Goal: Task Accomplishment & Management: Manage account settings

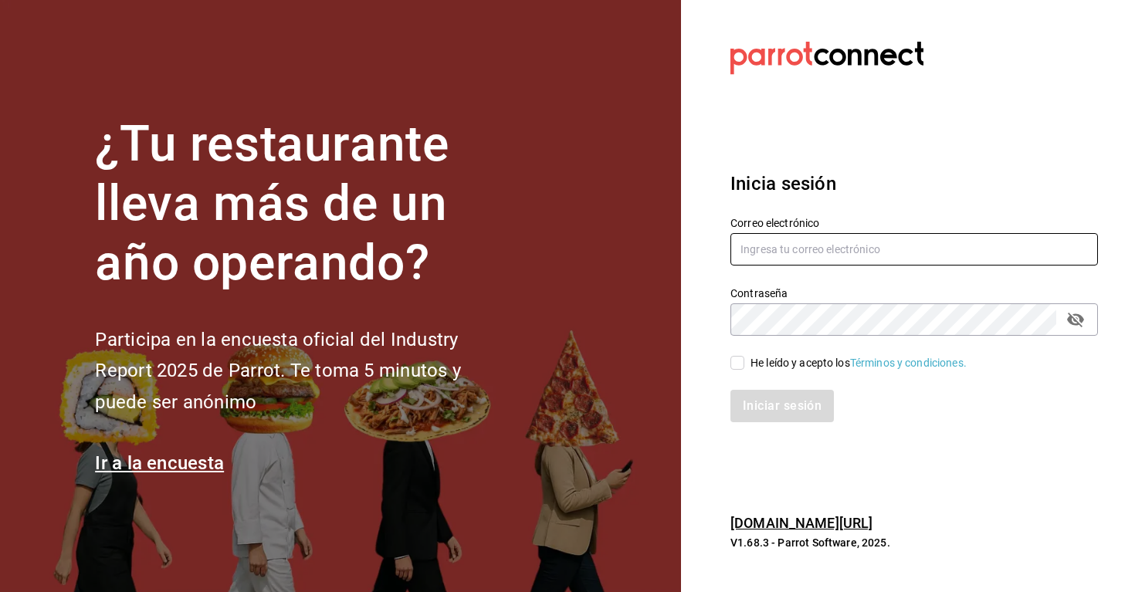
type input "[EMAIL_ADDRESS][DOMAIN_NAME]"
click at [1079, 323] on icon "passwordField" at bounding box center [1075, 319] width 19 height 19
click at [755, 414] on div "Iniciar sesión" at bounding box center [913, 406] width 367 height 32
click at [739, 358] on input "He leído y acepto los Términos y condiciones." at bounding box center [737, 363] width 14 height 14
checkbox input "true"
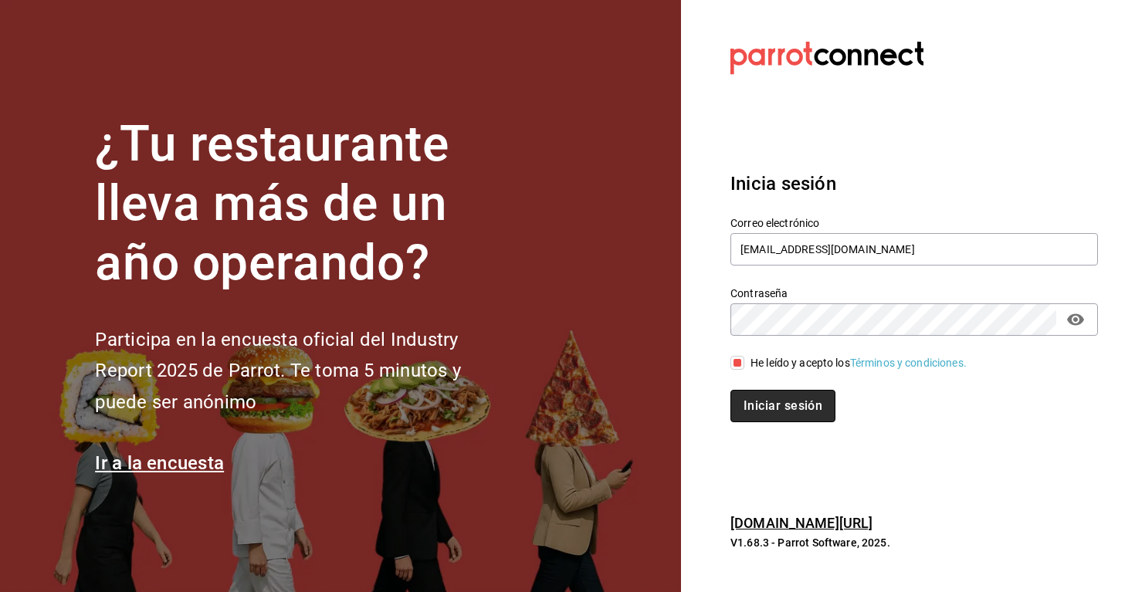
click at [747, 413] on button "Iniciar sesión" at bounding box center [782, 406] width 105 height 32
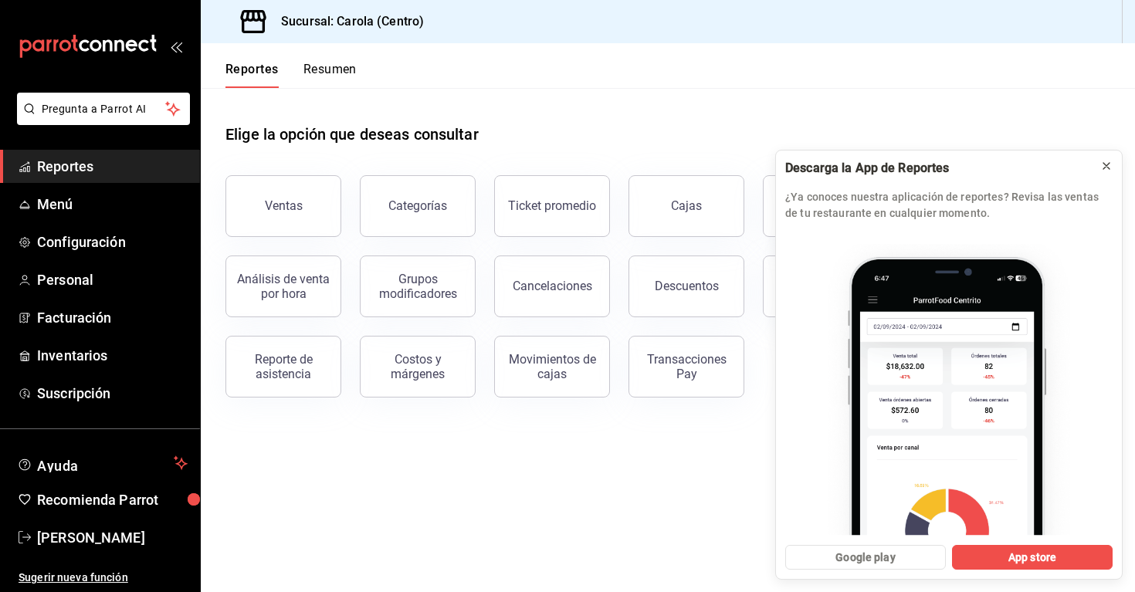
click at [1111, 170] on icon at bounding box center [1106, 166] width 12 height 12
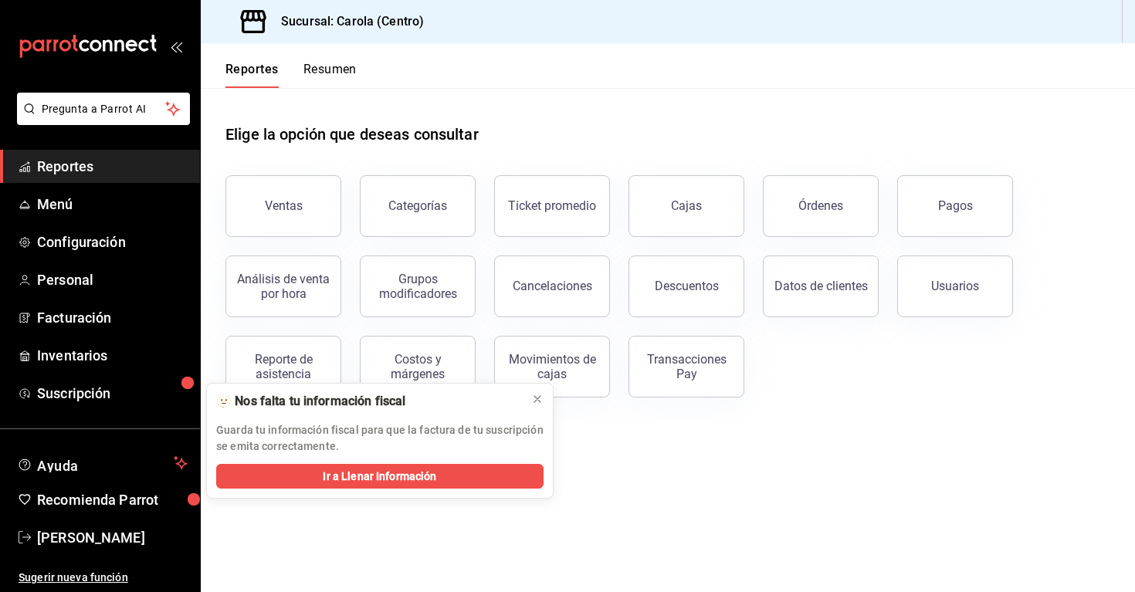
click at [367, 15] on h3 "Sucursal: Carola (Centro)" at bounding box center [346, 21] width 155 height 19
click at [480, 107] on div "Elige la opción que deseas consultar" at bounding box center [667, 122] width 884 height 69
click at [539, 397] on icon at bounding box center [537, 399] width 6 height 6
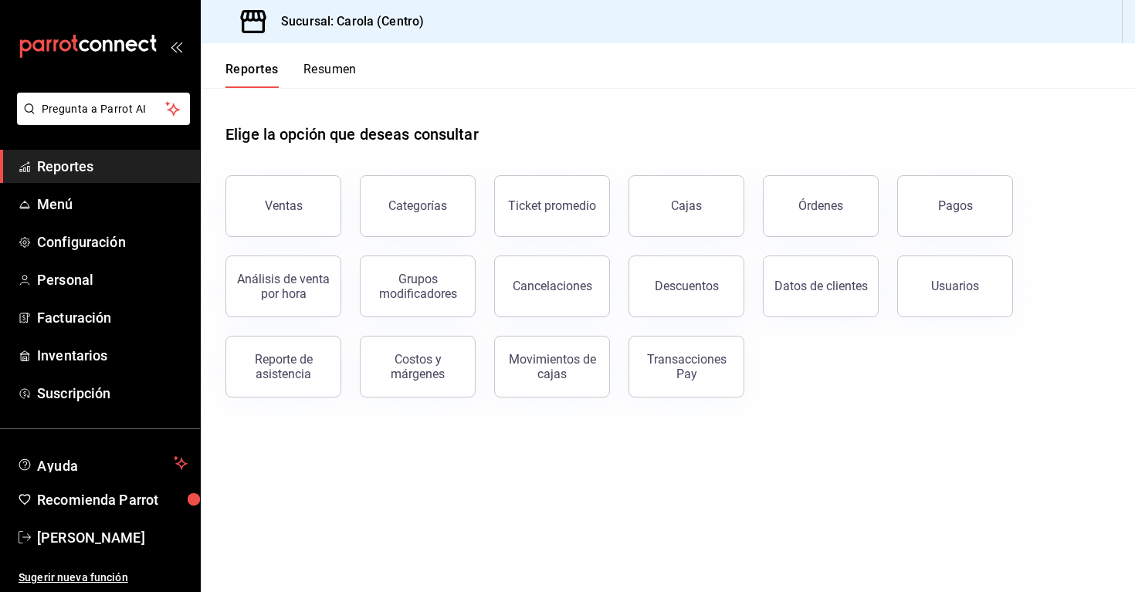
click at [178, 40] on icon "open_drawer_menu" at bounding box center [176, 46] width 12 height 12
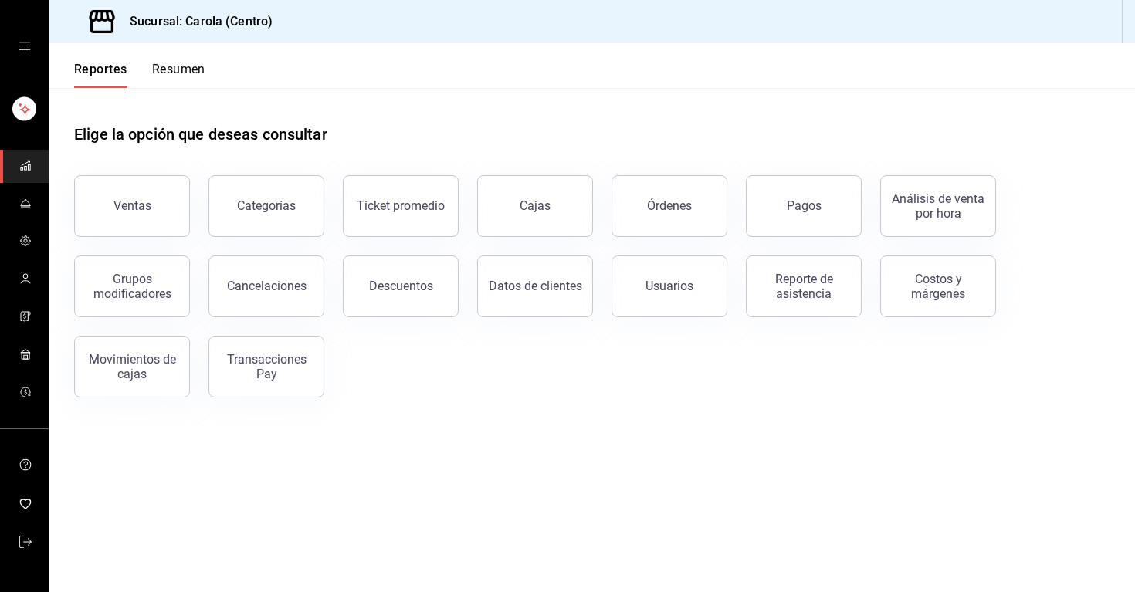
click at [15, 40] on div "mailbox folders" at bounding box center [24, 46] width 49 height 93
click at [19, 41] on icon "open drawer" at bounding box center [25, 46] width 12 height 12
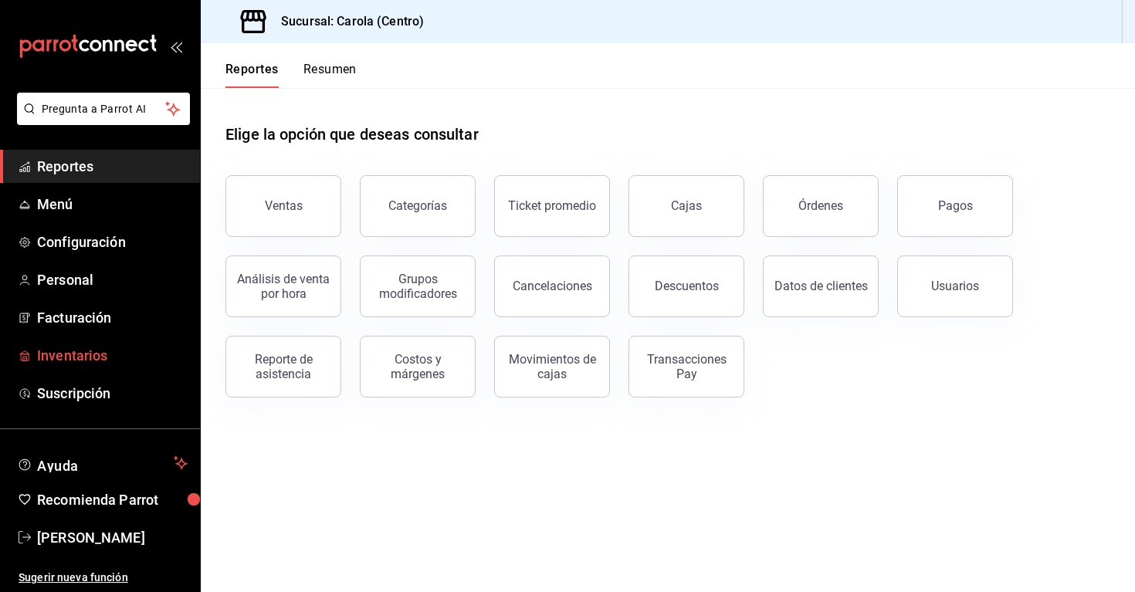
click at [89, 354] on span "Inventarios" at bounding box center [112, 355] width 151 height 21
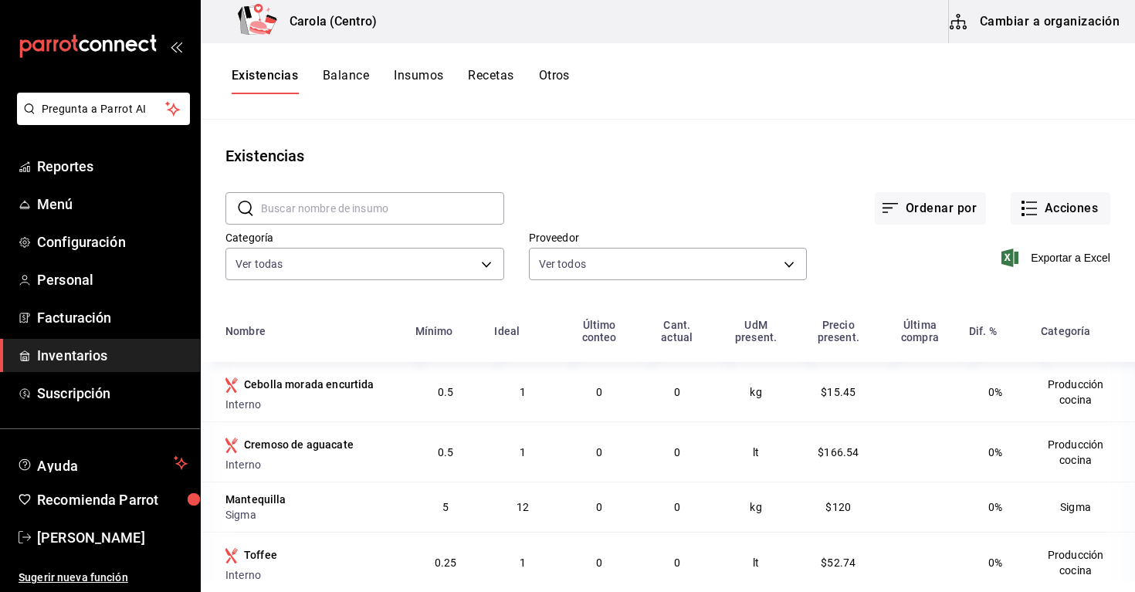
click at [995, 29] on button "Cambiar a organización" at bounding box center [1036, 21] width 174 height 43
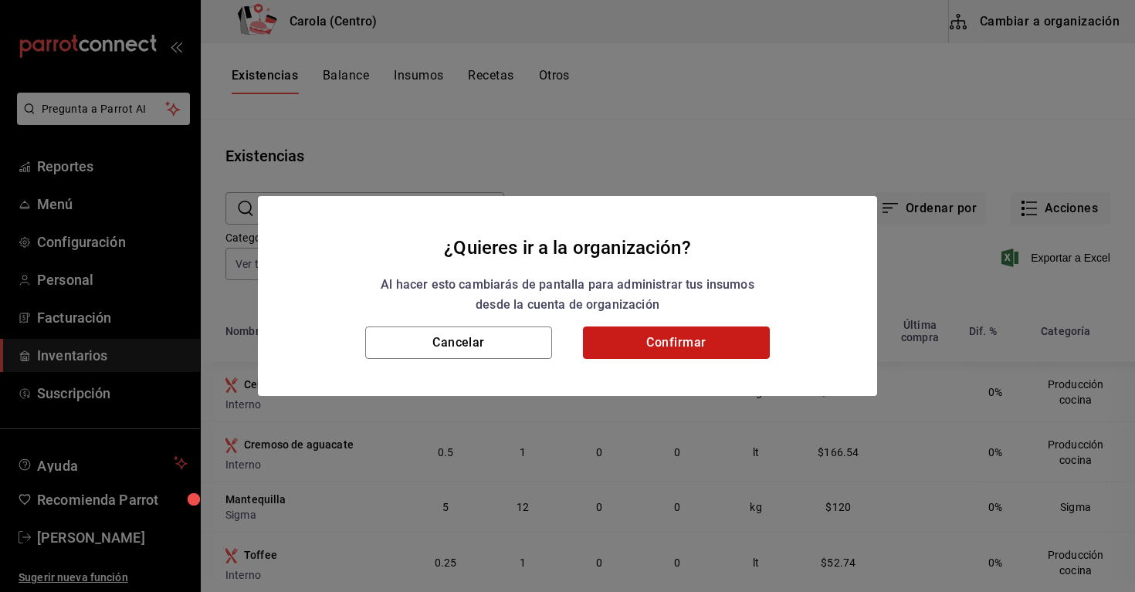
click at [672, 344] on button "Confirmar" at bounding box center [676, 342] width 187 height 32
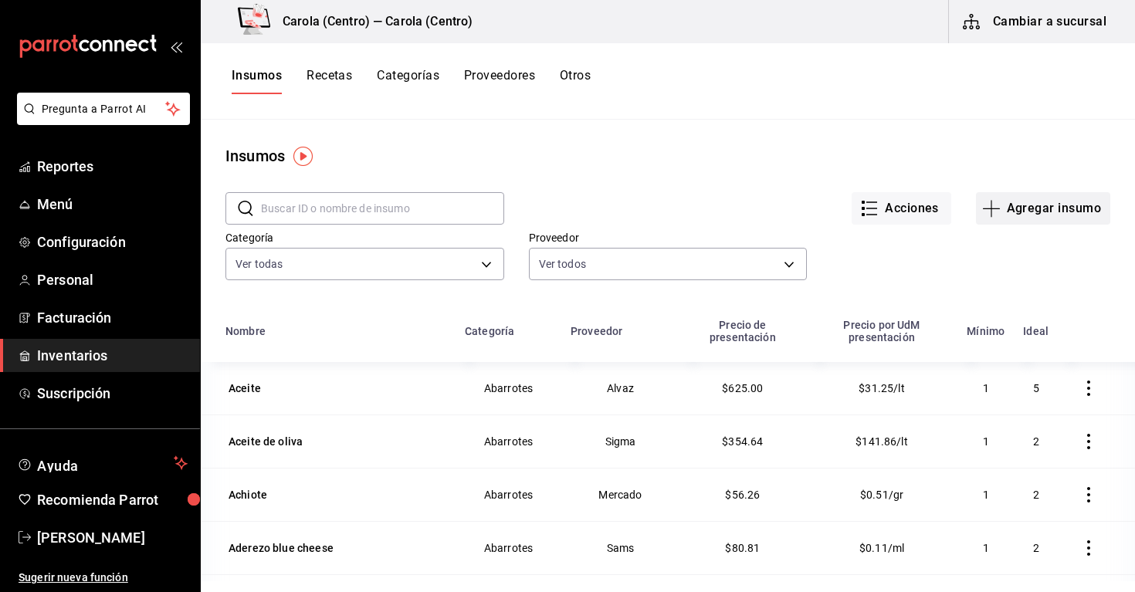
click at [1040, 203] on button "Agregar insumo" at bounding box center [1043, 208] width 134 height 32
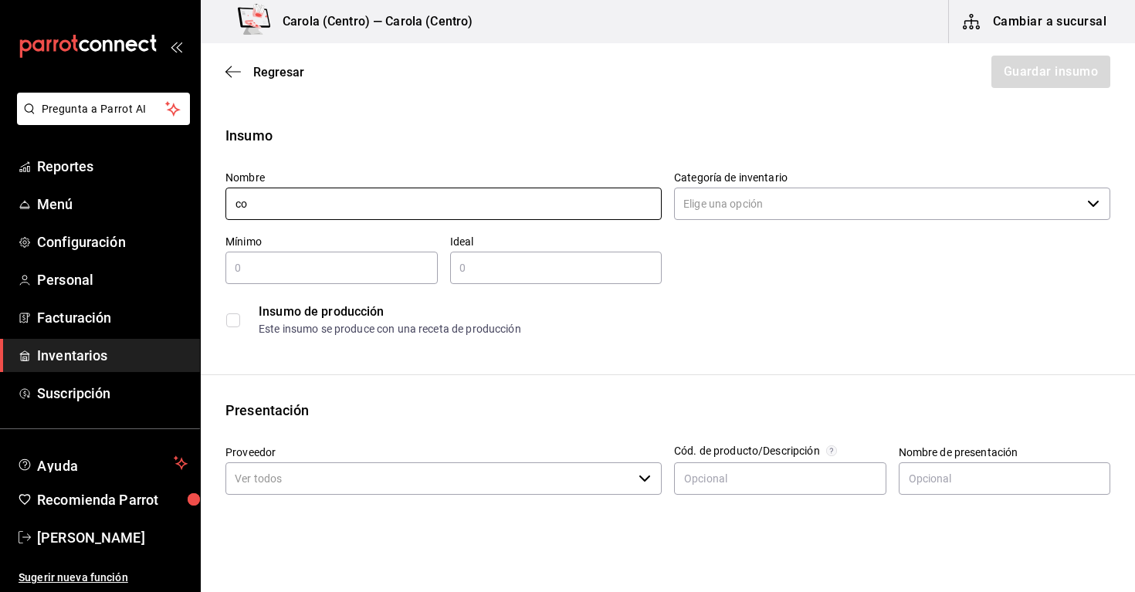
type input "c"
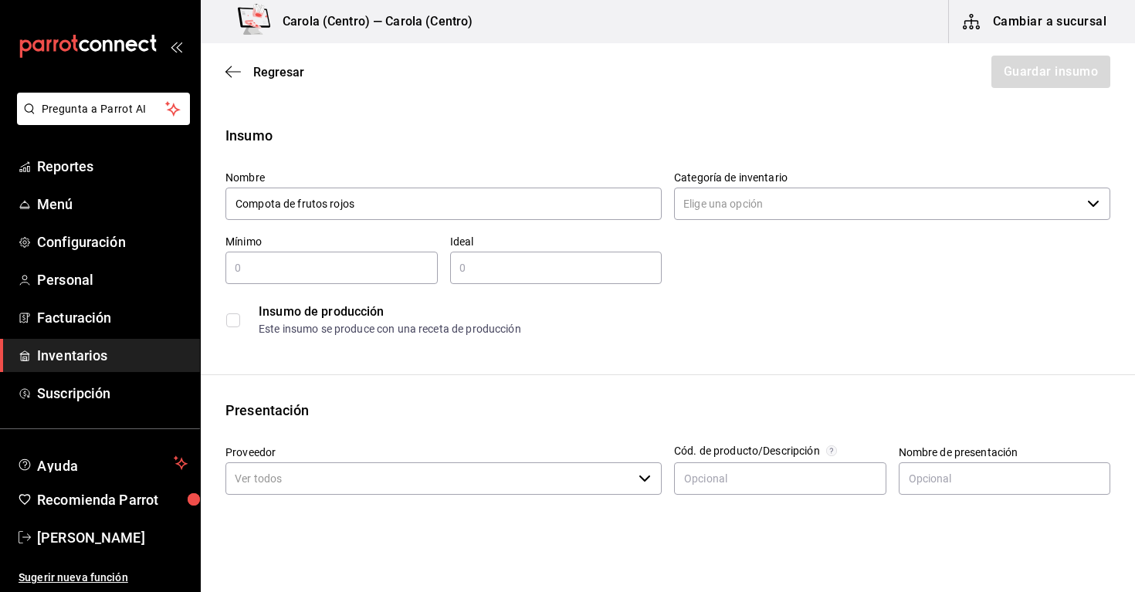
type input "Compota de frutos rojos"
click at [735, 229] on div "Nombre Compota [PERSON_NAME] rojos Categoría de inventario ​ Mínimo ​ Ideal ​ I…" at bounding box center [661, 250] width 897 height 185
click at [704, 198] on input "Categoría de inventario" at bounding box center [877, 204] width 407 height 32
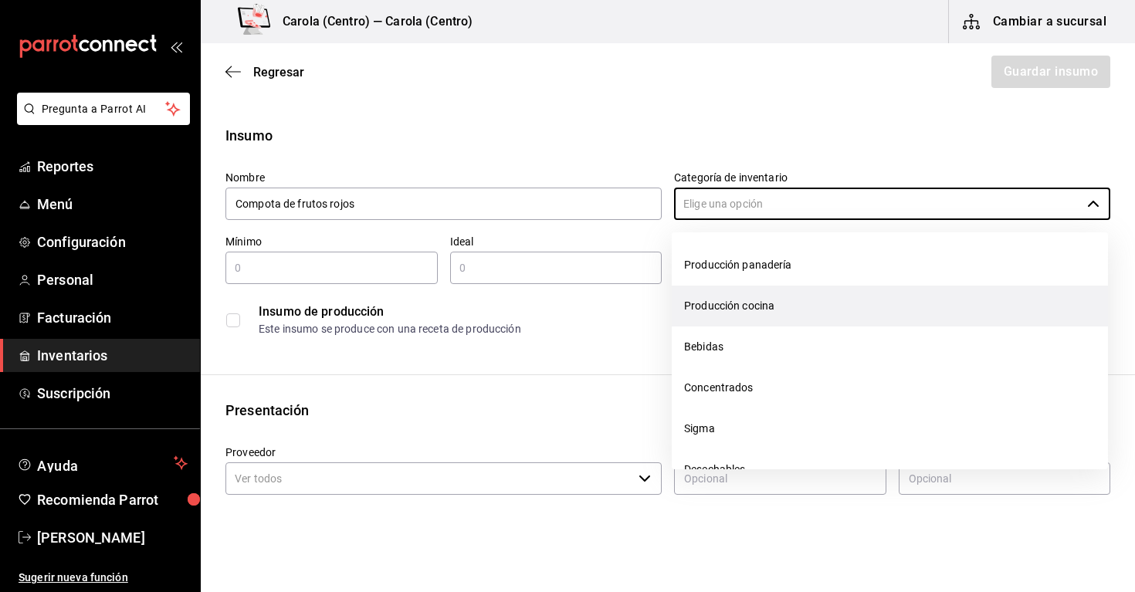
click at [750, 307] on li "Producción cocina" at bounding box center [889, 306] width 436 height 41
type input "Producción cocina"
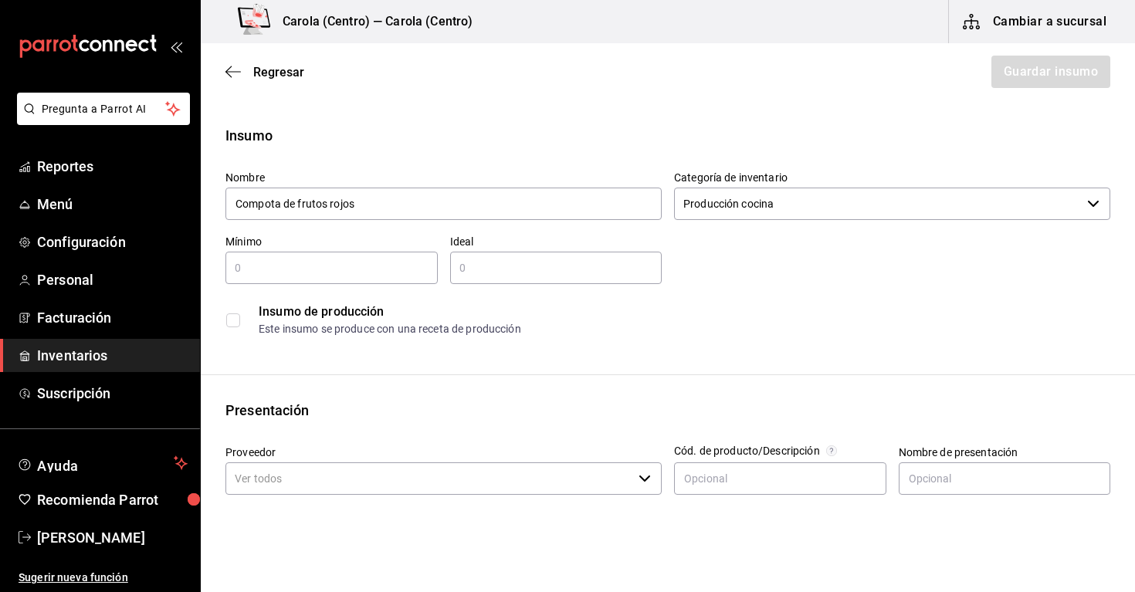
click at [348, 264] on input "text" at bounding box center [331, 268] width 212 height 19
type input "1"
click at [654, 345] on div "Insumo Nombre Compota [PERSON_NAME] rojos Categoría de inventario Producción co…" at bounding box center [668, 583] width 934 height 917
click at [469, 274] on input "text" at bounding box center [556, 268] width 212 height 19
type input "2"
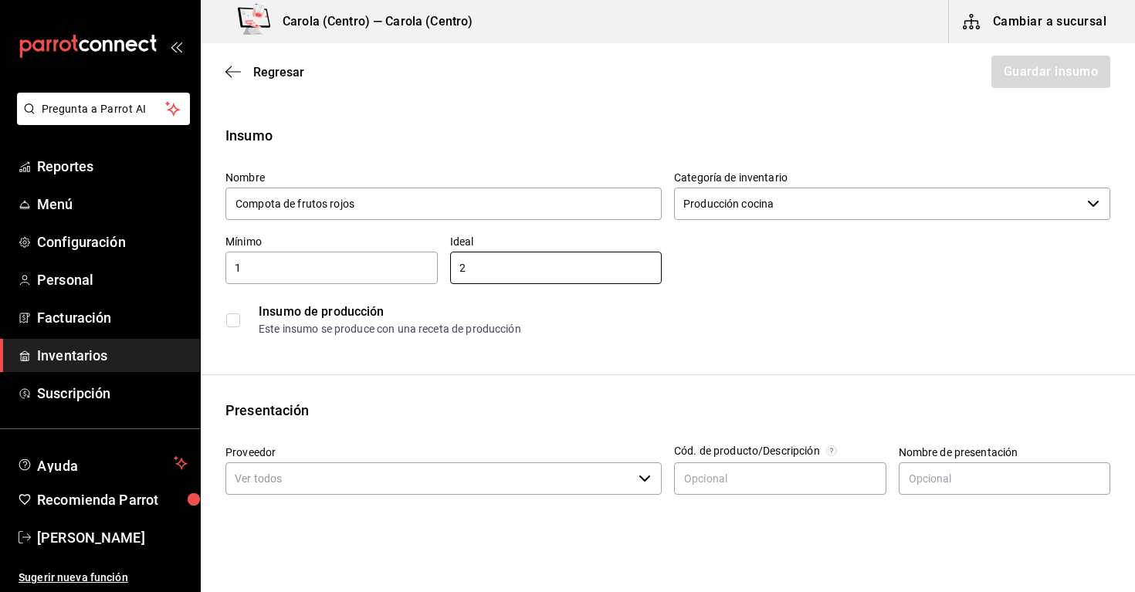
click at [591, 302] on div "Insumo de producción Este insumo se produce con una receta de producción" at bounding box center [667, 319] width 884 height 47
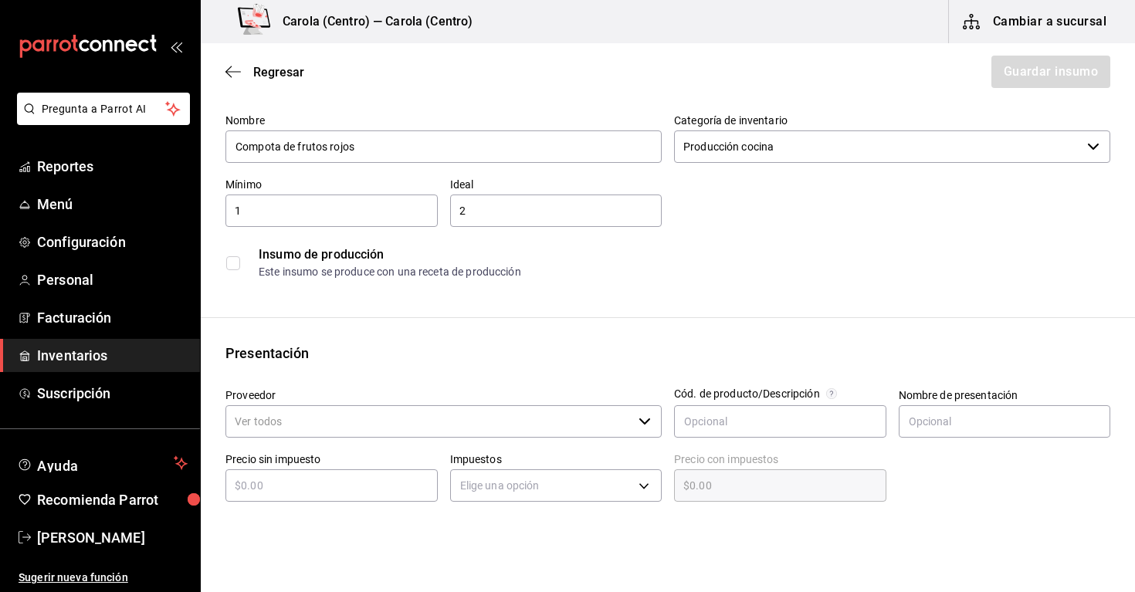
scroll to position [62, 0]
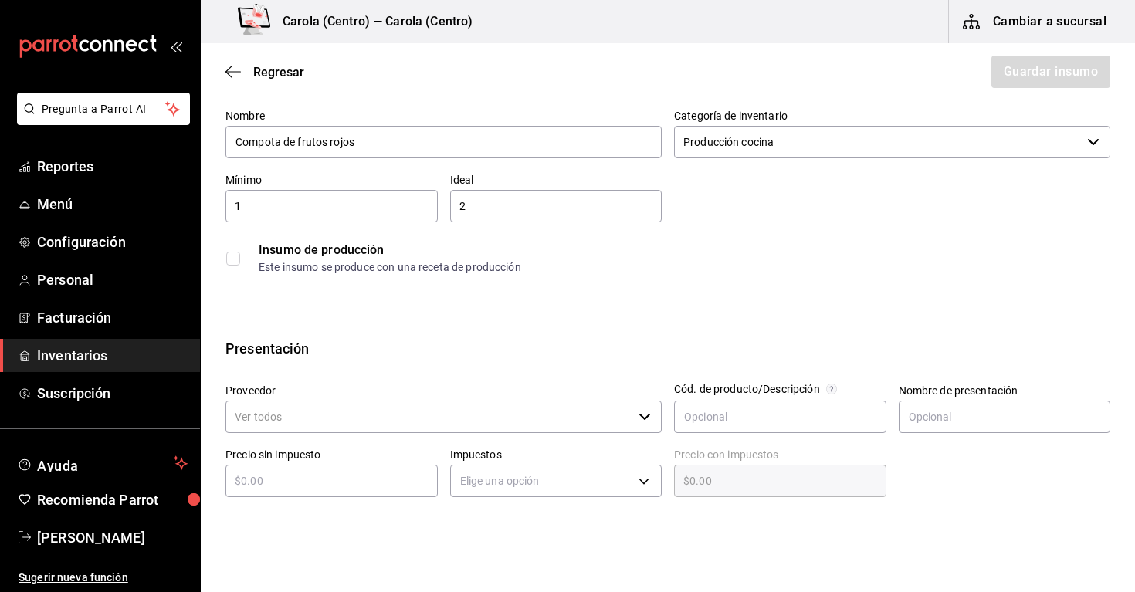
click at [235, 261] on input "checkbox" at bounding box center [233, 259] width 14 height 14
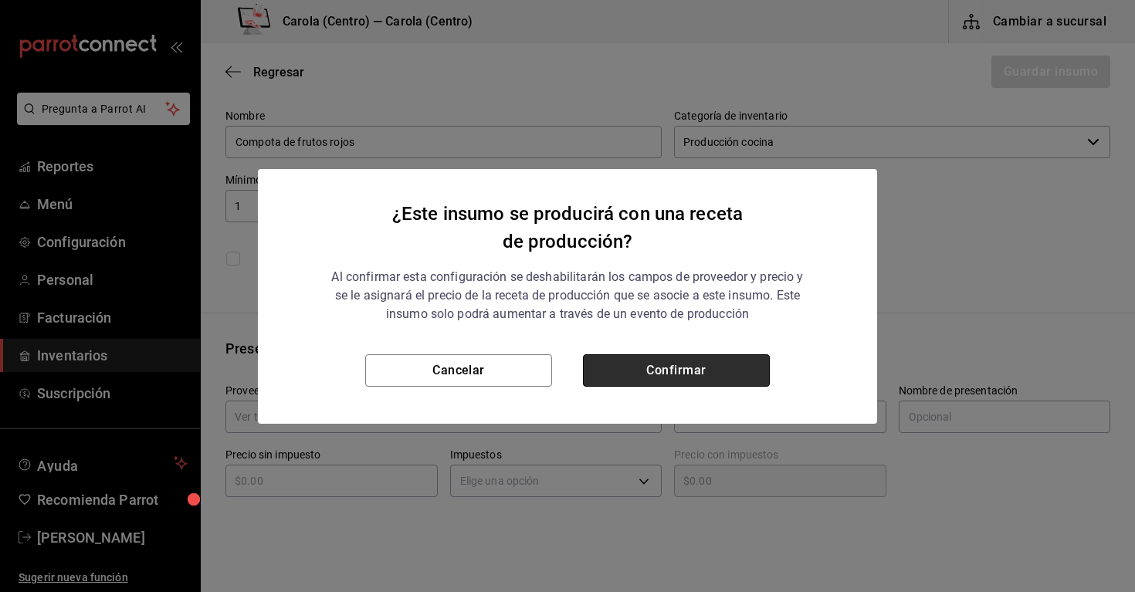
click at [673, 369] on button "Confirmar" at bounding box center [676, 370] width 187 height 32
checkbox input "true"
type input "$0.00"
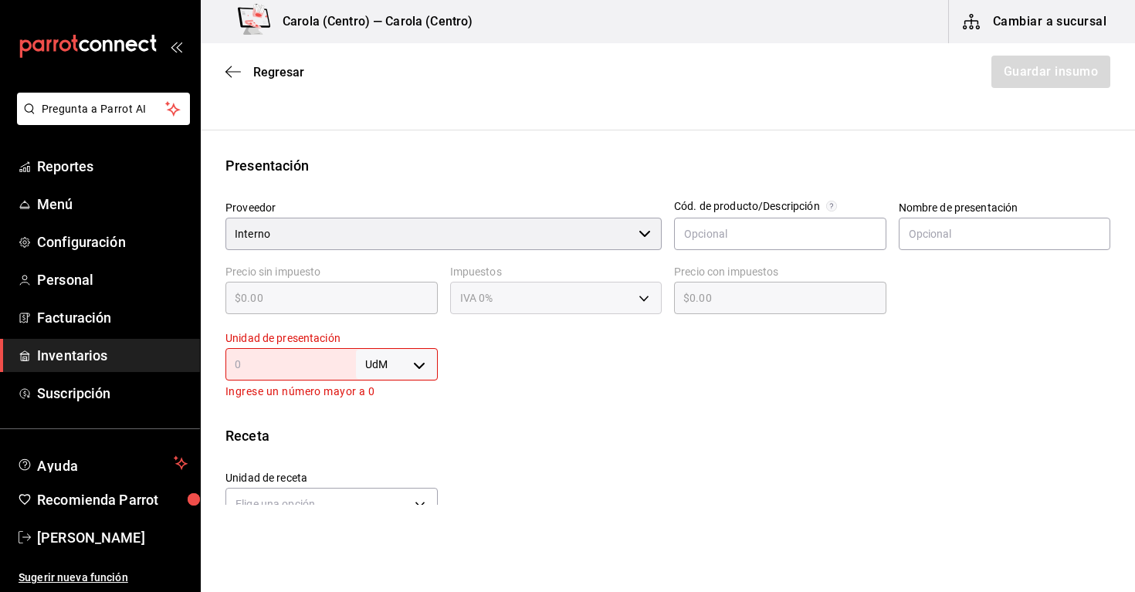
scroll to position [249, 0]
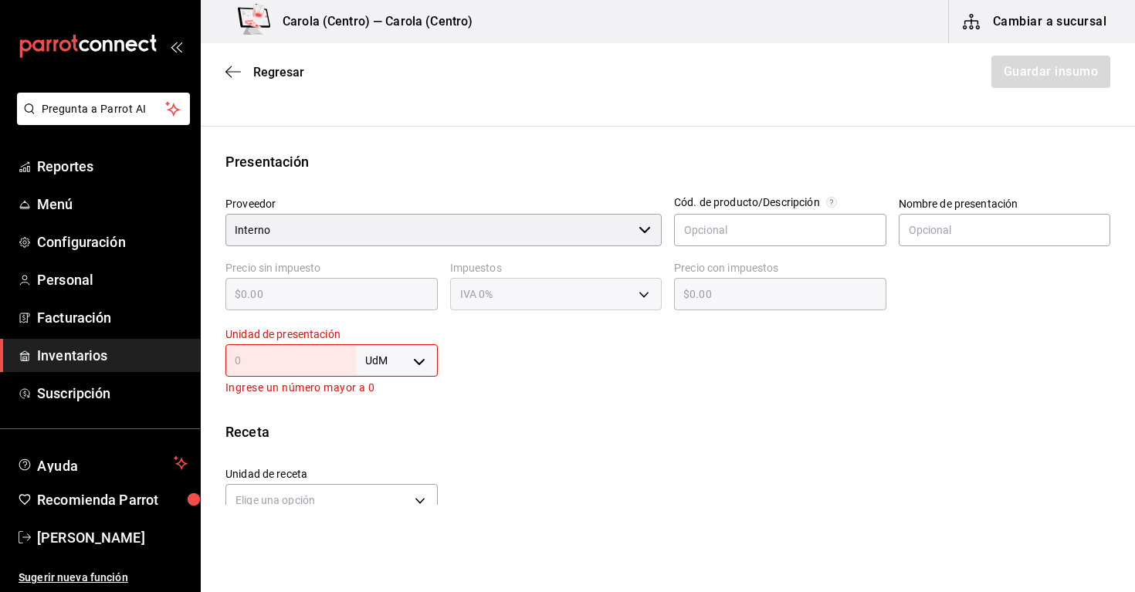
click at [303, 361] on input "text" at bounding box center [290, 360] width 130 height 19
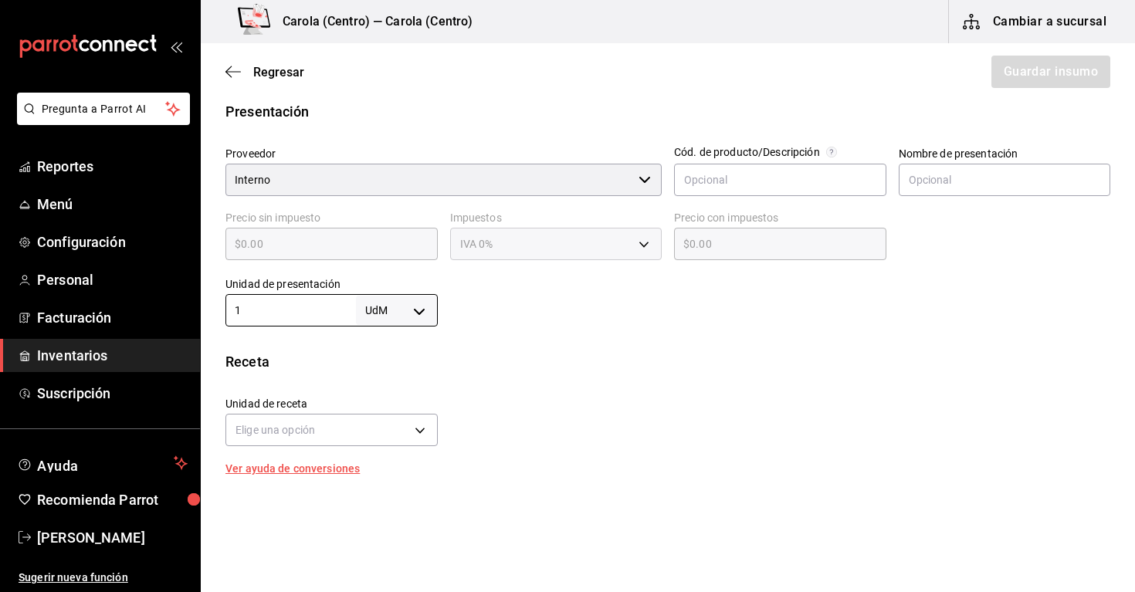
scroll to position [299, 0]
type input "1"
click at [336, 432] on body "Pregunta a Parrot AI Reportes Menú Configuración Personal Facturación Inventari…" at bounding box center [567, 252] width 1135 height 505
click at [401, 313] on div at bounding box center [567, 296] width 1135 height 592
click at [412, 313] on body "Pregunta a Parrot AI Reportes Menú Configuración Personal Facturación Inventari…" at bounding box center [567, 252] width 1135 height 505
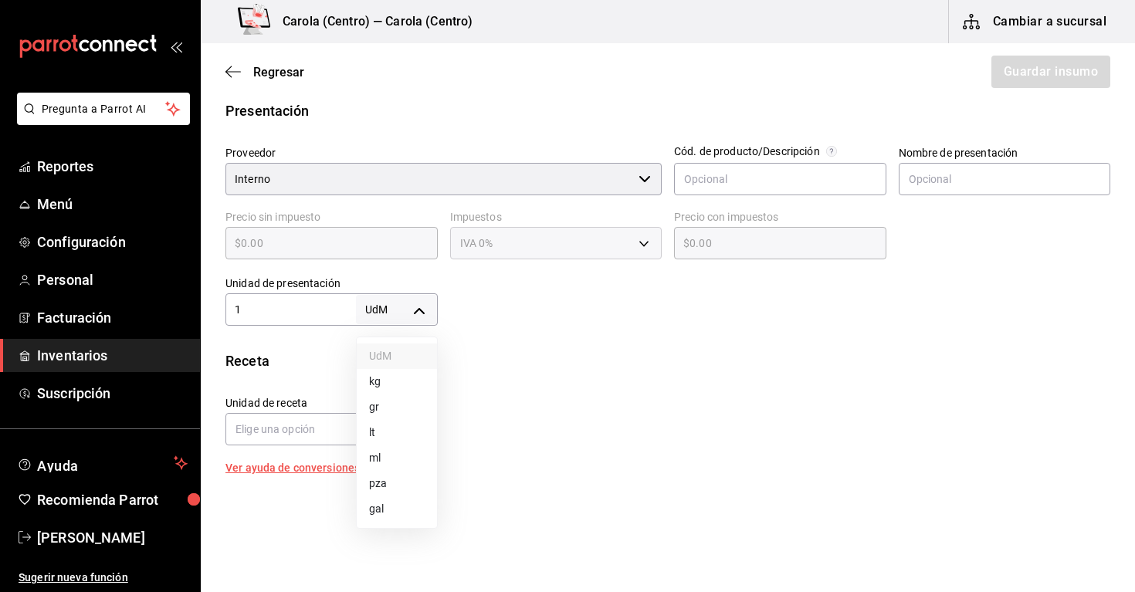
click at [381, 431] on li "lt" at bounding box center [397, 432] width 80 height 25
type input "LITER"
type input "1"
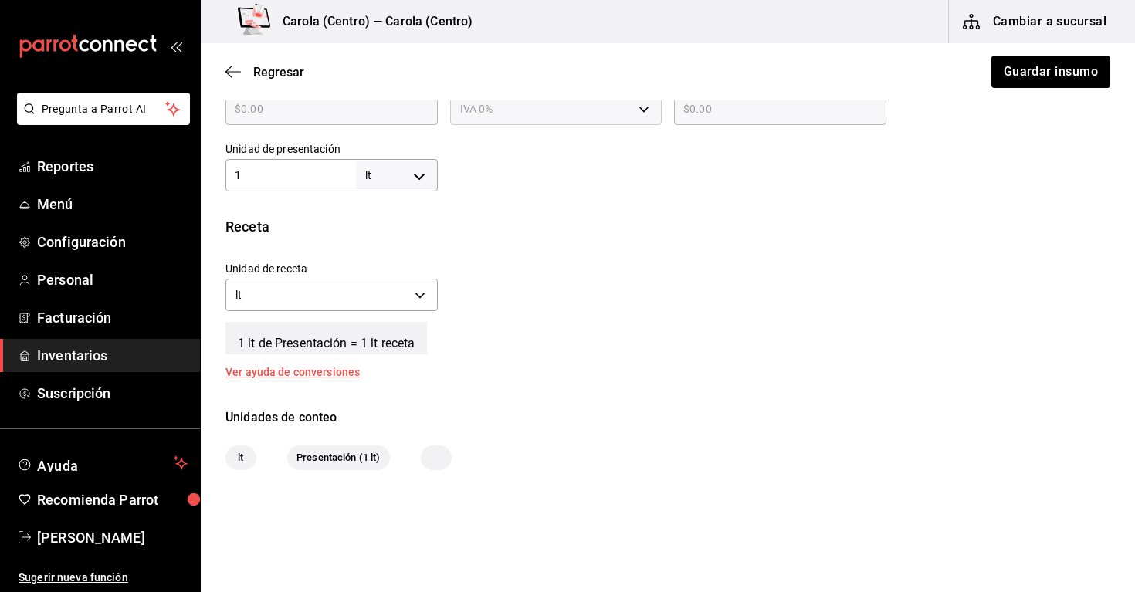
scroll to position [435, 0]
click at [419, 303] on body "Pregunta a Parrot AI Reportes Menú Configuración Personal Facturación Inventari…" at bounding box center [567, 252] width 1135 height 505
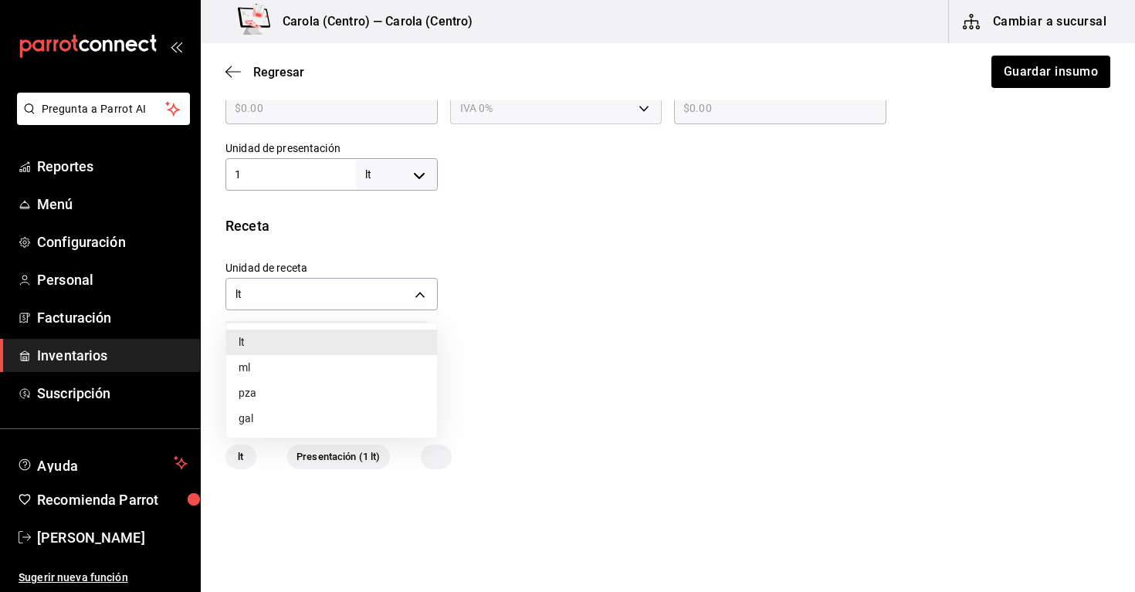
click at [401, 357] on li "ml" at bounding box center [331, 367] width 211 height 25
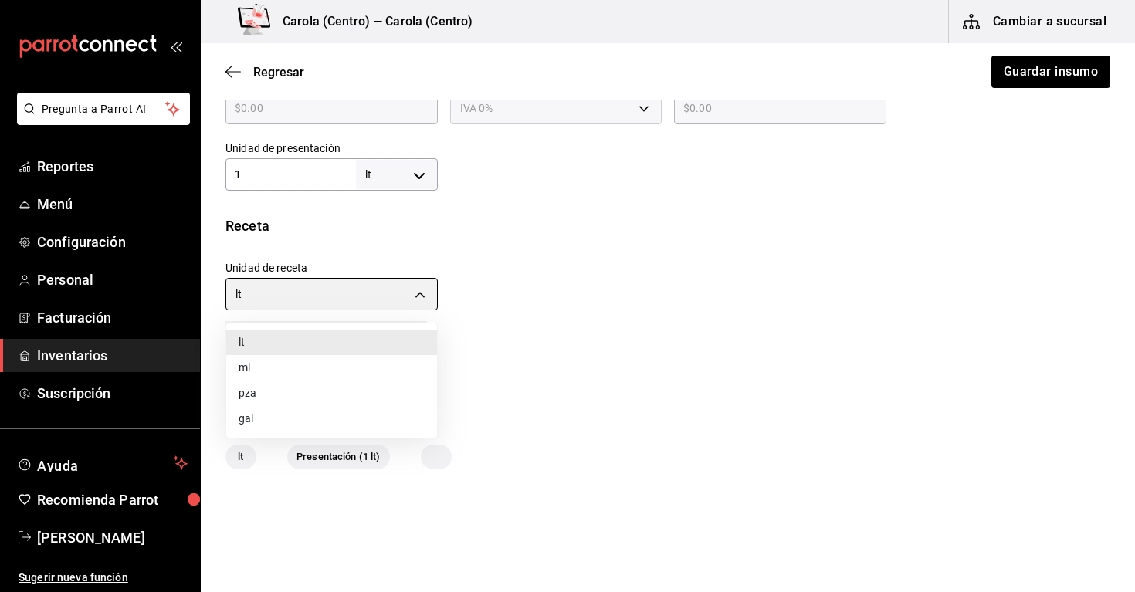
type input "MILLILITER"
type input "1,000"
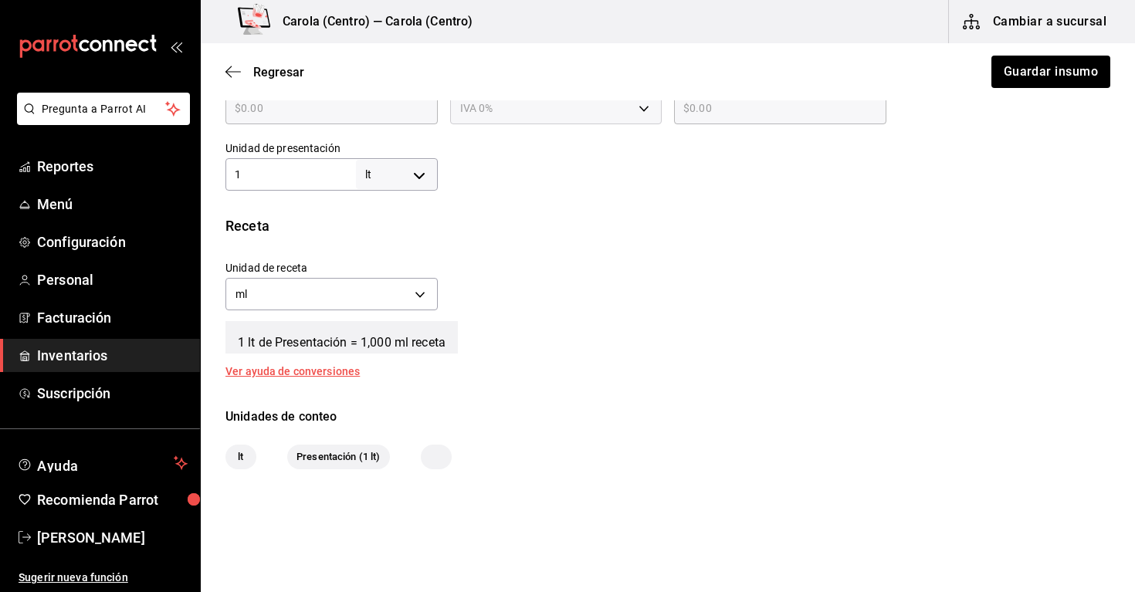
click at [414, 171] on body "Pregunta a Parrot AI Reportes Menú Configuración Personal Facturación Inventari…" at bounding box center [567, 252] width 1135 height 505
click at [408, 254] on li "kg" at bounding box center [397, 246] width 80 height 25
type input "KILOGRAM"
type input "1"
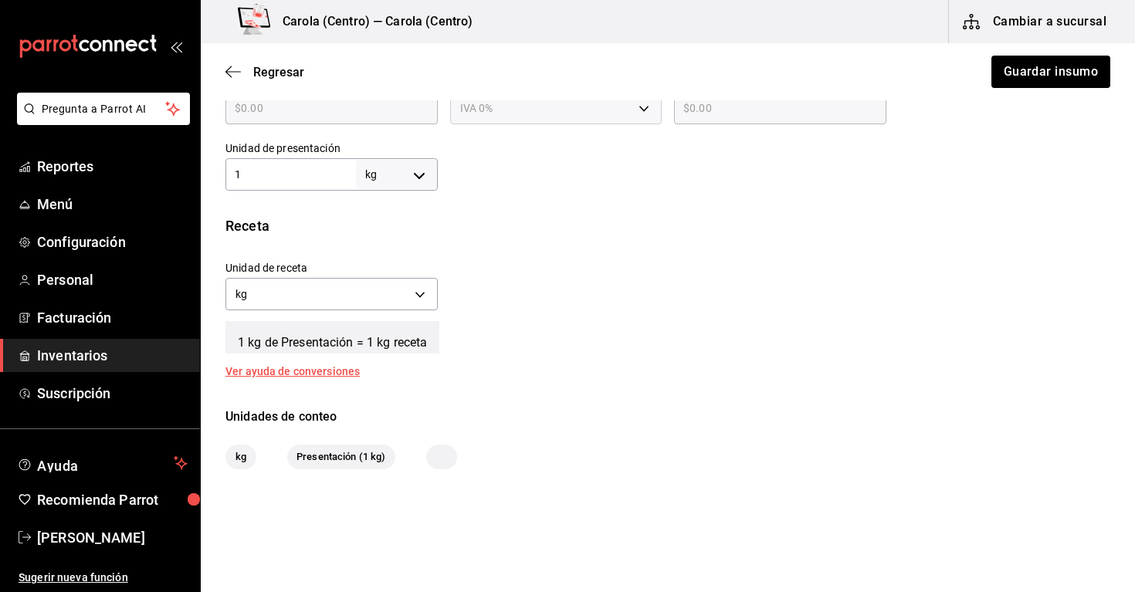
click at [511, 280] on div "Unidad de receta kg KILOGRAM Factor de conversión 1 ​" at bounding box center [661, 282] width 897 height 66
click at [411, 297] on body "Pregunta a Parrot AI Reportes Menú Configuración Personal Facturación Inventari…" at bounding box center [567, 252] width 1135 height 505
click at [359, 370] on li "gr" at bounding box center [331, 367] width 211 height 25
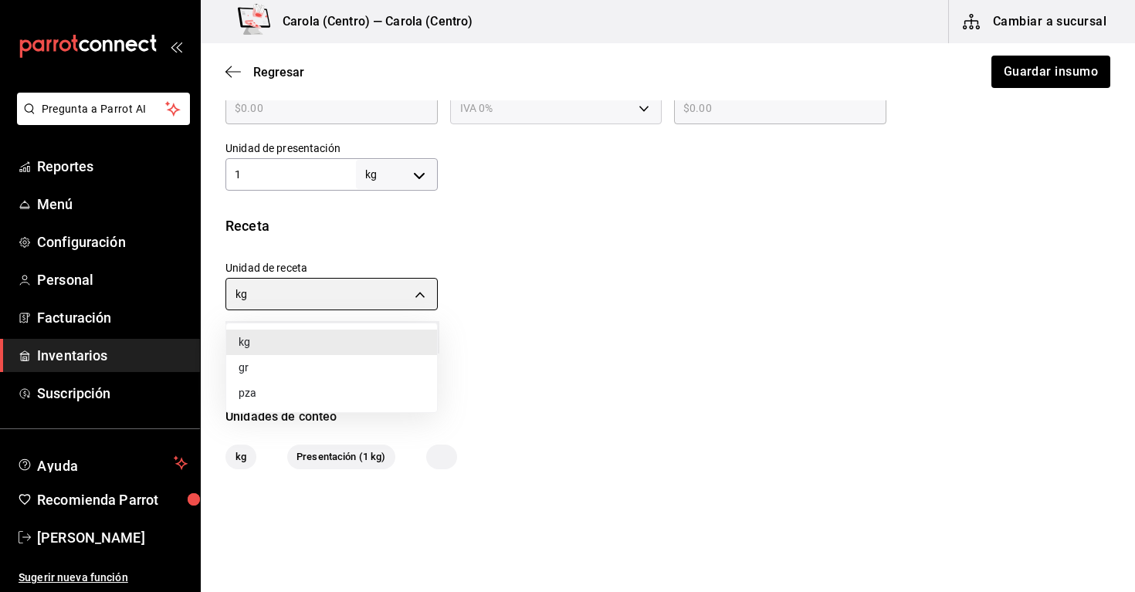
type input "GRAM"
type input "1,000"
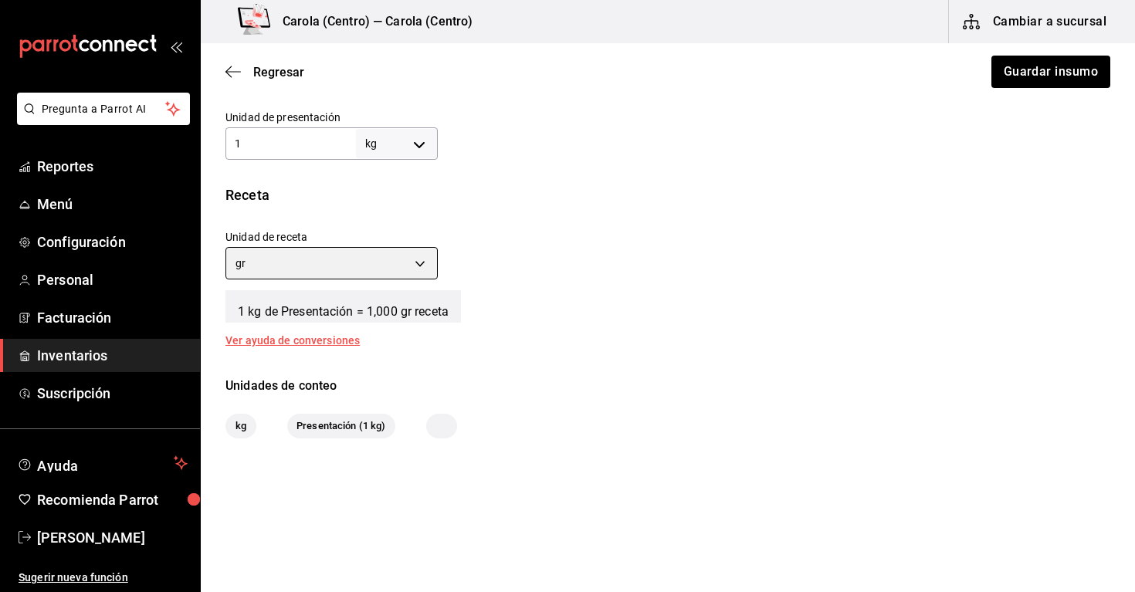
scroll to position [468, 0]
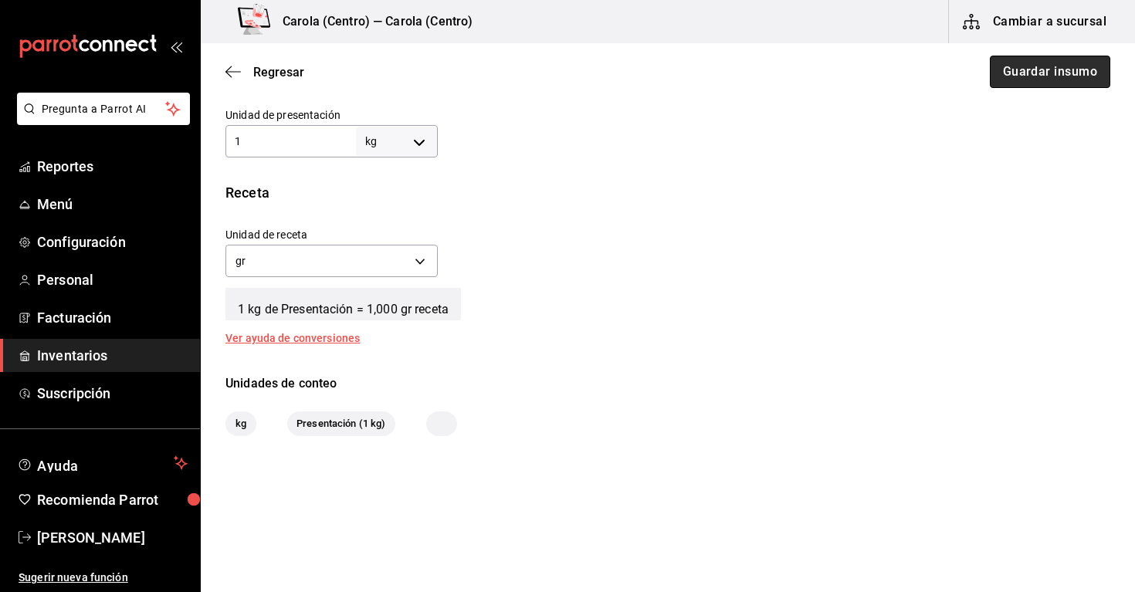
click at [1018, 74] on button "Guardar insumo" at bounding box center [1049, 72] width 120 height 32
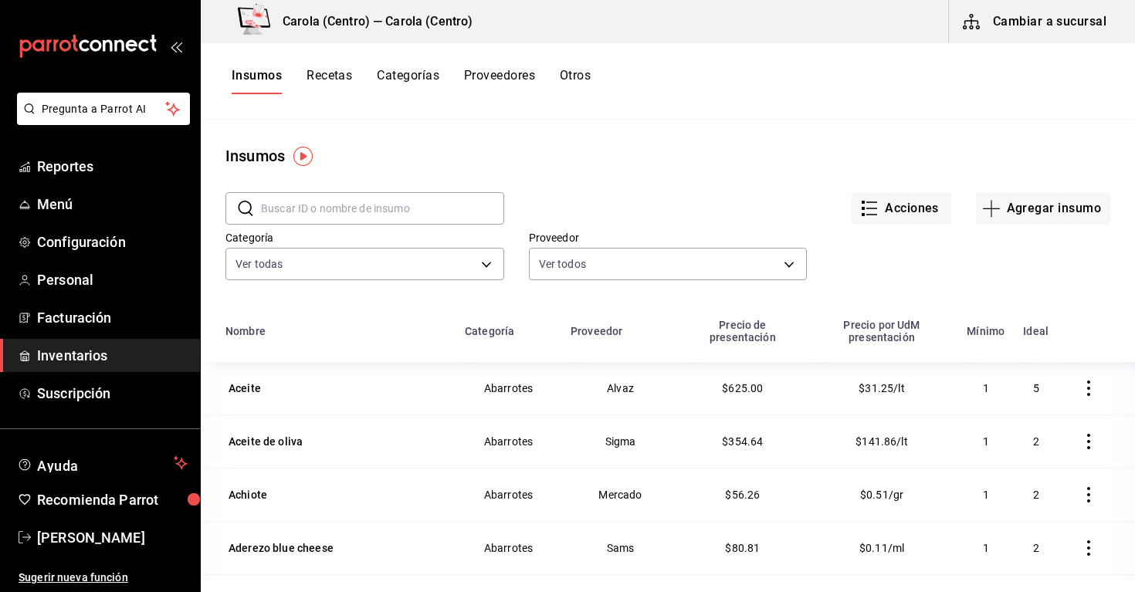
click at [327, 79] on button "Recetas" at bounding box center [329, 81] width 46 height 26
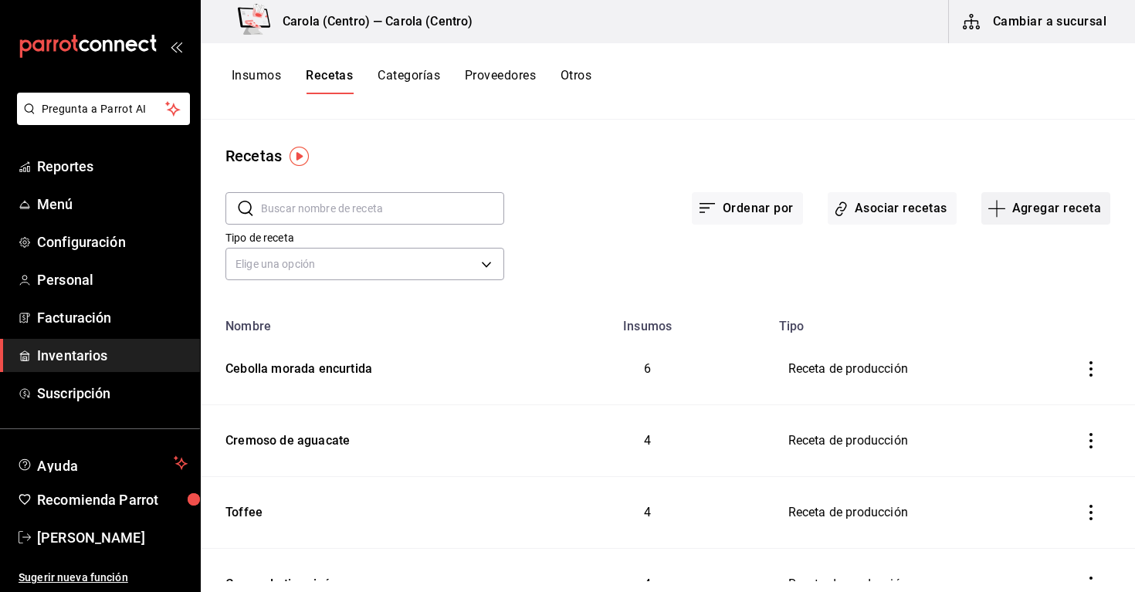
click at [1055, 208] on button "Agregar receta" at bounding box center [1045, 208] width 129 height 32
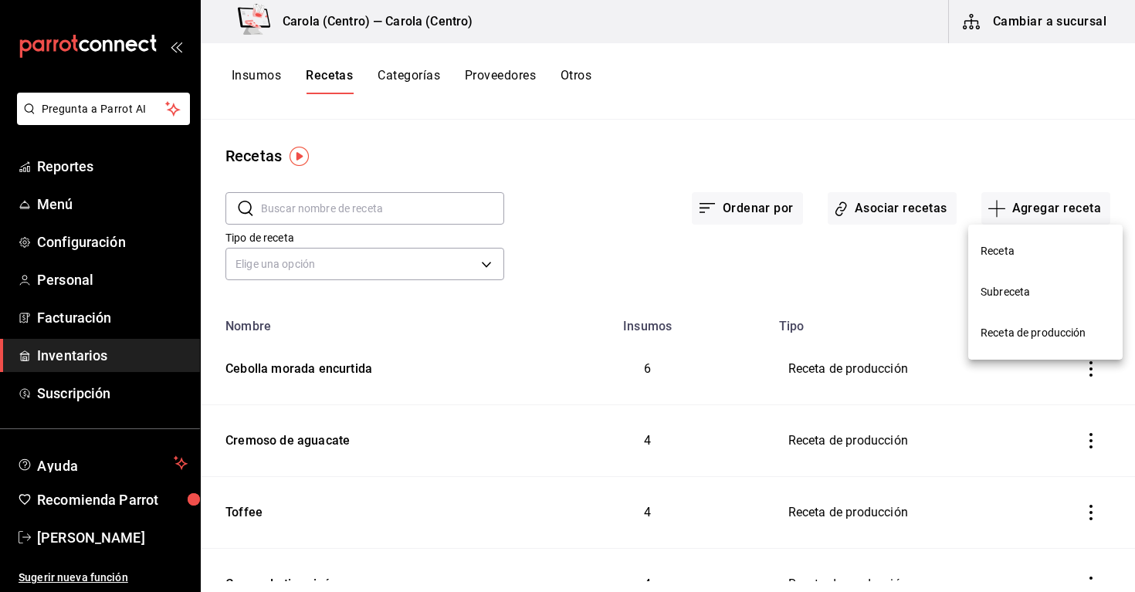
click at [1031, 337] on span "Receta de producción" at bounding box center [1045, 333] width 130 height 16
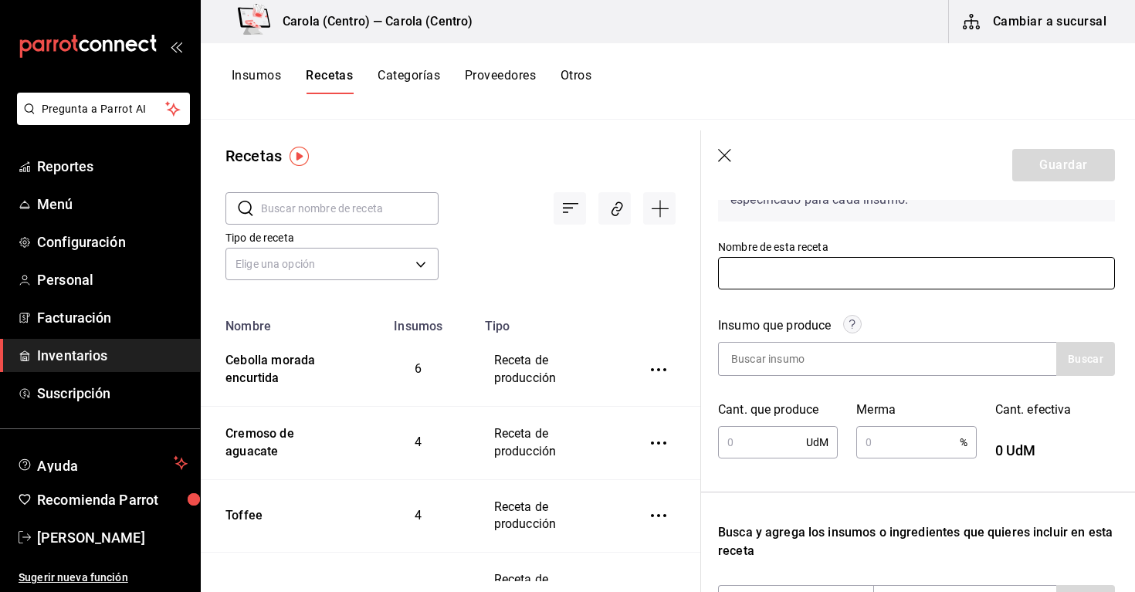
scroll to position [124, 2]
type input "Compota de frutos rojos"
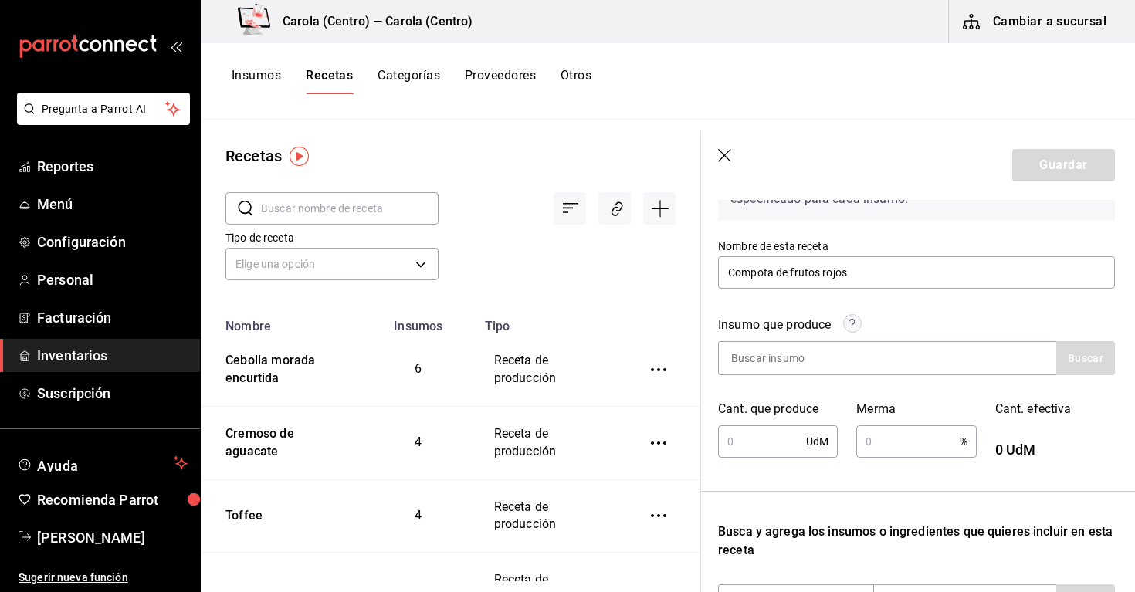
click at [899, 317] on div "Insumo que produce" at bounding box center [916, 328] width 397 height 25
click at [901, 363] on div at bounding box center [887, 358] width 338 height 34
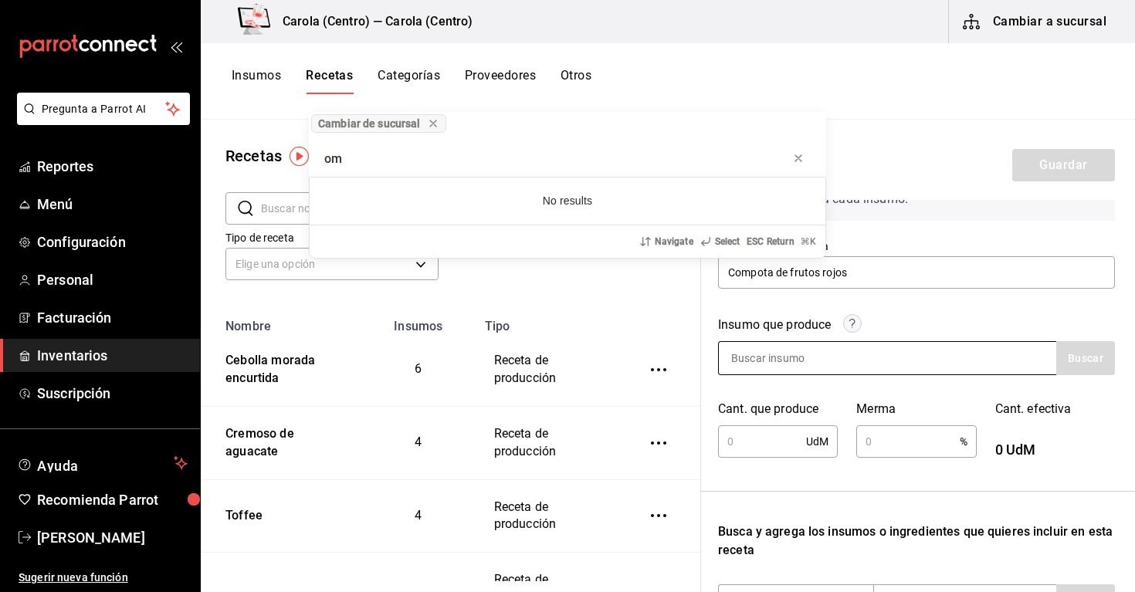
type input "o"
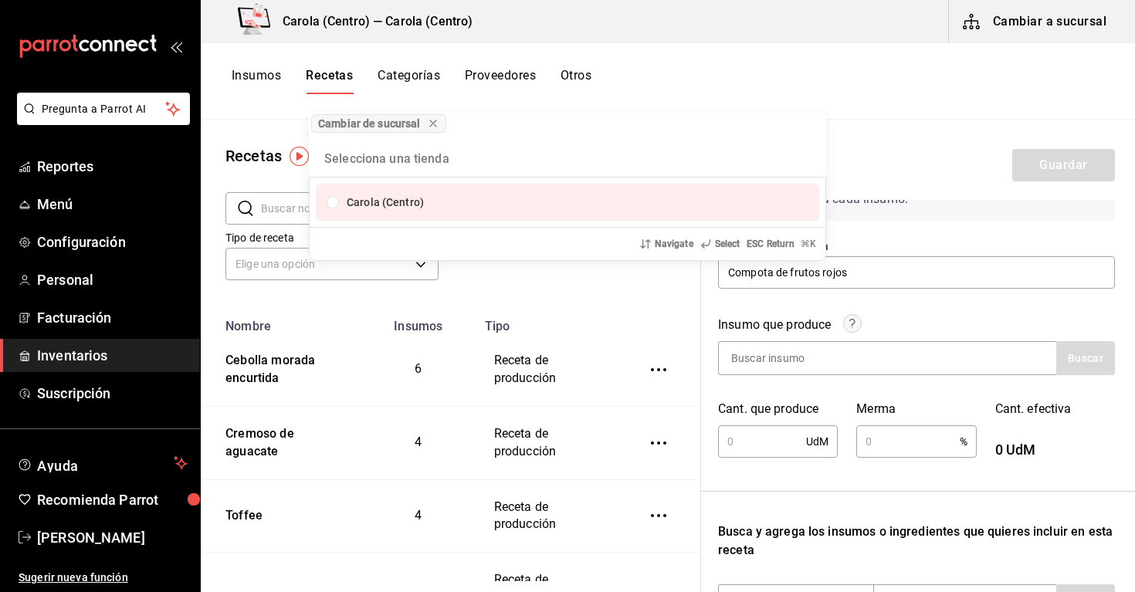
click at [863, 364] on div "Cambiar de sucursal [PERSON_NAME] (Centro) Navigate Select ESC Return ⌘ K" at bounding box center [567, 296] width 1135 height 592
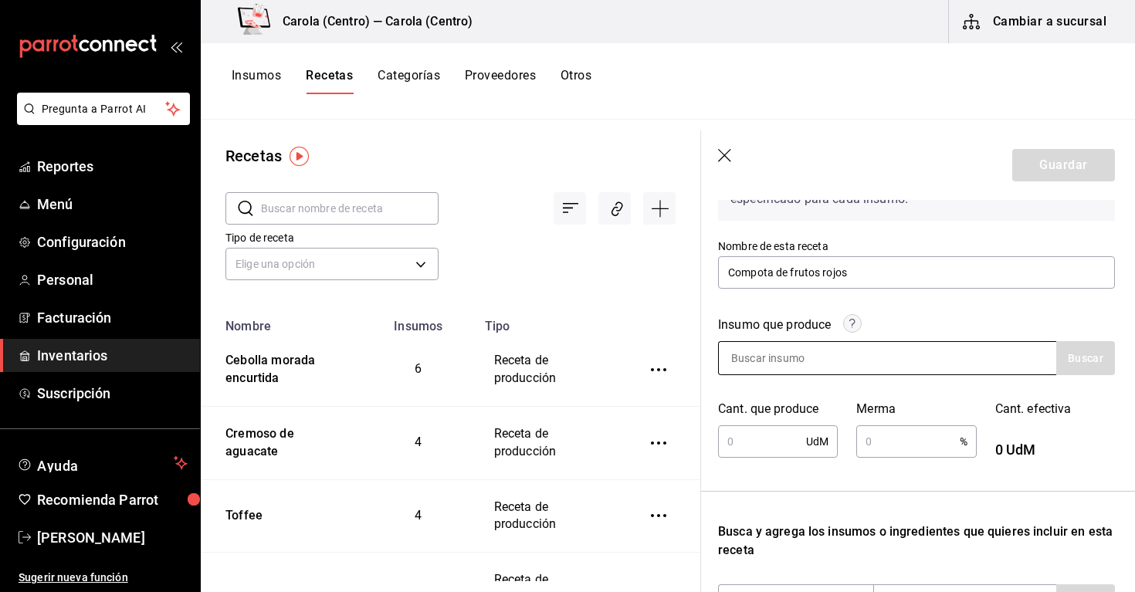
click at [783, 361] on input at bounding box center [796, 358] width 154 height 32
type input "compota [PERSON_NAME]"
click at [1082, 355] on button "Buscar" at bounding box center [1085, 358] width 59 height 34
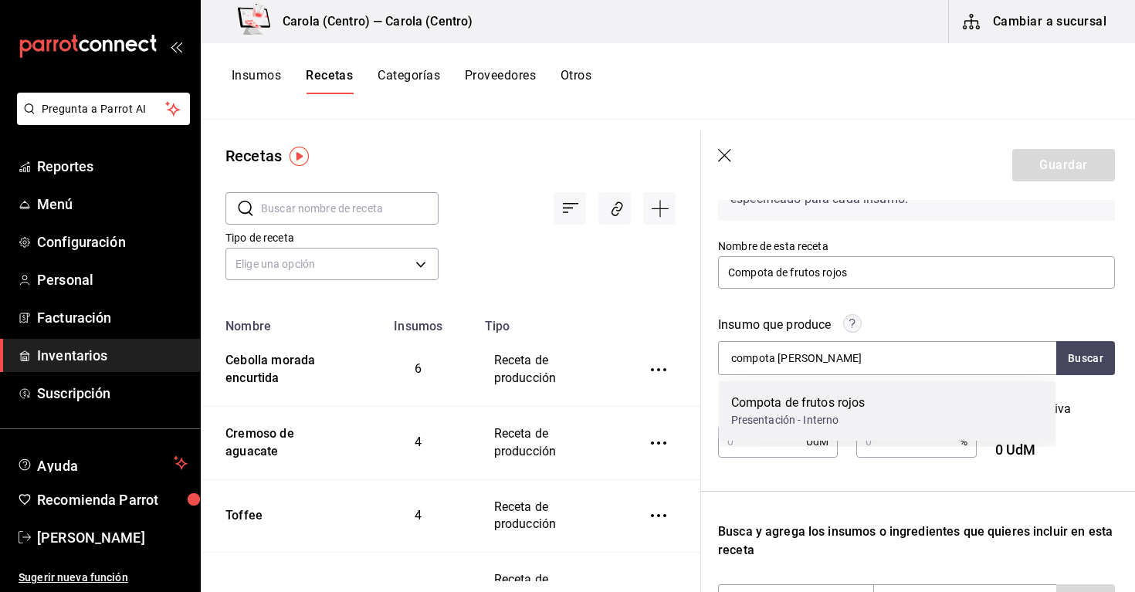
click at [834, 418] on div "Presentación - Interno" at bounding box center [798, 420] width 134 height 16
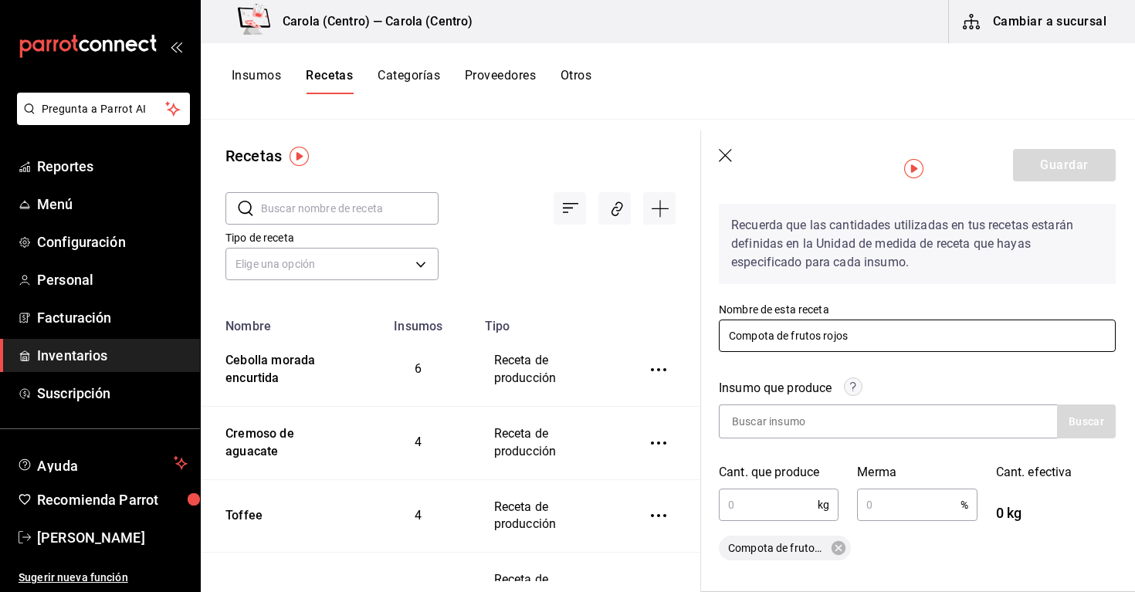
scroll to position [115, 1]
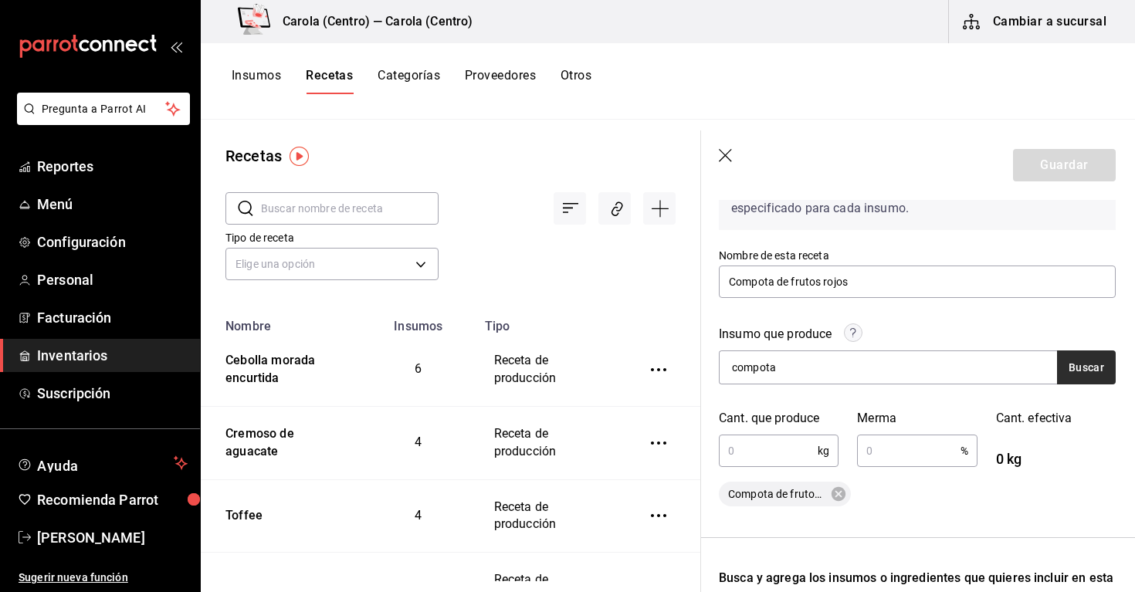
type input "compota"
click at [1098, 360] on button "Buscar" at bounding box center [1086, 367] width 59 height 34
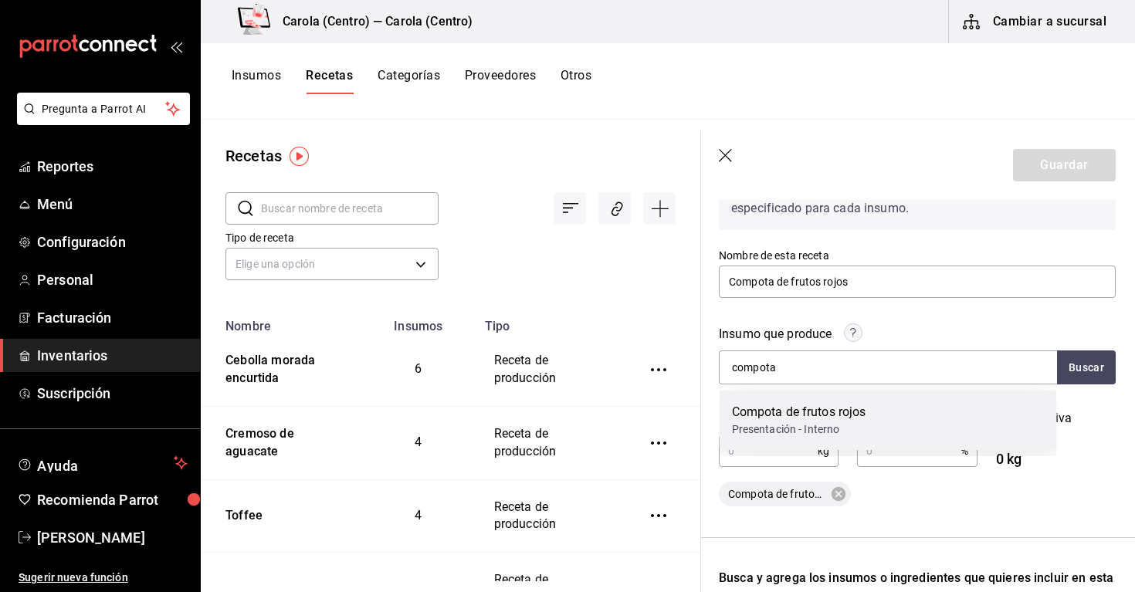
click at [777, 418] on div "Compota de frutos rojos" at bounding box center [799, 412] width 134 height 19
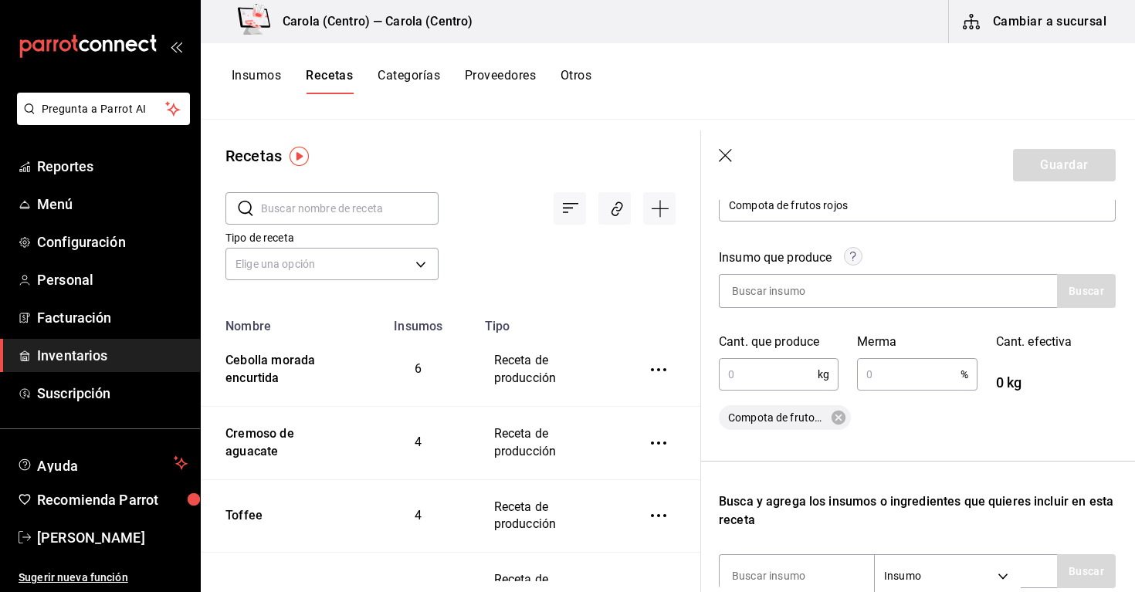
scroll to position [191, 1]
click at [758, 382] on input "text" at bounding box center [768, 375] width 99 height 31
type input "1"
type input "1.6"
click at [898, 401] on div "Insumo que produce Buscar Cant. que produce 1.6 kg ​ Merma % ​ Cant. efectiva 1…" at bounding box center [917, 331] width 397 height 200
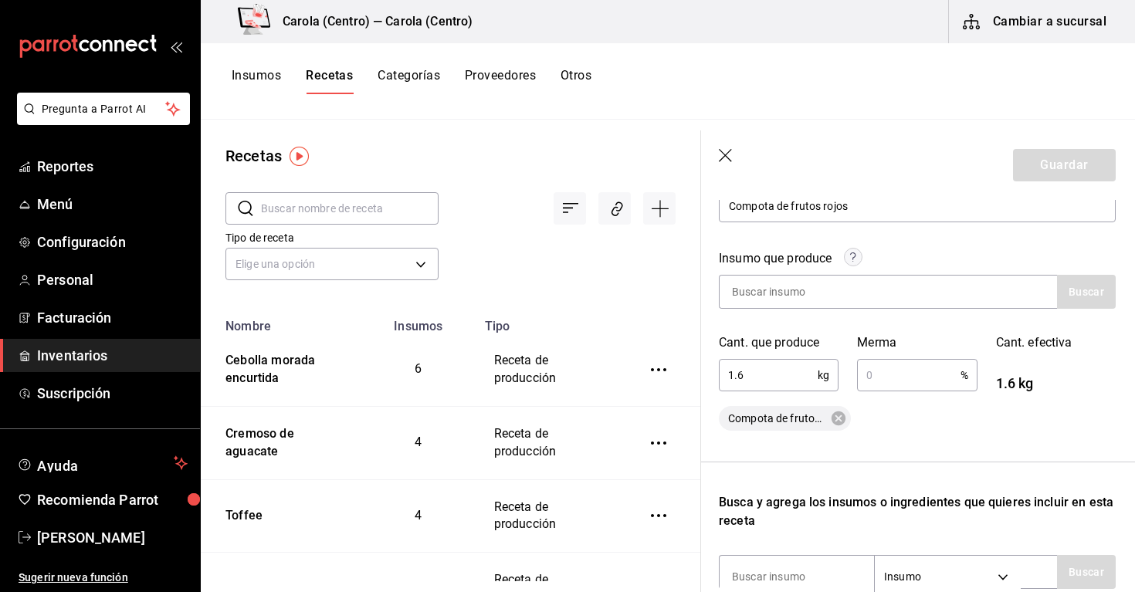
click at [899, 386] on input "text" at bounding box center [908, 375] width 103 height 31
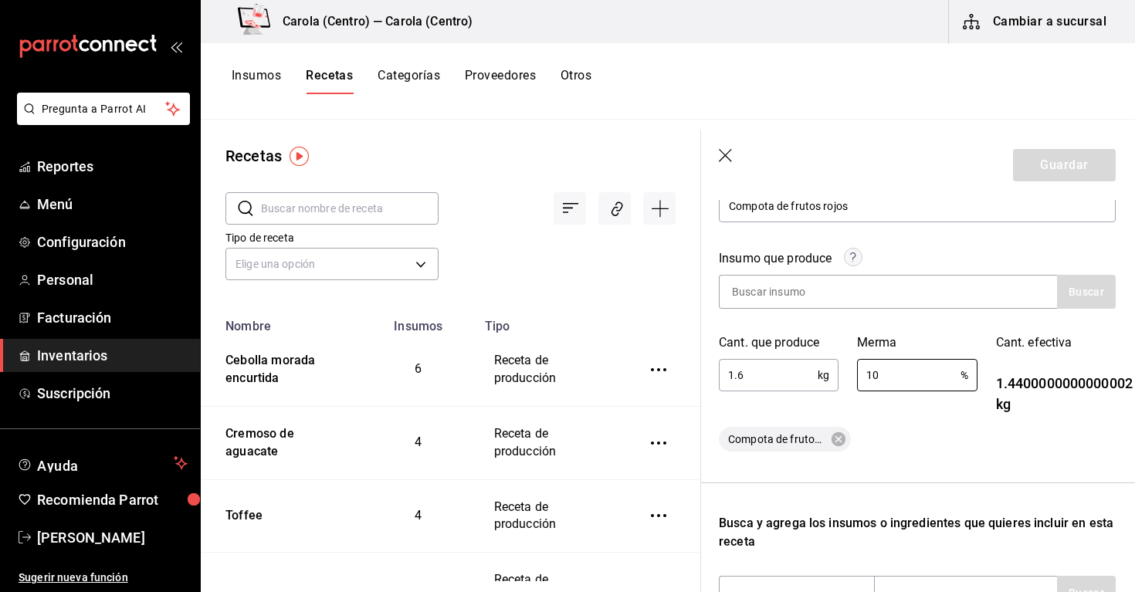
type input "10"
click at [889, 424] on div "Insumo que produce Buscar Cant. que produce 1.6 kg ​ Merma 10 % ​ Cant. efectiv…" at bounding box center [917, 341] width 397 height 221
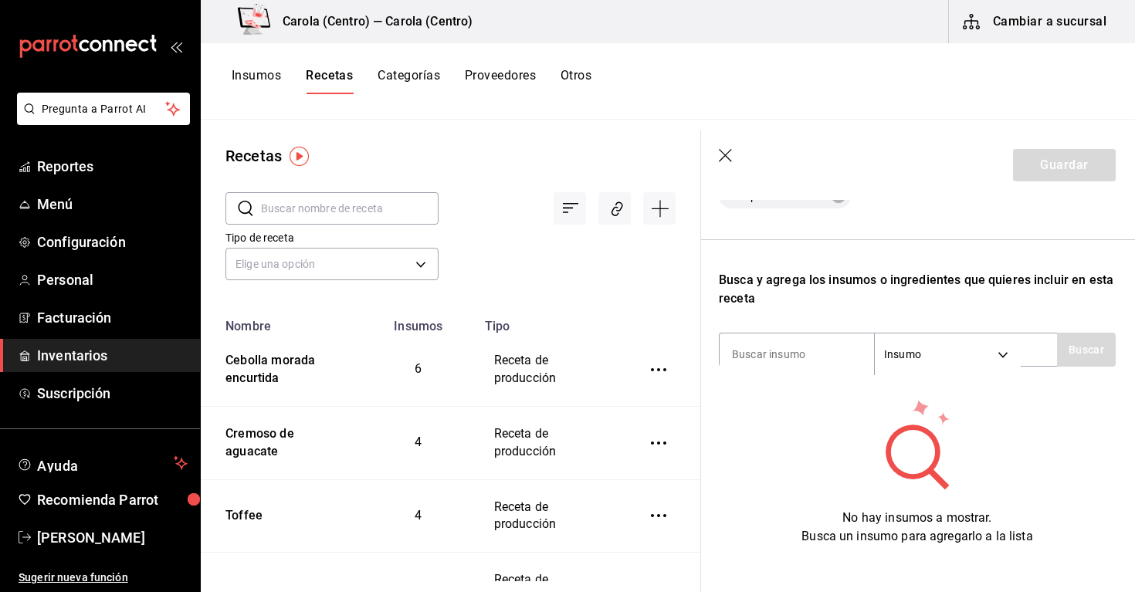
scroll to position [419, 1]
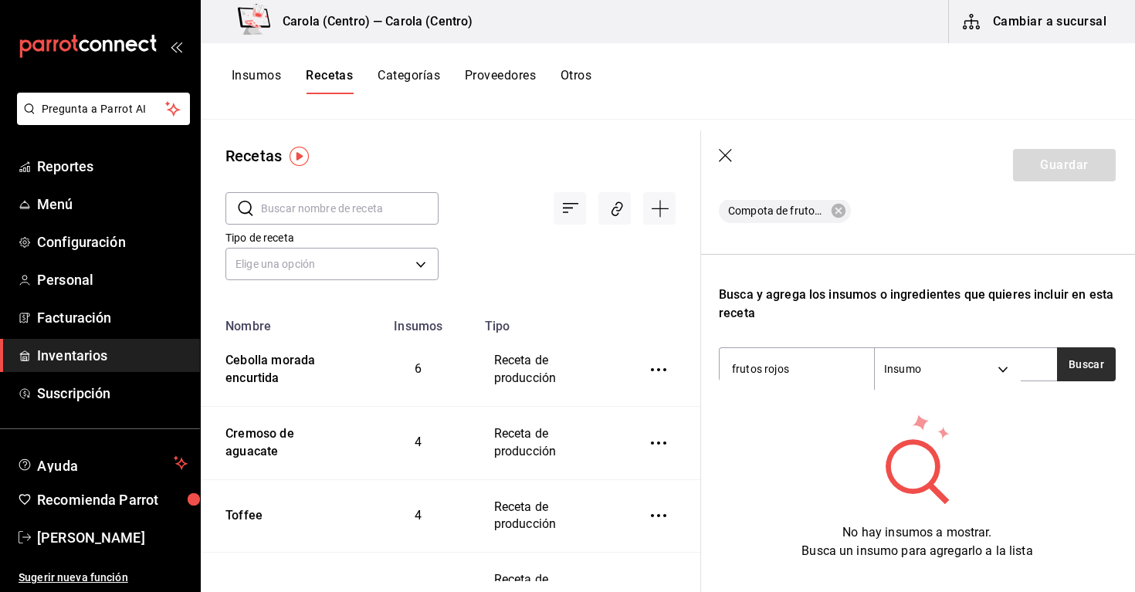
type input "frutos rojos"
click at [1095, 356] on button "Buscar" at bounding box center [1086, 364] width 59 height 34
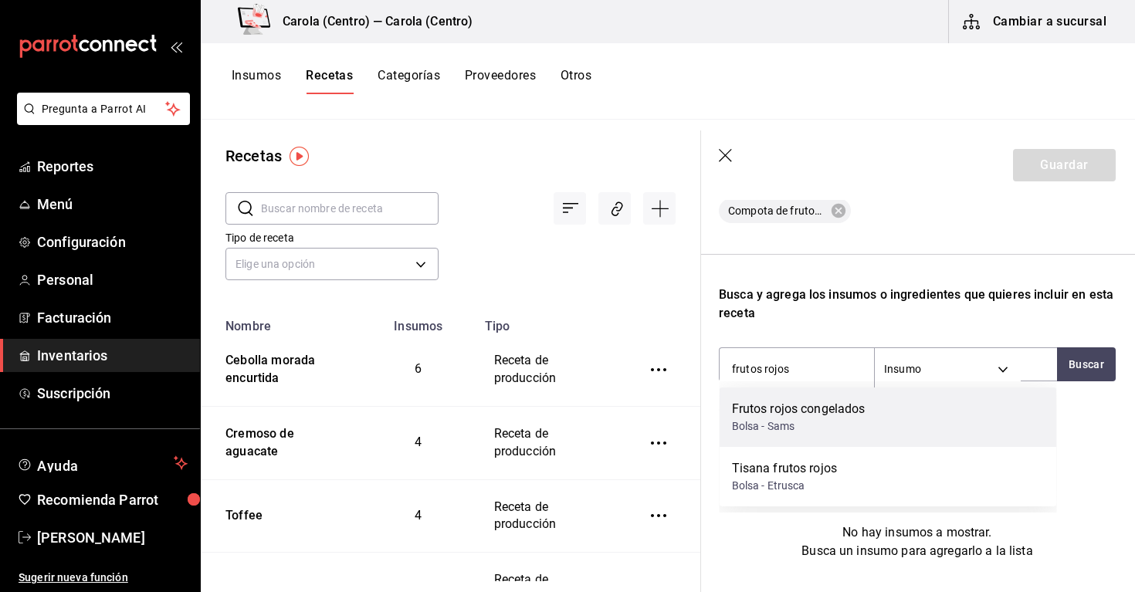
click at [891, 421] on div "Frutos rojos congelados Bolsa - Sams" at bounding box center [887, 416] width 337 height 59
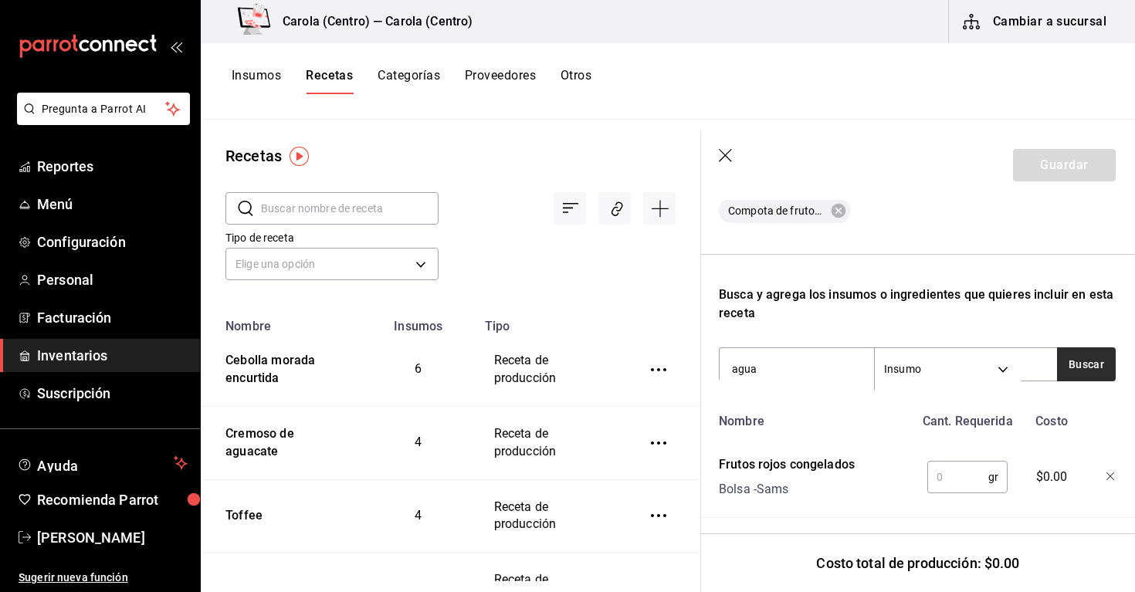
type input "agua"
click at [1109, 360] on button "Buscar" at bounding box center [1086, 364] width 59 height 34
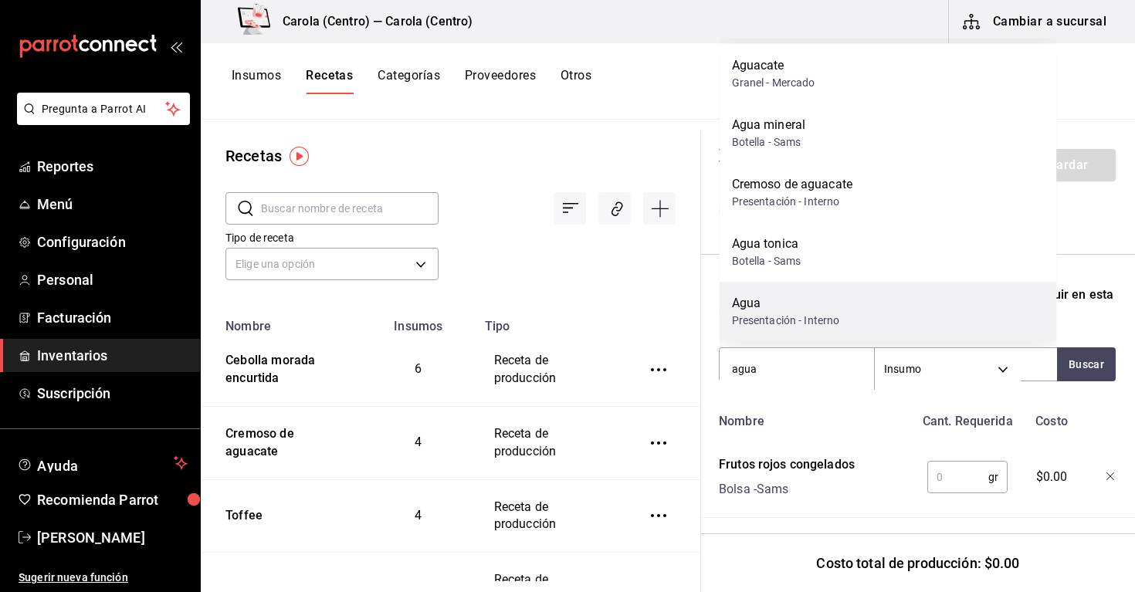
click at [785, 321] on div "Presentación - Interno" at bounding box center [786, 321] width 108 height 16
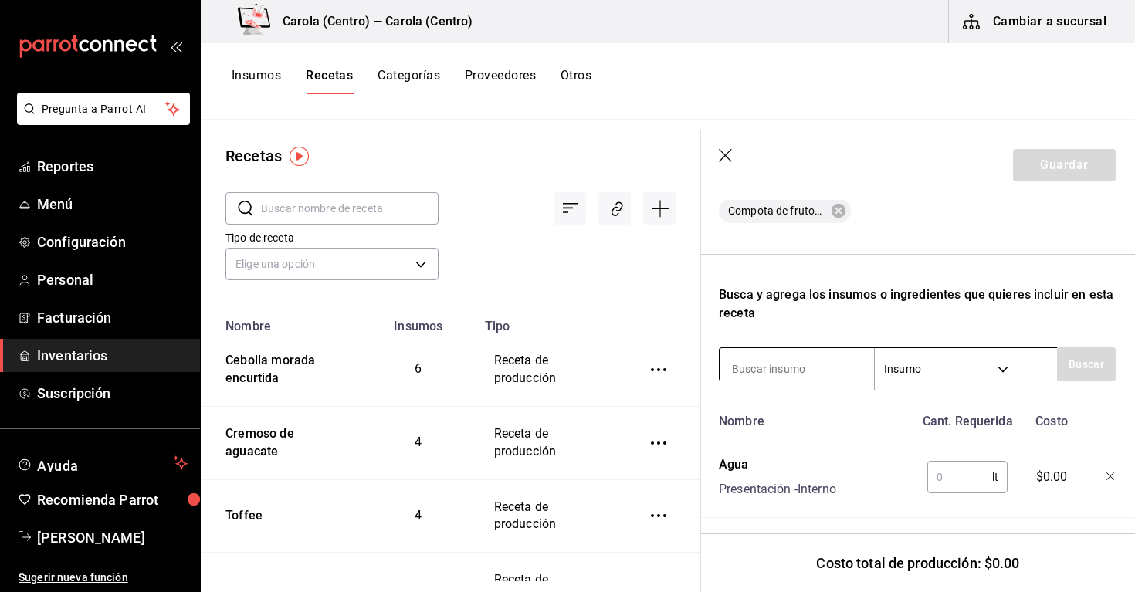
click at [777, 371] on input at bounding box center [796, 369] width 154 height 32
click at [1093, 366] on button "Buscar" at bounding box center [1086, 364] width 59 height 34
type input "azúcar"
click at [1074, 357] on button "Buscar" at bounding box center [1086, 364] width 59 height 34
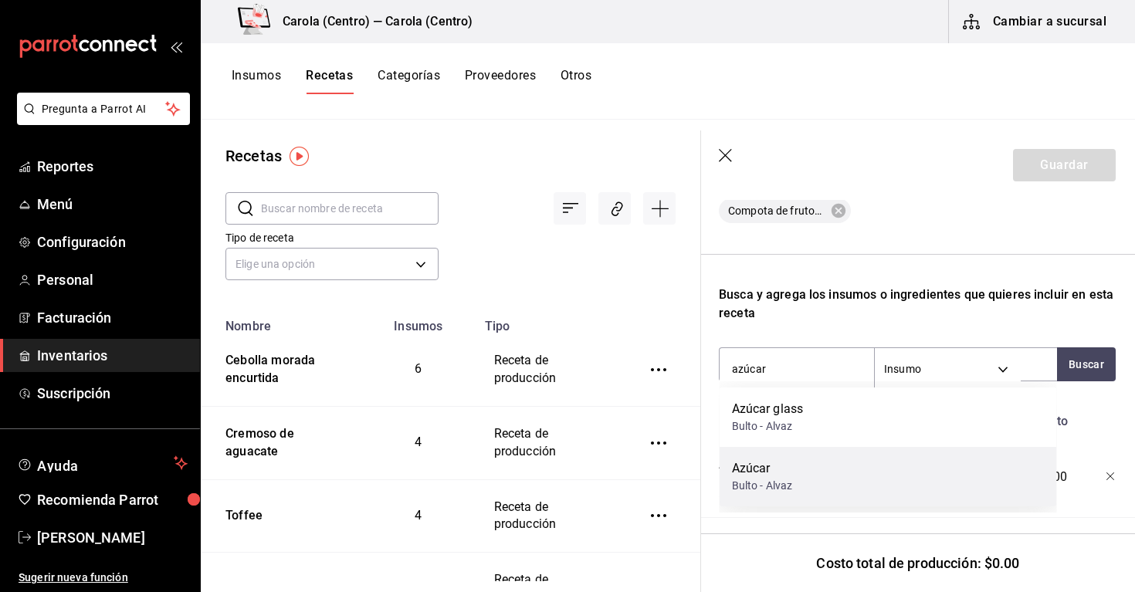
click at [813, 477] on div "Azúcar Bulto - [PERSON_NAME]" at bounding box center [887, 476] width 337 height 59
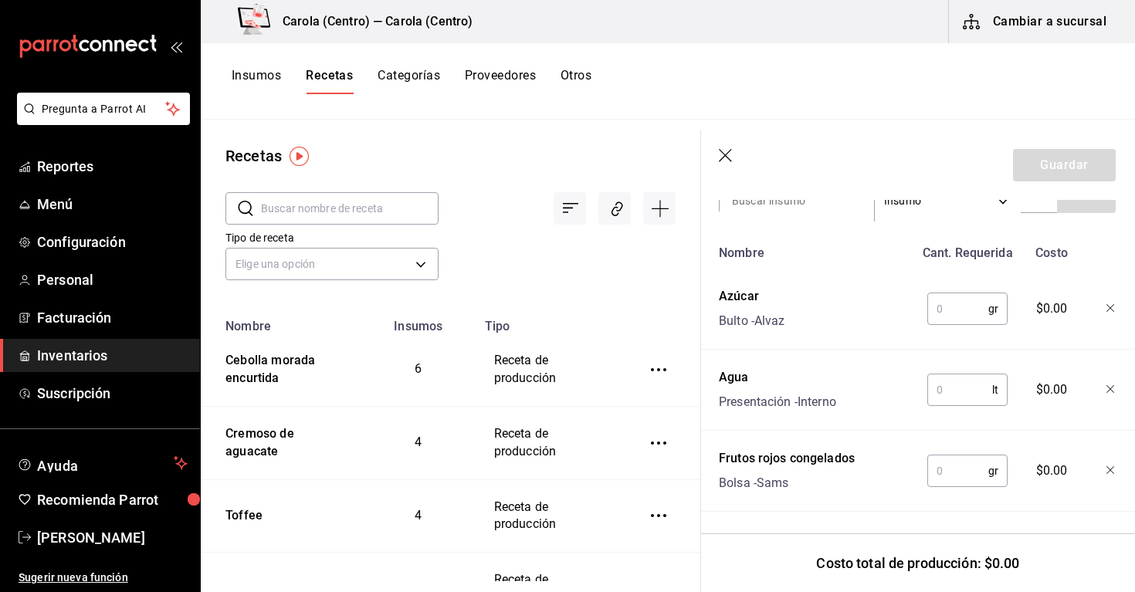
scroll to position [587, 5]
click at [932, 306] on input "text" at bounding box center [953, 308] width 61 height 31
click at [945, 477] on input "text" at bounding box center [953, 470] width 61 height 31
type input "1,000"
click at [943, 392] on input "text" at bounding box center [955, 389] width 65 height 31
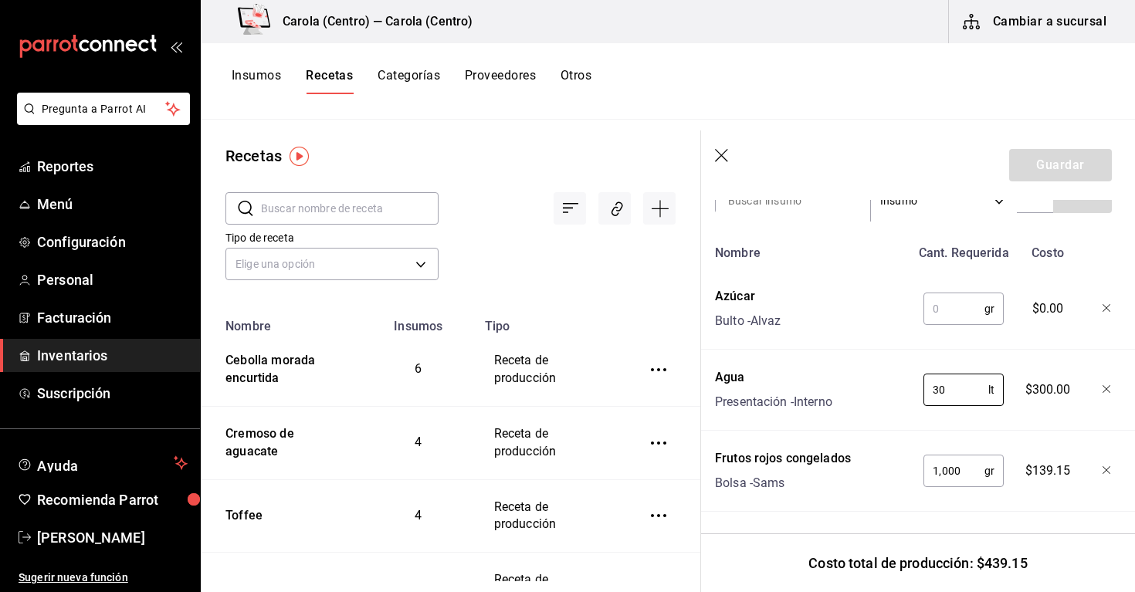
type input "3"
click at [989, 393] on div "lt ​" at bounding box center [963, 390] width 80 height 32
type input "0.3"
click at [976, 358] on div "Nombre Cant. Requerida Costo Azúcar Bulto - [PERSON_NAME] gr ​ $0.00 Agua Prese…" at bounding box center [913, 375] width 397 height 274
click at [945, 312] on input "text" at bounding box center [953, 308] width 61 height 31
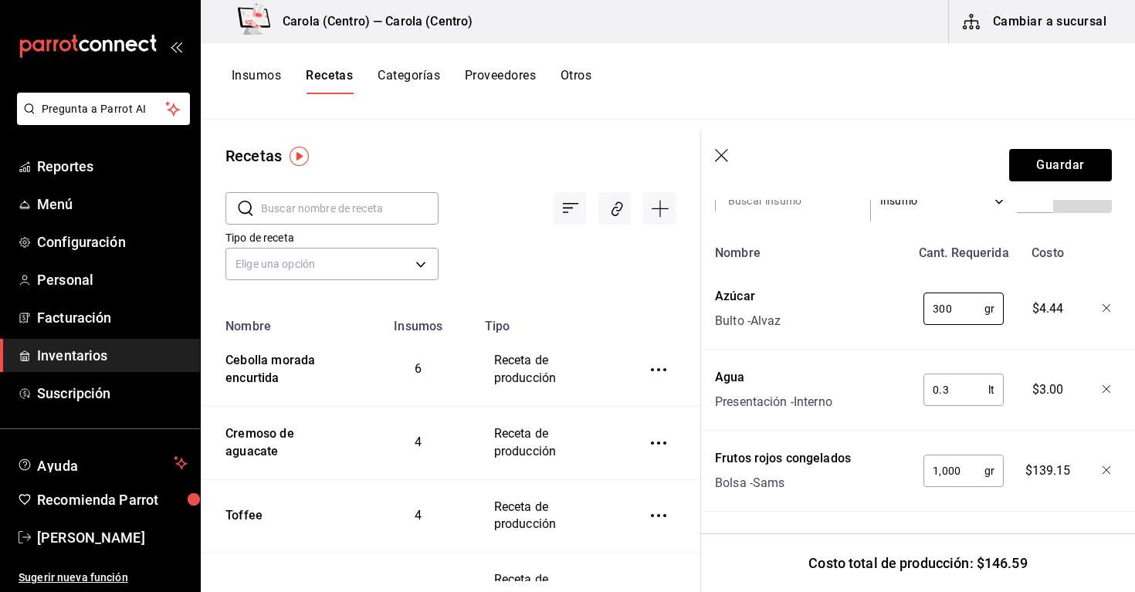
type input "300"
click at [986, 337] on div "Nombre Cant. Requerida Costo Azúcar Bulto - [PERSON_NAME] 300 gr ​ $4.44 Agua P…" at bounding box center [913, 375] width 397 height 274
click at [1043, 171] on button "Guardar" at bounding box center [1060, 165] width 103 height 32
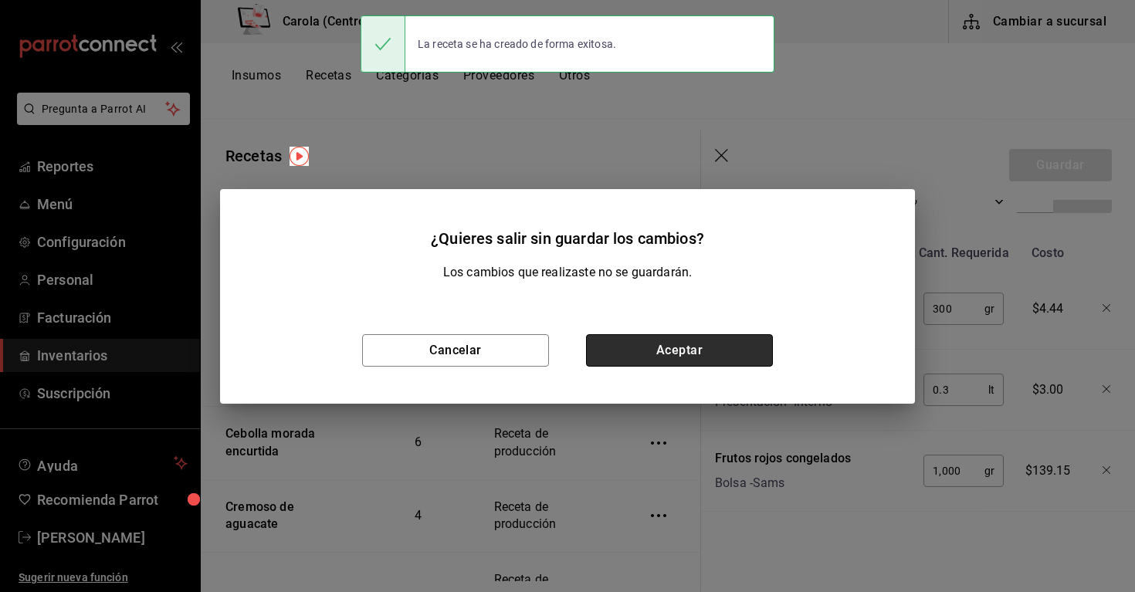
click at [725, 345] on button "Aceptar" at bounding box center [679, 350] width 187 height 32
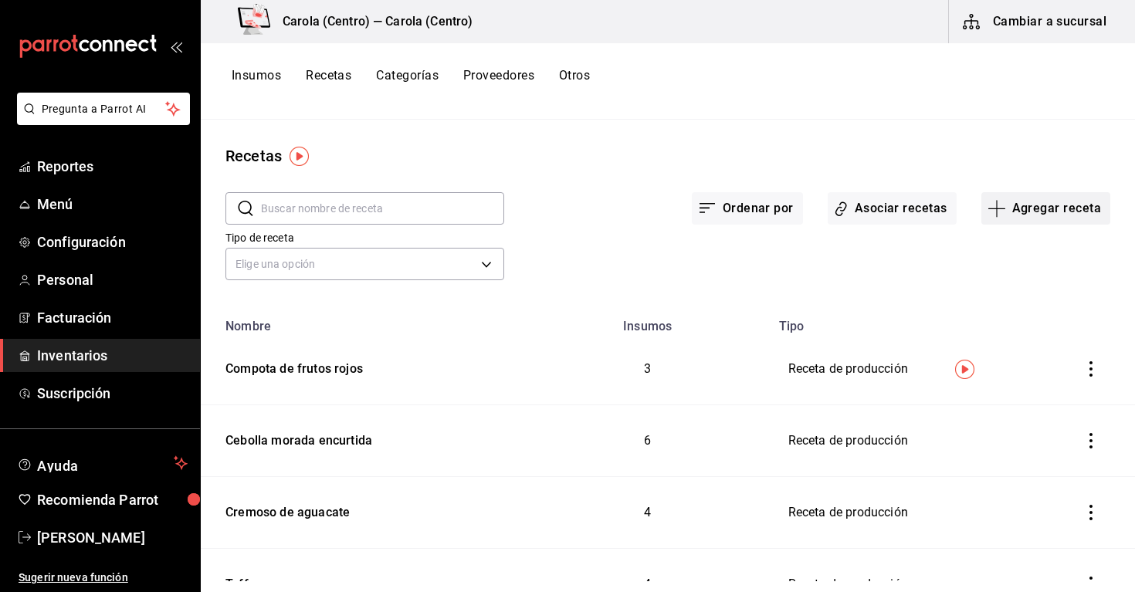
click at [1027, 200] on button "Agregar receta" at bounding box center [1045, 208] width 129 height 32
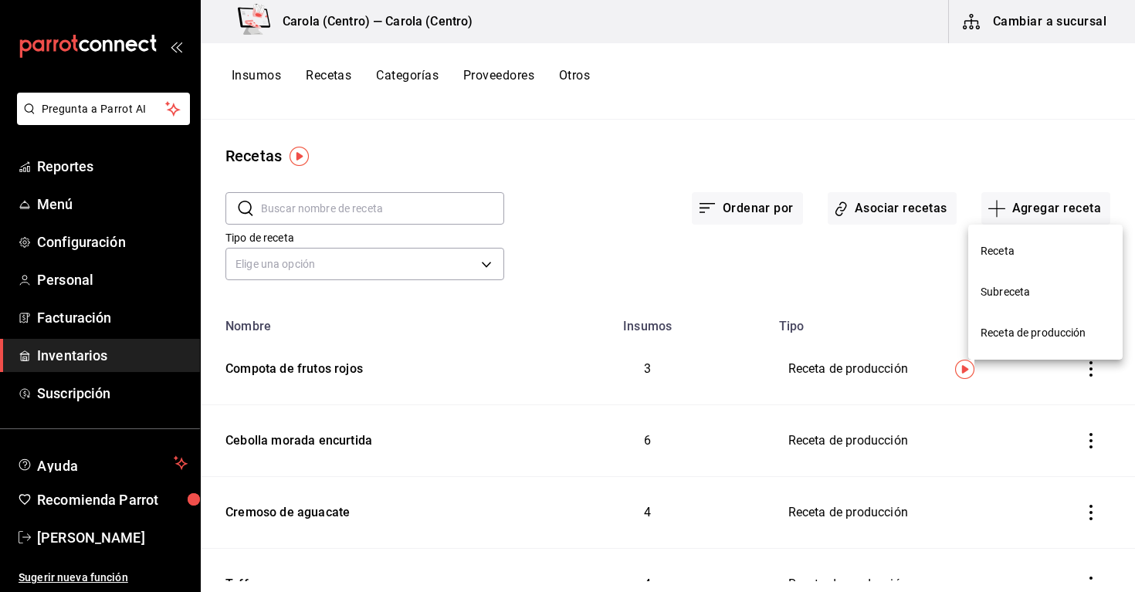
click at [926, 264] on div at bounding box center [567, 296] width 1135 height 592
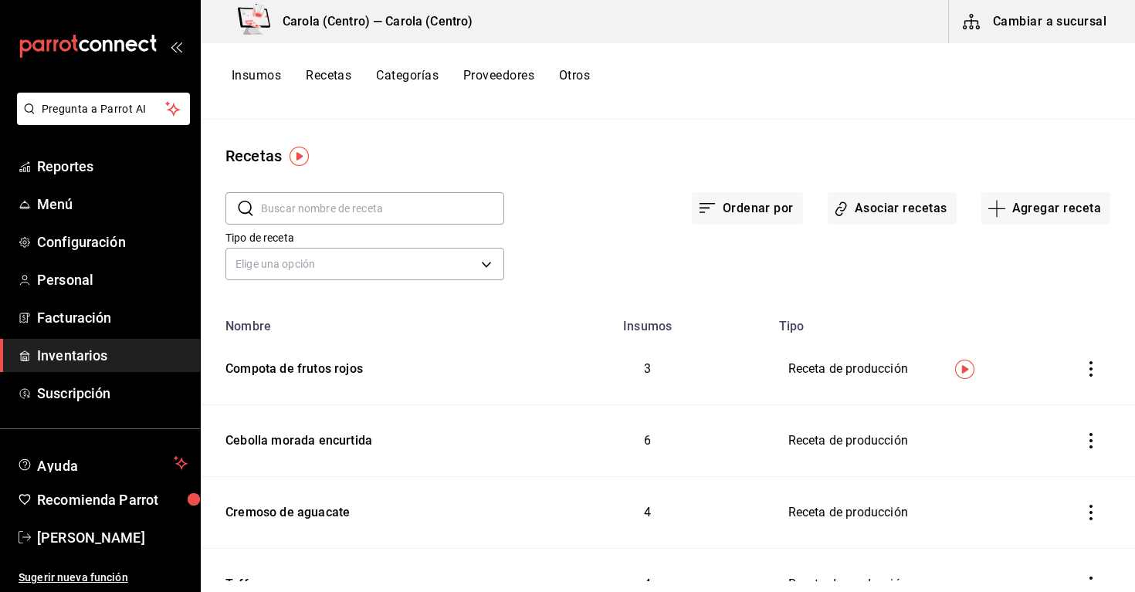
click at [416, 215] on input "text" at bounding box center [382, 208] width 243 height 31
click at [441, 218] on input "text" at bounding box center [382, 208] width 243 height 31
click at [550, 240] on div "Tipo de receta Elige una opción default" at bounding box center [655, 242] width 909 height 85
click at [430, 213] on input "text" at bounding box center [382, 208] width 243 height 31
click at [269, 80] on button "Insumos" at bounding box center [256, 81] width 49 height 26
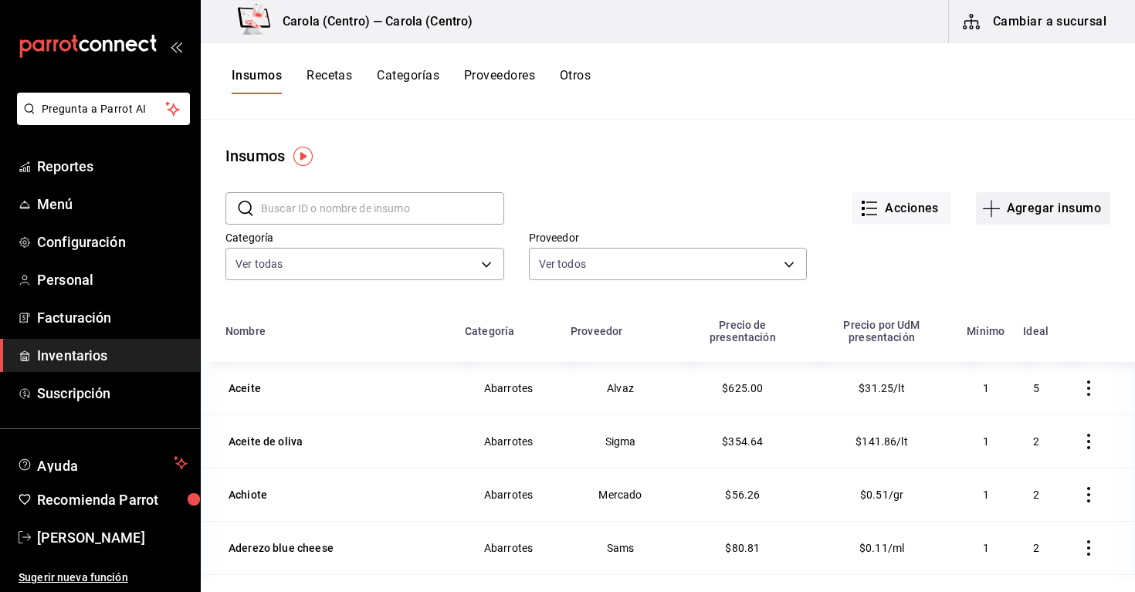
click at [1041, 205] on button "Agregar insumo" at bounding box center [1043, 208] width 134 height 32
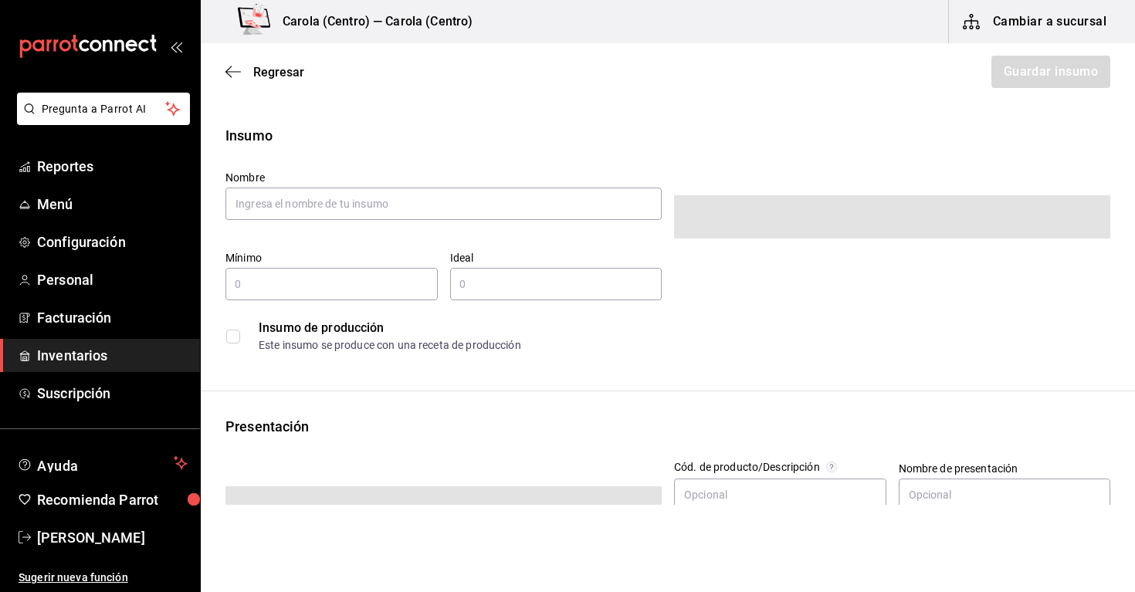
type input "$0.00"
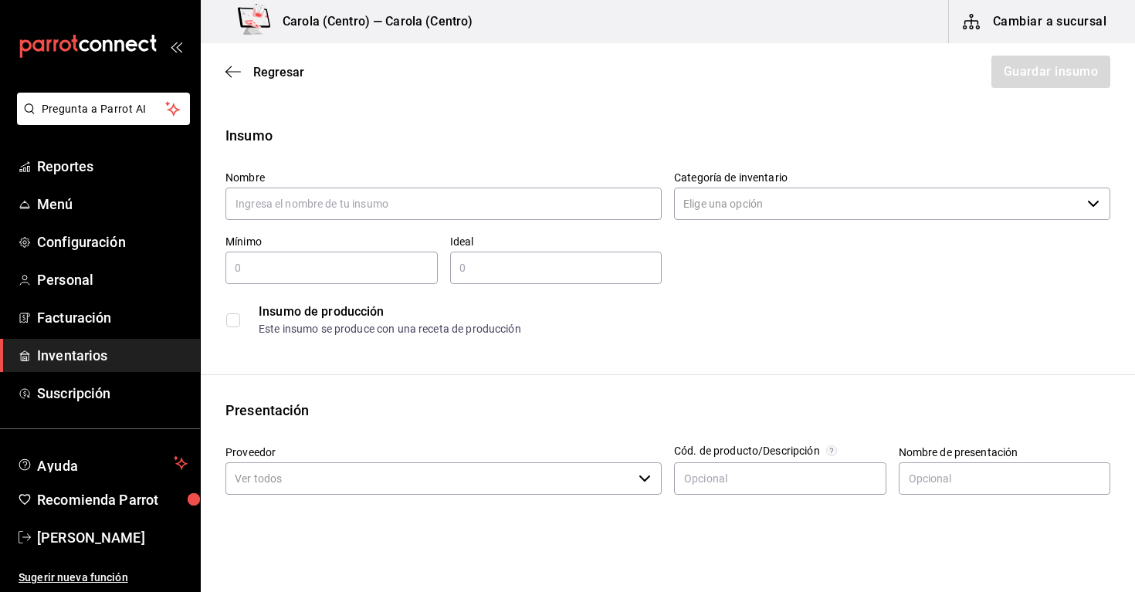
type input "j"
type input "Jugo de naranja"
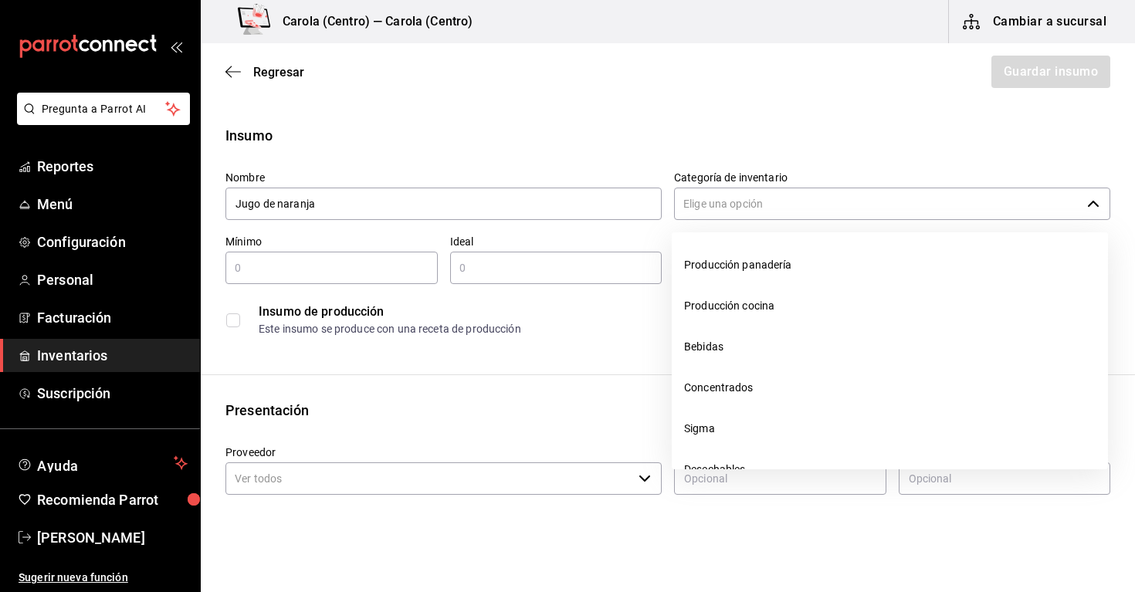
click at [794, 195] on input "Categoría de inventario" at bounding box center [877, 204] width 407 height 32
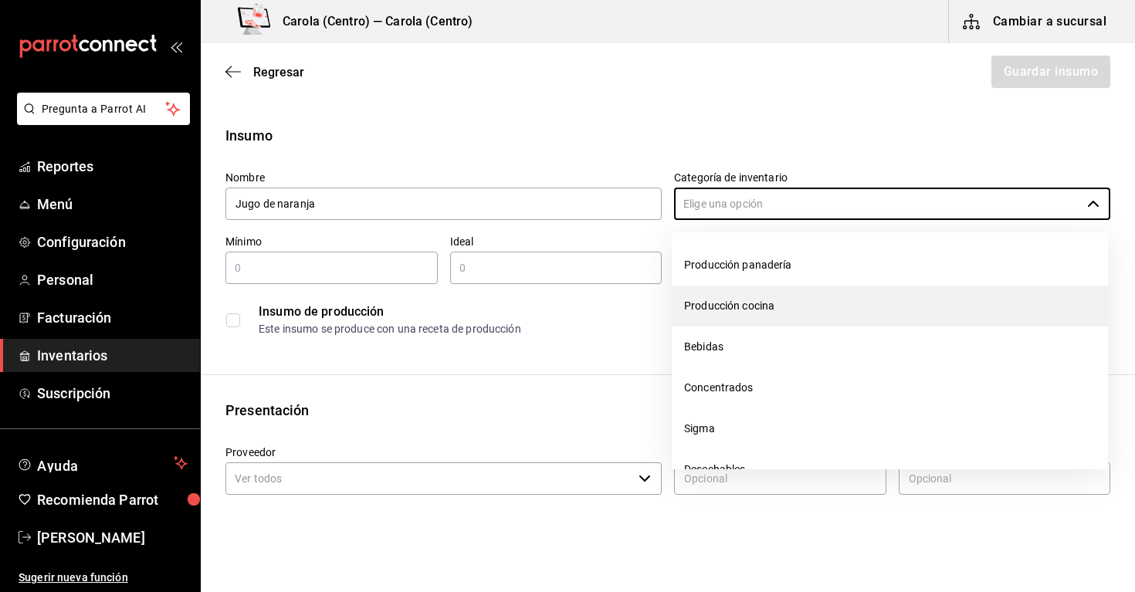
click at [790, 311] on li "Producción cocina" at bounding box center [889, 306] width 436 height 41
type input "Producción cocina"
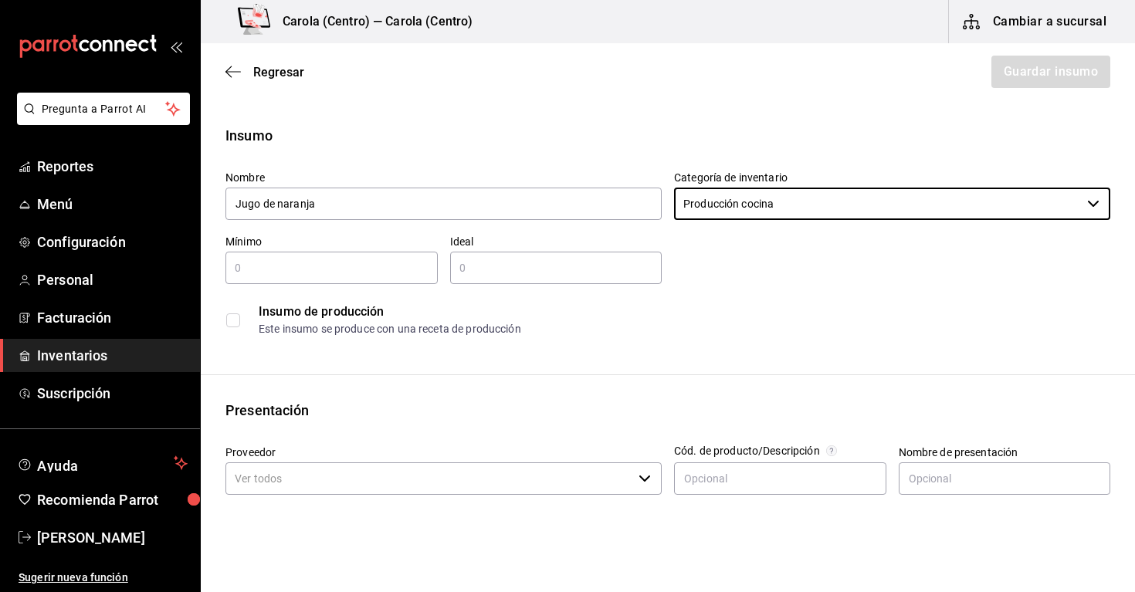
click at [366, 273] on input "text" at bounding box center [331, 268] width 212 height 19
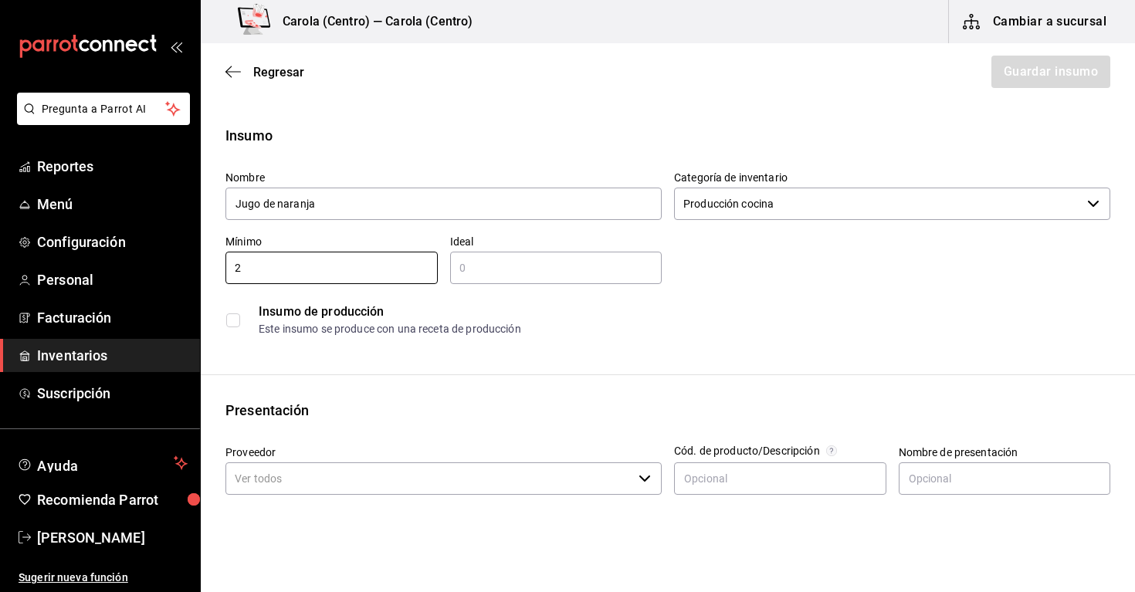
type input "2"
click at [525, 272] on input "text" at bounding box center [556, 268] width 212 height 19
type input "4"
click at [536, 333] on div "Este insumo se produce con una receta de producción" at bounding box center [684, 329] width 851 height 16
click at [263, 265] on input "2" at bounding box center [331, 268] width 212 height 19
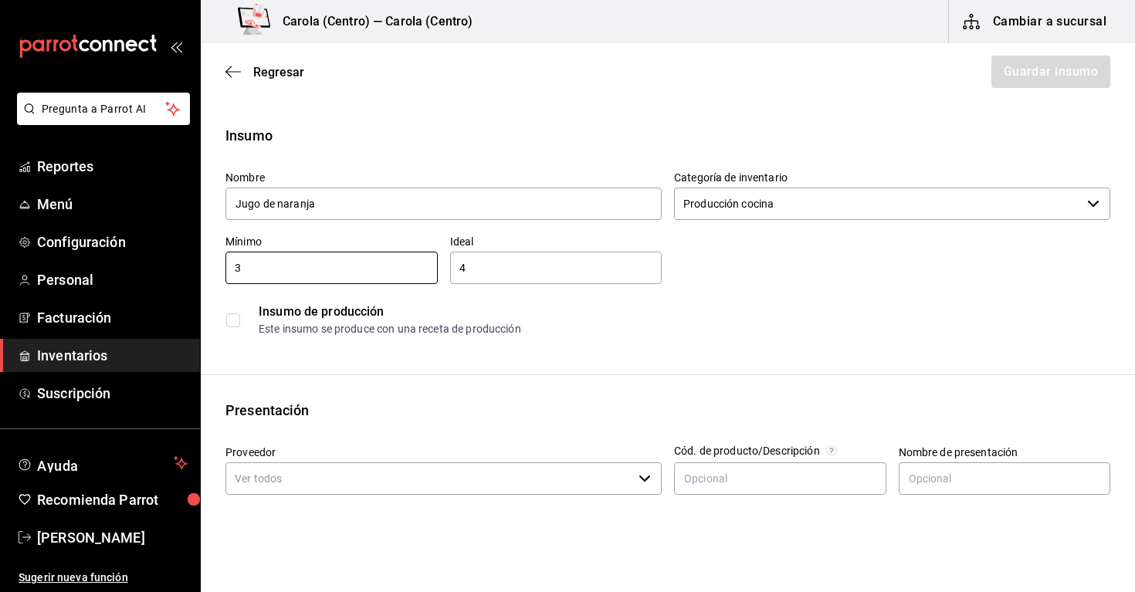
type input "3"
click at [480, 261] on input "4" at bounding box center [556, 268] width 212 height 19
click at [480, 270] on input "4" at bounding box center [556, 268] width 212 height 19
type input "5"
click at [689, 349] on div "Insumo Nombre Jugo de naranja Categoría de inventario Producción cocina ​ Mínim…" at bounding box center [668, 583] width 934 height 917
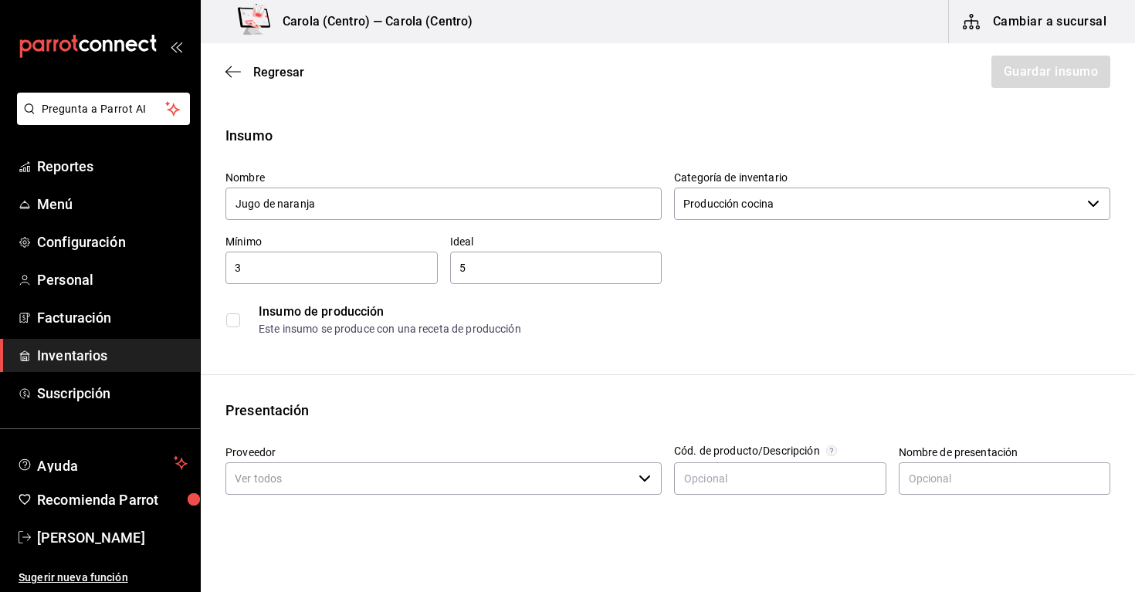
click at [232, 320] on input "checkbox" at bounding box center [233, 320] width 14 height 14
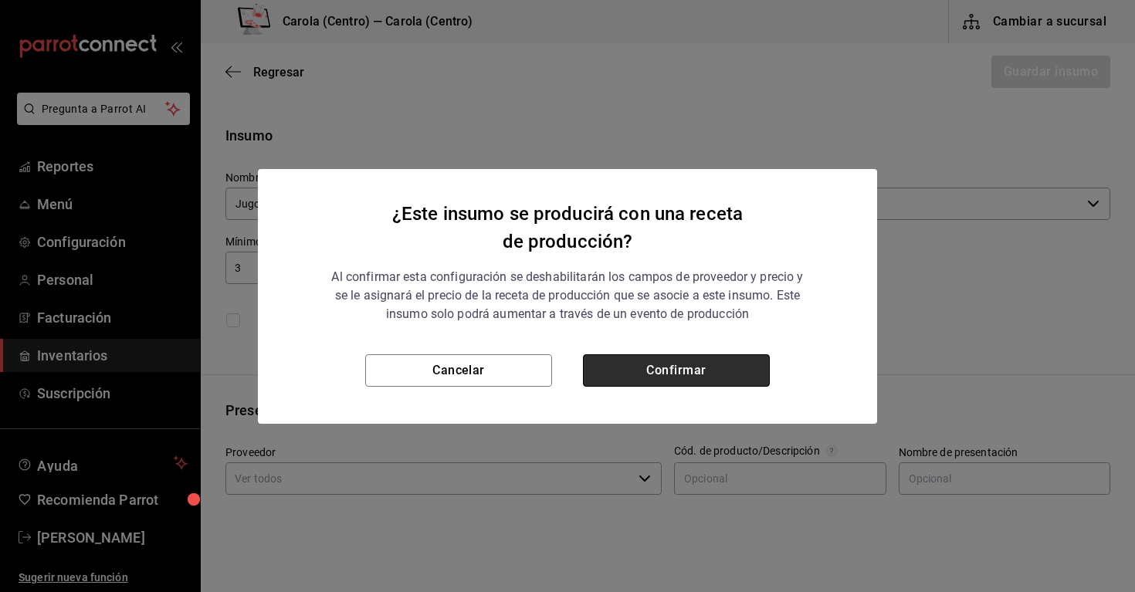
click at [648, 365] on button "Confirmar" at bounding box center [676, 370] width 187 height 32
checkbox input "true"
type input "$0.00"
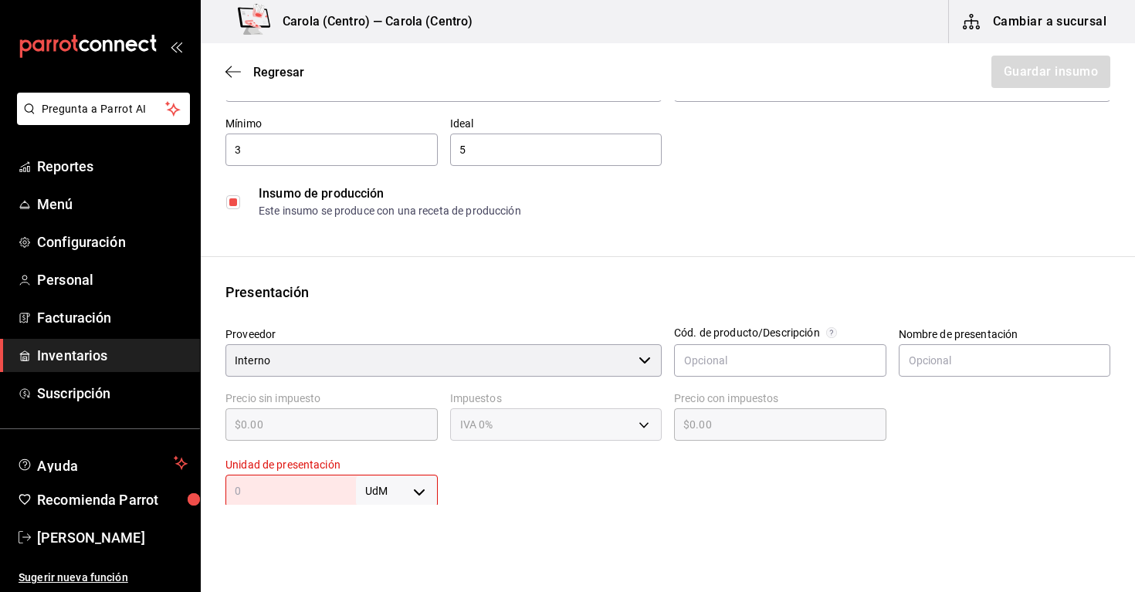
scroll to position [127, 0]
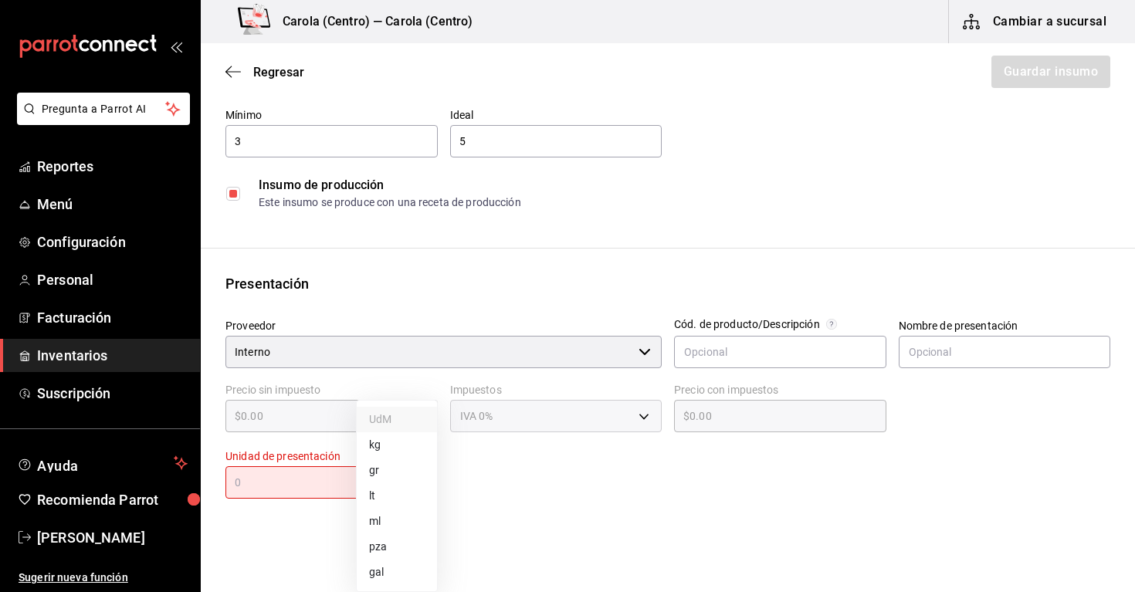
click at [388, 495] on body "Pregunta a Parrot AI Reportes Menú Configuración Personal Facturación Inventari…" at bounding box center [567, 252] width 1135 height 505
click at [382, 500] on li "lt" at bounding box center [397, 495] width 80 height 25
type input "LITER"
click at [299, 479] on input "text" at bounding box center [290, 482] width 130 height 19
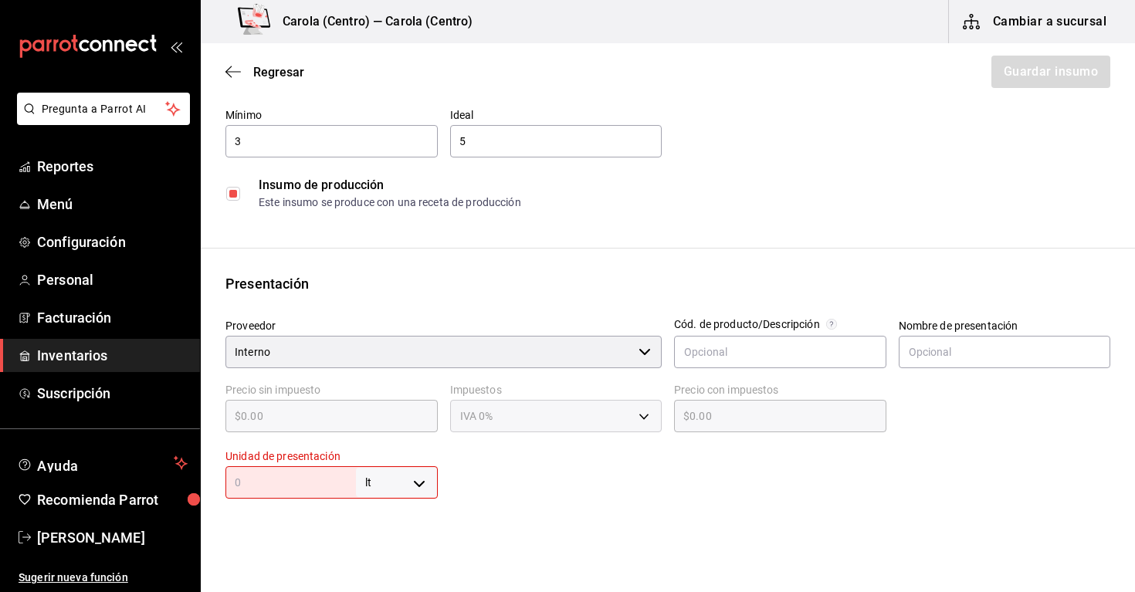
type input "1"
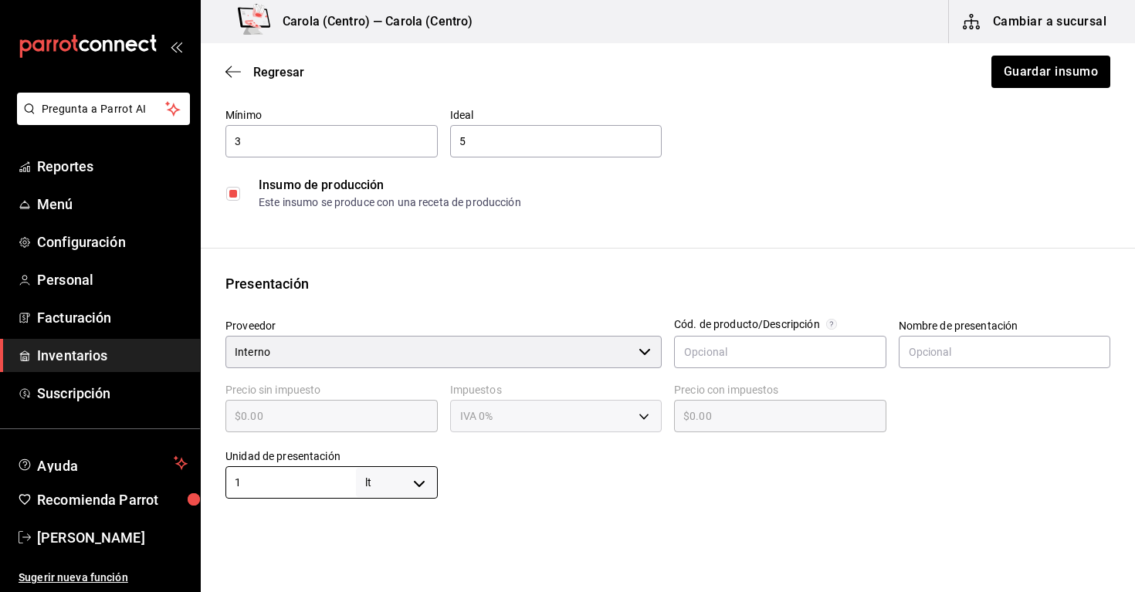
type input "1"
click at [553, 476] on div at bounding box center [774, 468] width 673 height 62
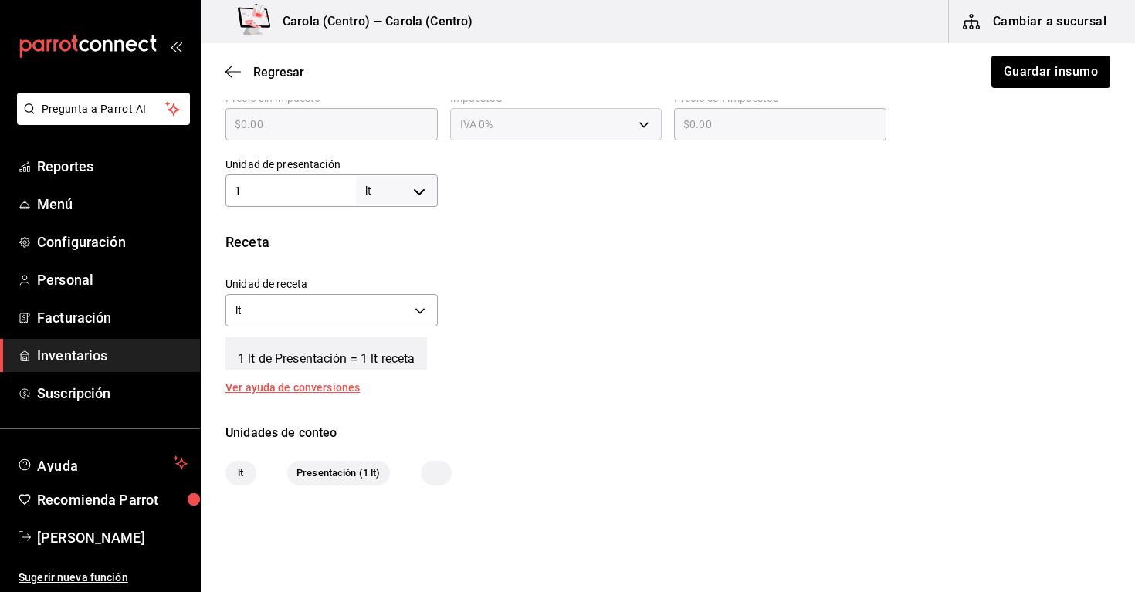
scroll to position [419, 0]
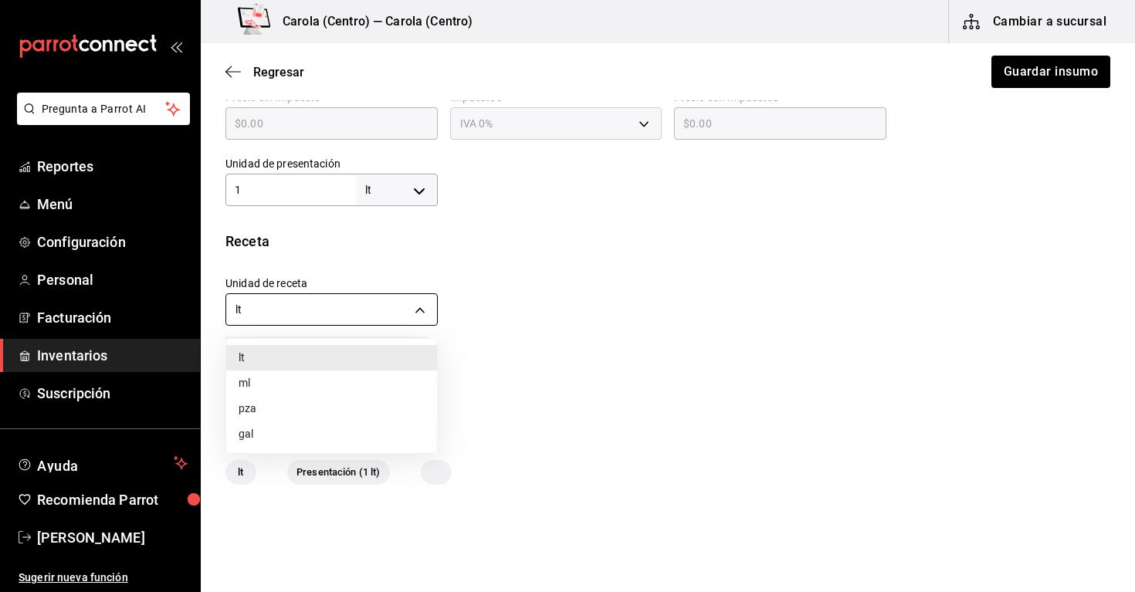
click at [424, 314] on body "Pregunta a Parrot AI Reportes Menú Configuración Personal Facturación Inventari…" at bounding box center [567, 252] width 1135 height 505
click at [398, 354] on li "lt" at bounding box center [331, 357] width 211 height 25
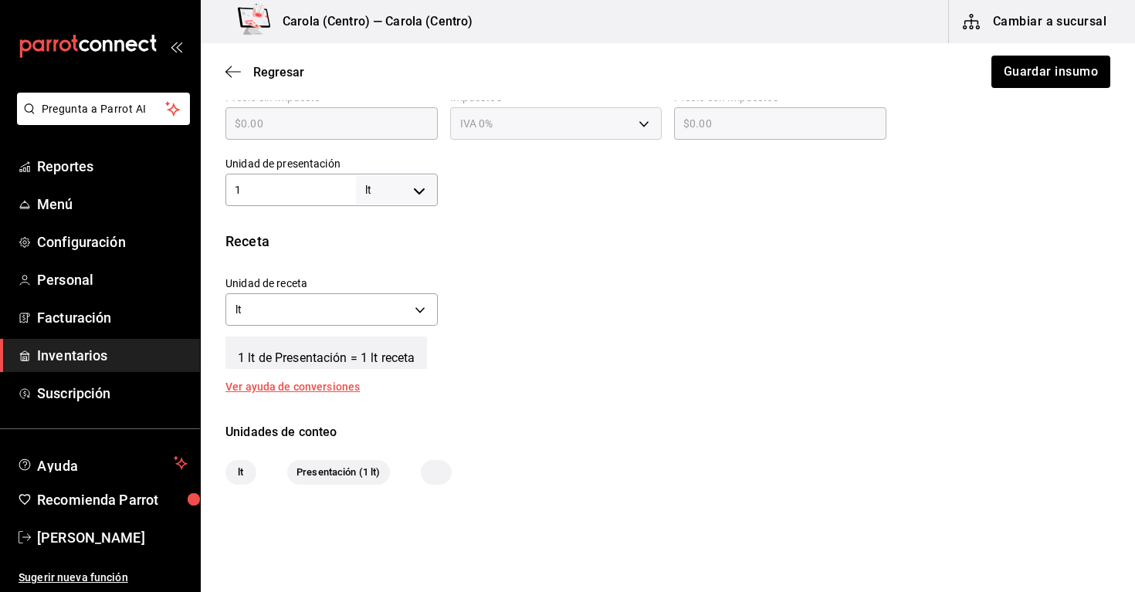
click at [519, 350] on div "1 lt de Presentación = 1 lt receta" at bounding box center [667, 349] width 884 height 39
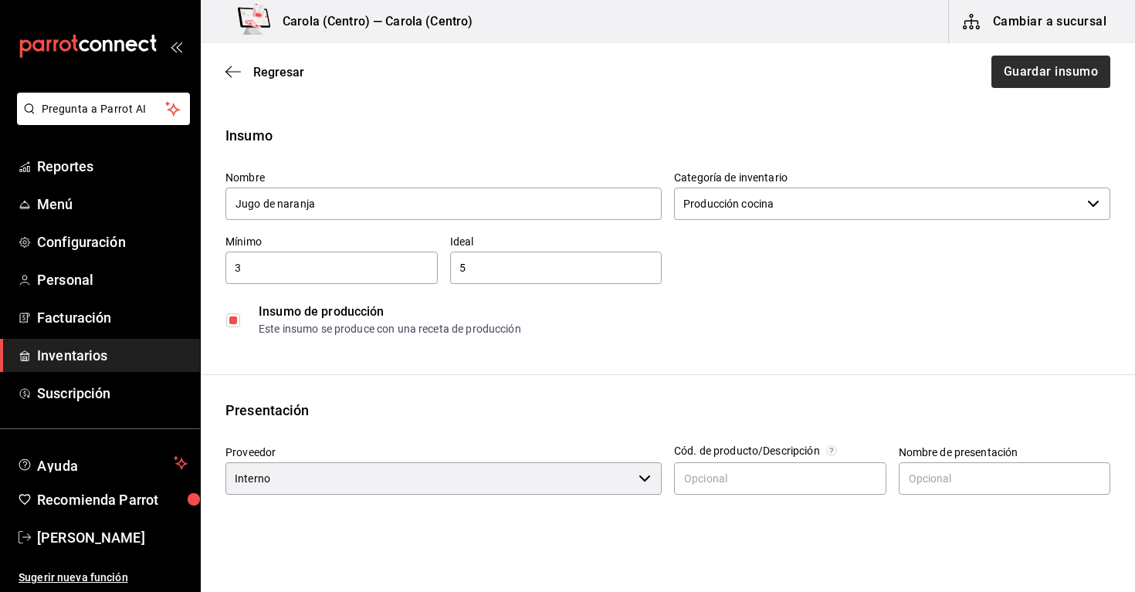
scroll to position [0, 0]
click at [1020, 73] on button "Guardar insumo" at bounding box center [1049, 72] width 120 height 32
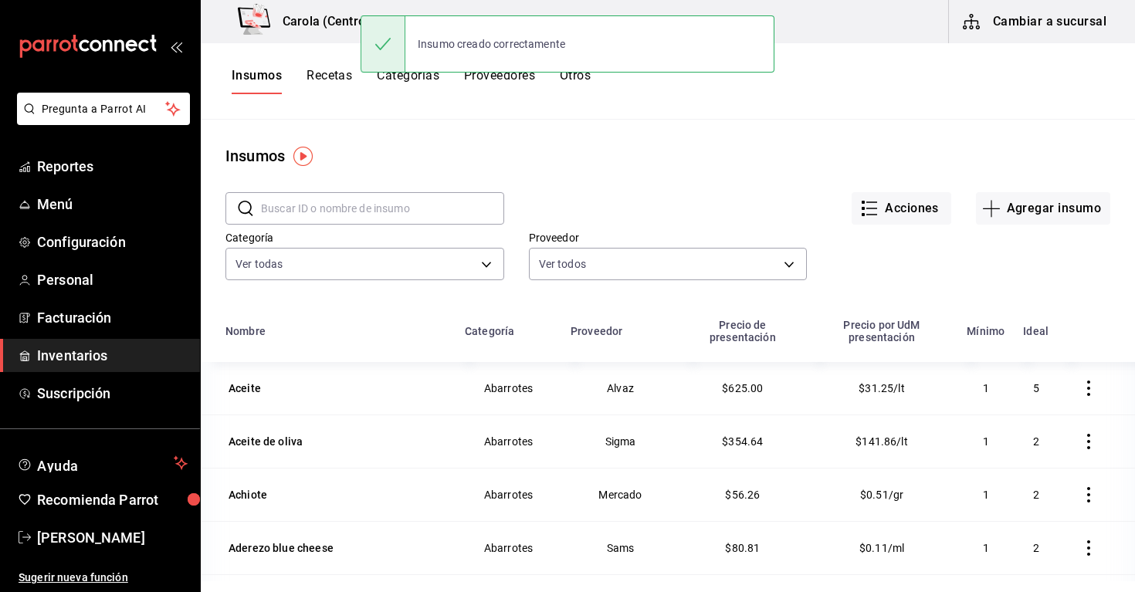
click at [321, 73] on button "Recetas" at bounding box center [329, 81] width 46 height 26
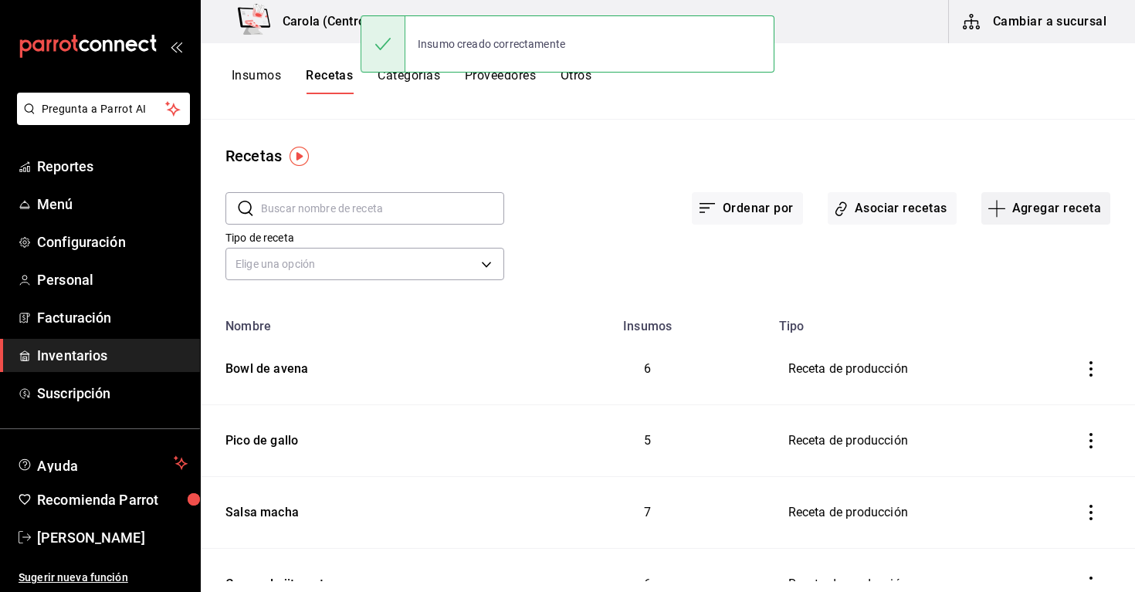
click at [1061, 205] on button "Agregar receta" at bounding box center [1045, 208] width 129 height 32
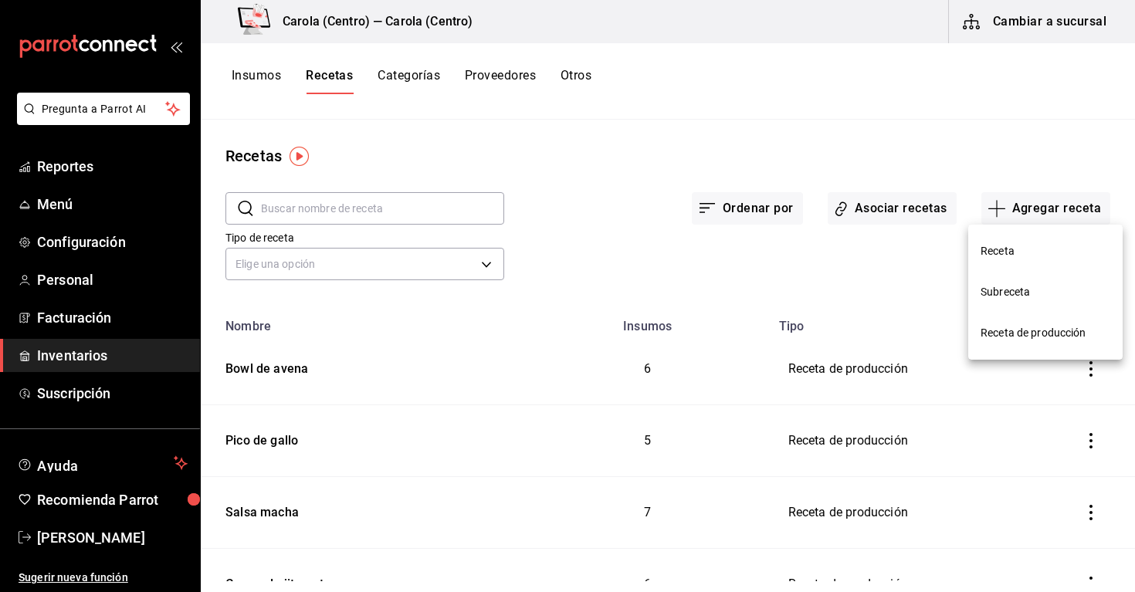
click at [1019, 333] on span "Receta de producción" at bounding box center [1045, 333] width 130 height 16
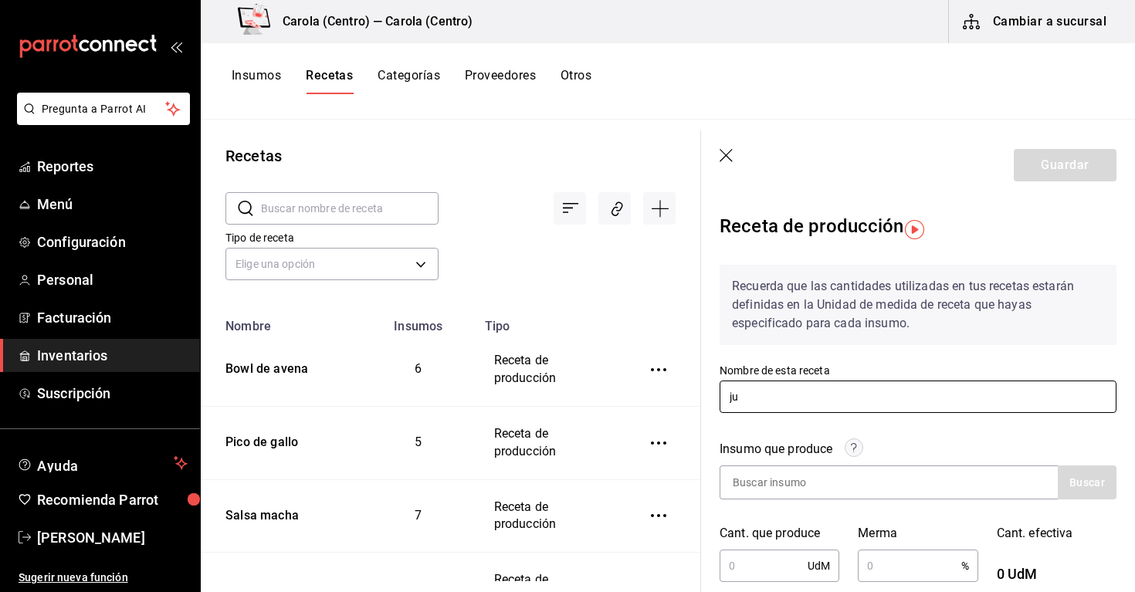
type input "j"
type input "Jugo de naranja"
click at [949, 354] on div "Recuerda que las cantidades utilizadas en tus recetas estarán definidas en la U…" at bounding box center [917, 314] width 397 height 99
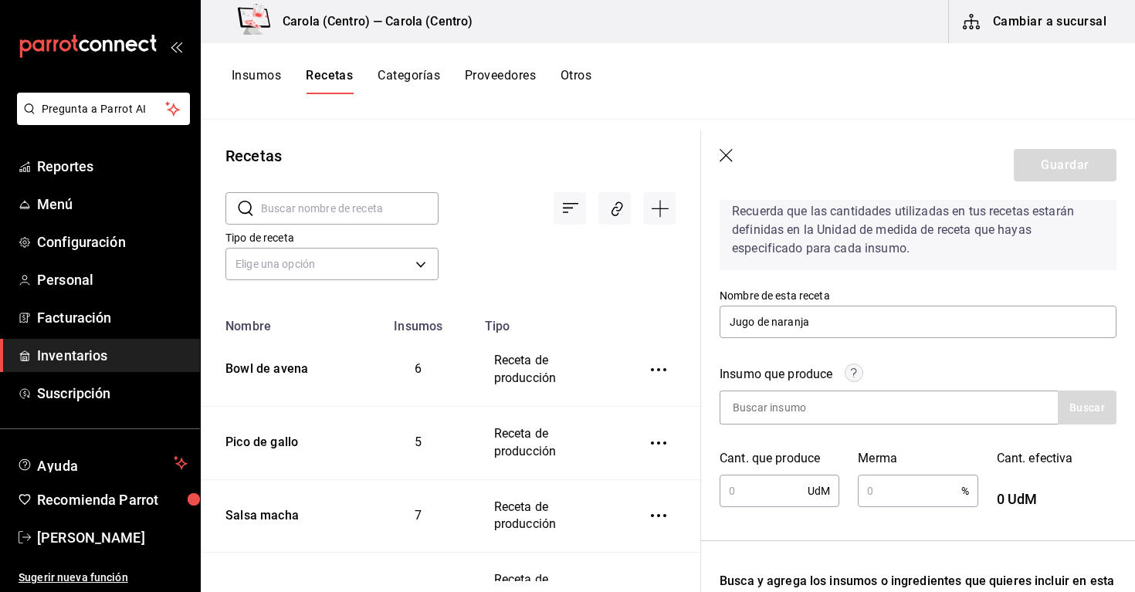
scroll to position [129, 0]
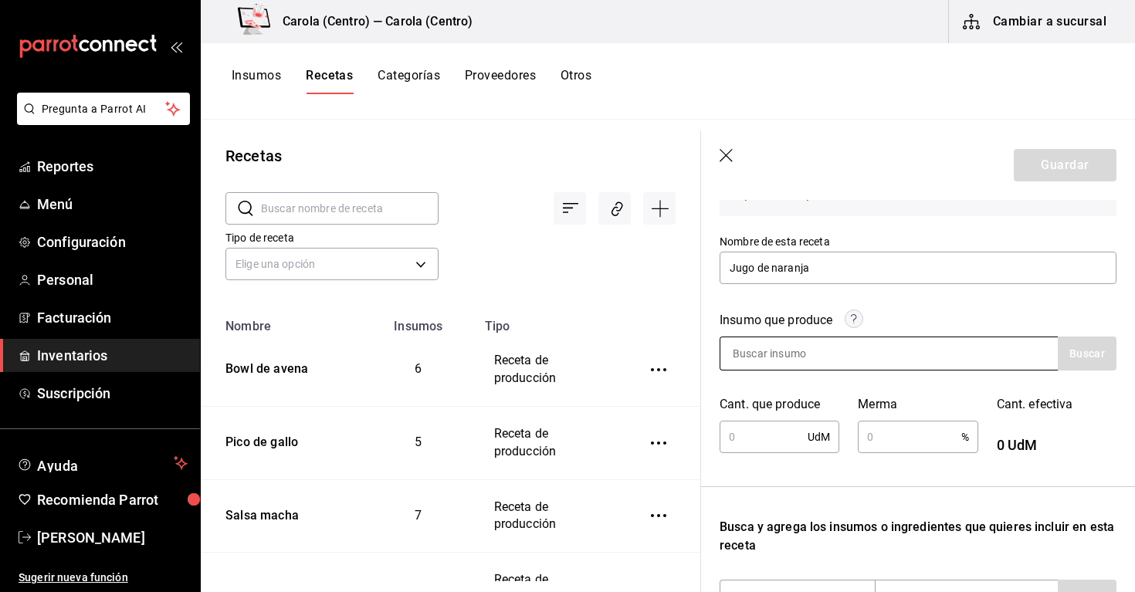
click at [869, 359] on input at bounding box center [797, 353] width 154 height 32
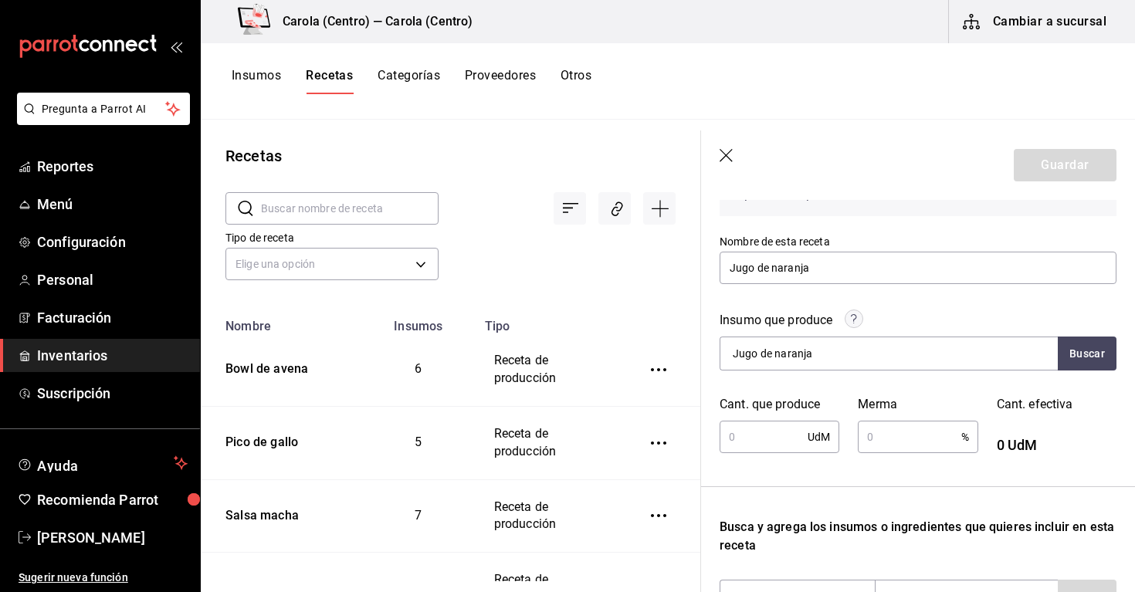
type input "Jugo de naranja"
click at [918, 316] on div "Insumo que produce" at bounding box center [917, 323] width 397 height 25
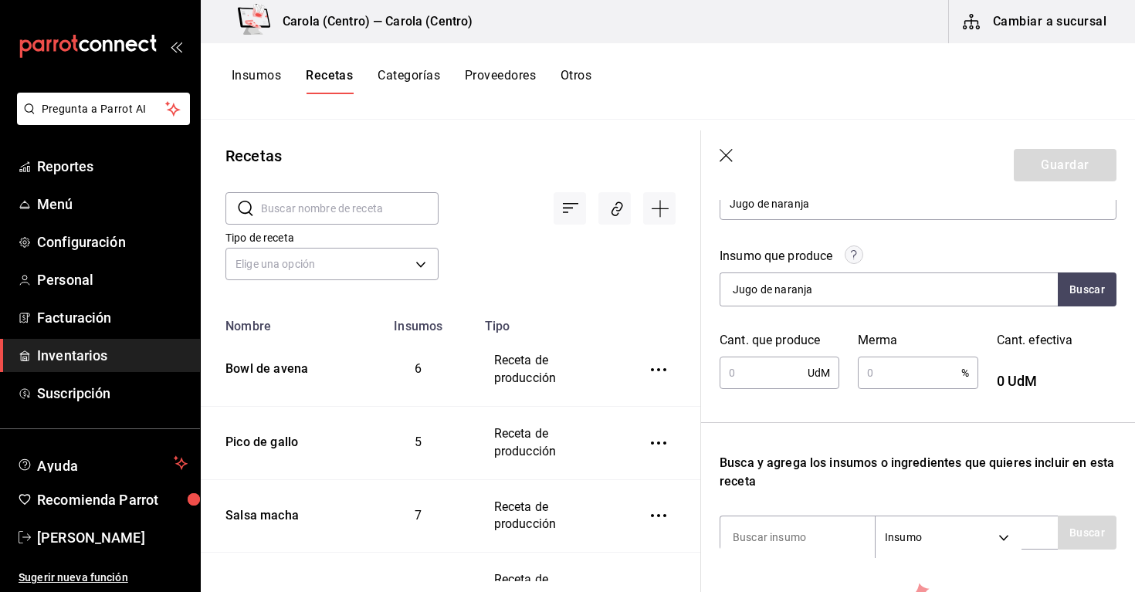
scroll to position [194, 0]
click at [773, 372] on input "text" at bounding box center [763, 371] width 88 height 31
click at [748, 372] on input "text" at bounding box center [763, 371] width 88 height 31
click at [803, 377] on input "4.7" at bounding box center [763, 371] width 88 height 31
type input "4.7"
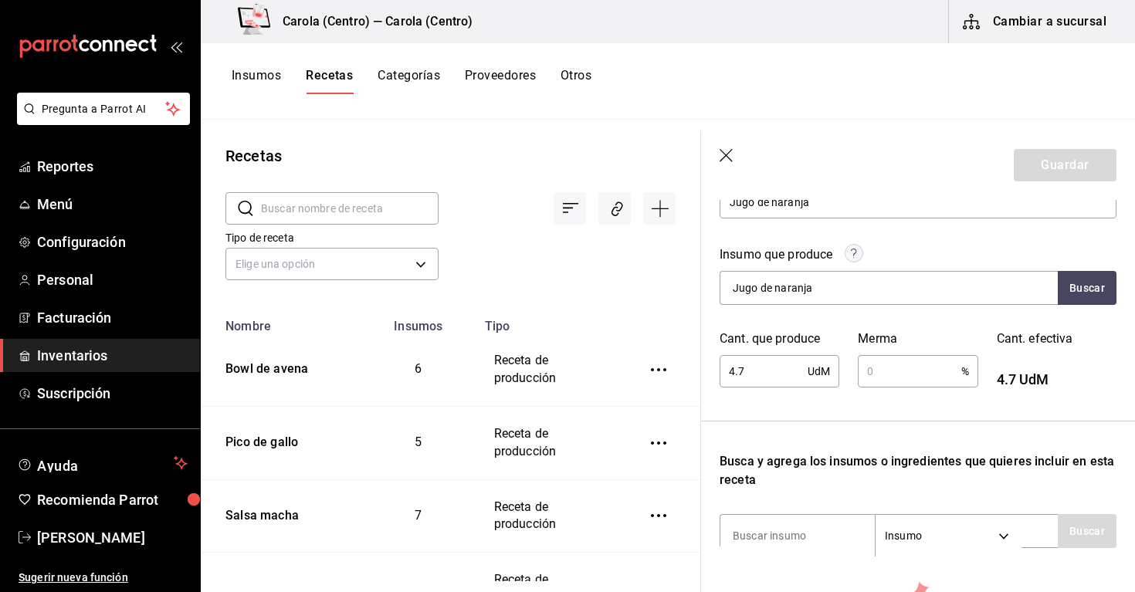
click at [818, 370] on div "4.7 UdM ​" at bounding box center [779, 371] width 120 height 32
click at [830, 374] on div "4.7 UdM ​" at bounding box center [779, 371] width 120 height 32
click at [827, 374] on div "4.7 UdM ​" at bounding box center [779, 371] width 120 height 32
click at [836, 402] on div "Recuerda que las cantidades utilizadas en tus recetas estarán definidas en la U…" at bounding box center [917, 392] width 397 height 669
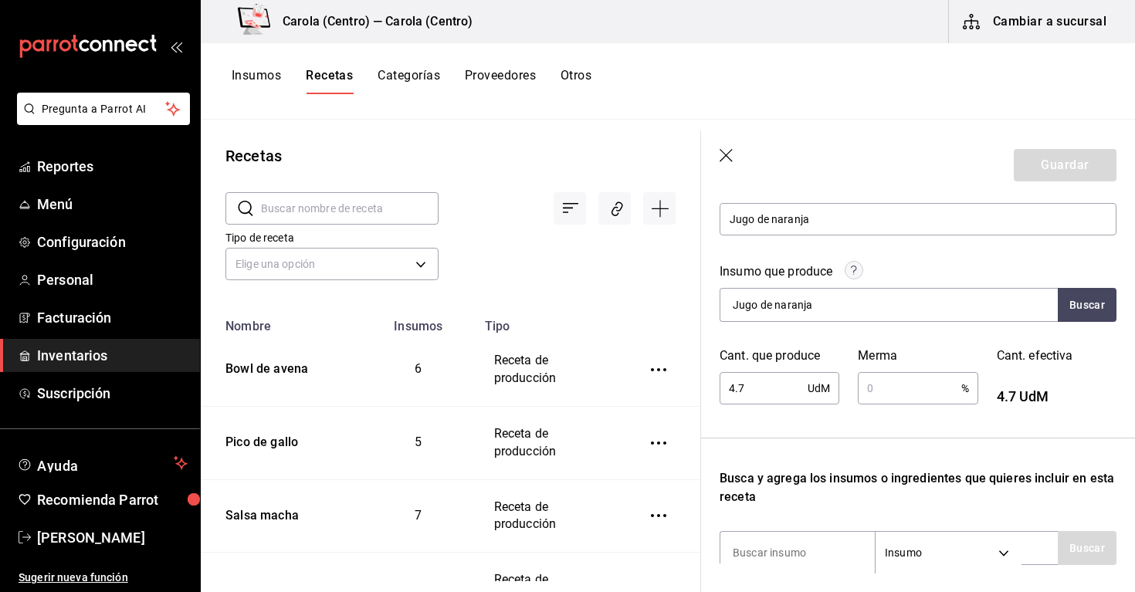
scroll to position [176, 0]
click at [767, 391] on input "4.7" at bounding box center [763, 389] width 88 height 31
click at [827, 395] on div "4.7 UdM ​" at bounding box center [779, 390] width 120 height 32
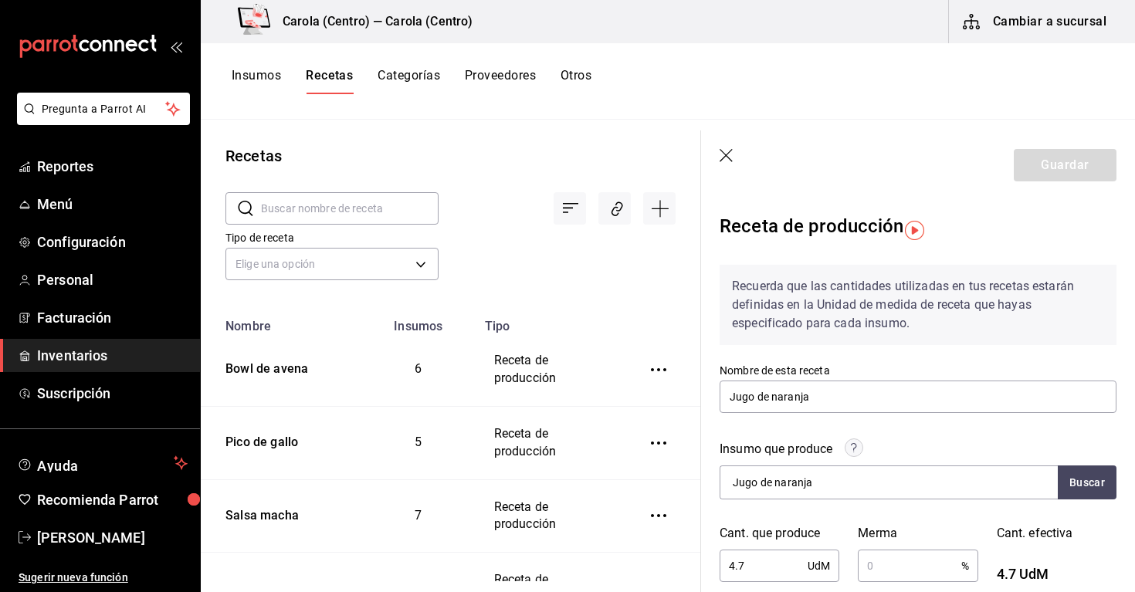
scroll to position [0, 0]
click at [260, 73] on button "Insumos" at bounding box center [256, 81] width 49 height 26
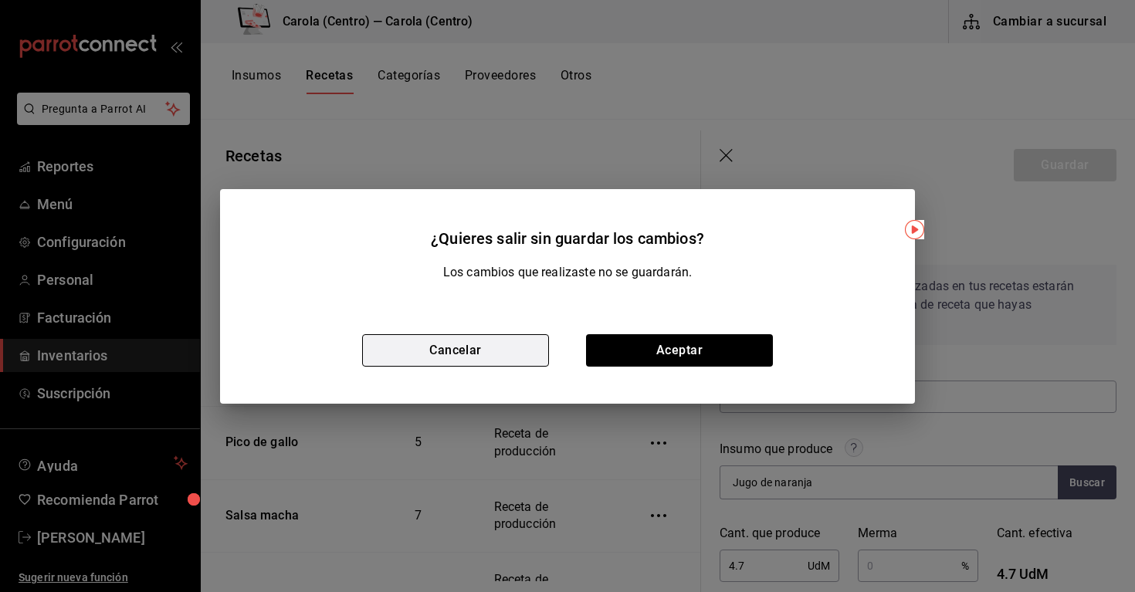
click at [516, 349] on button "Cancelar" at bounding box center [455, 350] width 187 height 32
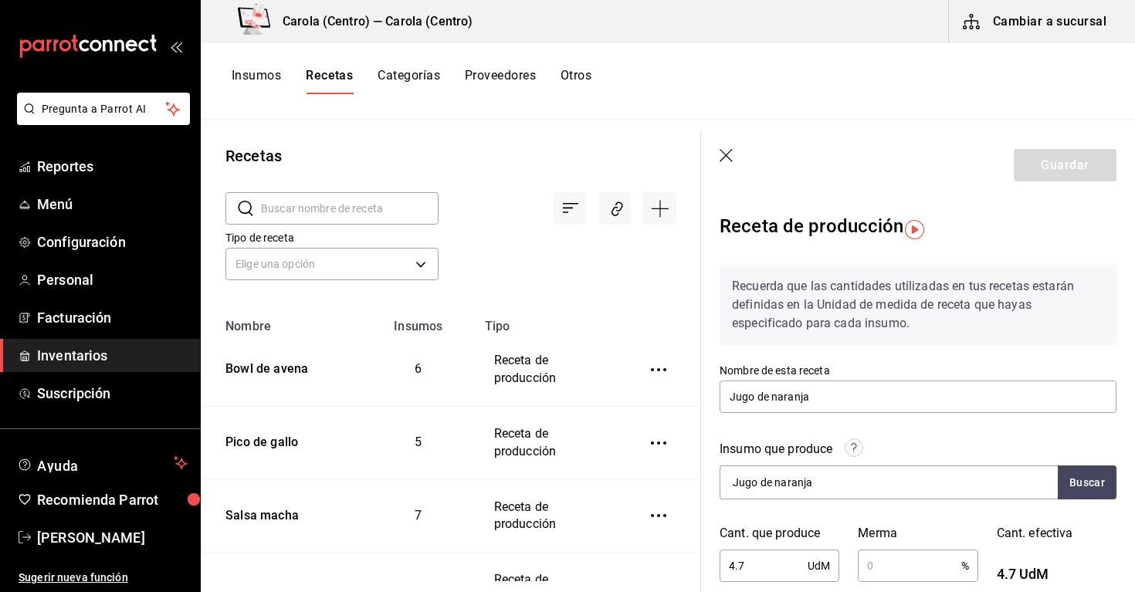
click at [258, 66] on div "Insumos Recetas Categorías Proveedores Otros" at bounding box center [668, 81] width 934 height 76
click at [260, 89] on button "Insumos" at bounding box center [256, 81] width 49 height 26
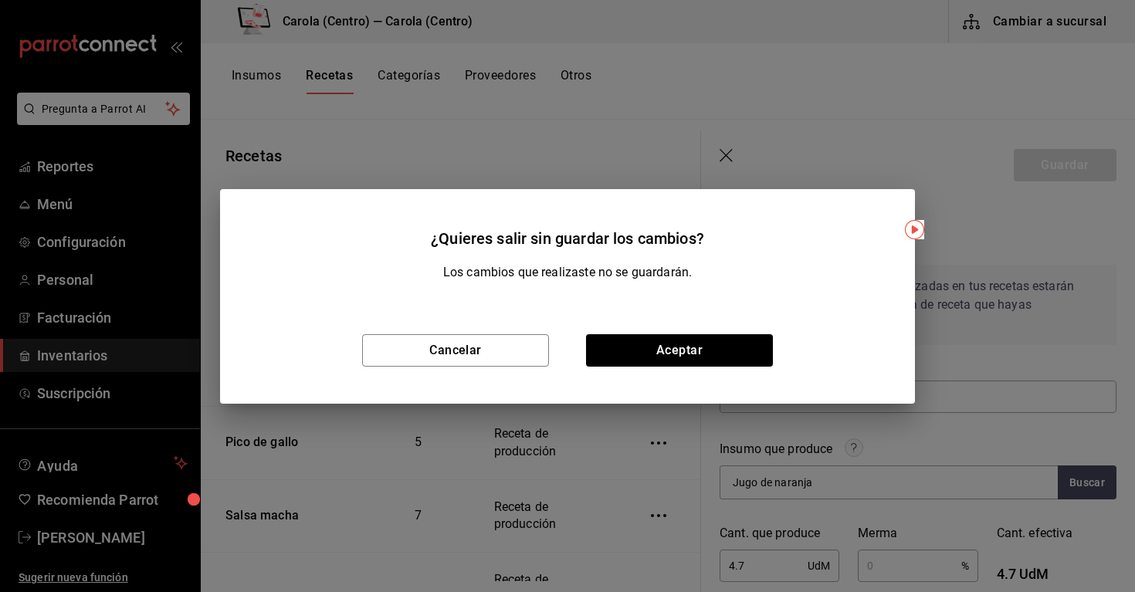
click at [962, 171] on div "¿Quieres salir sin guardar los cambios? Los cambios que realizaste no se guarda…" at bounding box center [567, 296] width 1135 height 592
click at [428, 350] on button "Cancelar" at bounding box center [455, 350] width 187 height 32
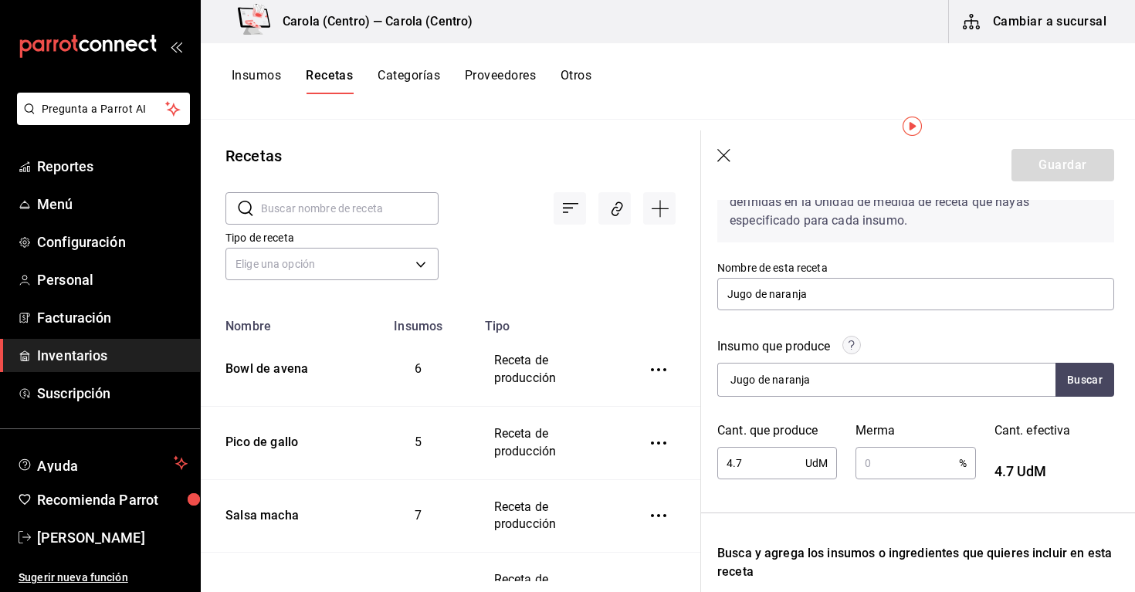
scroll to position [103, 1]
click at [1091, 383] on button "Buscar" at bounding box center [1086, 380] width 59 height 34
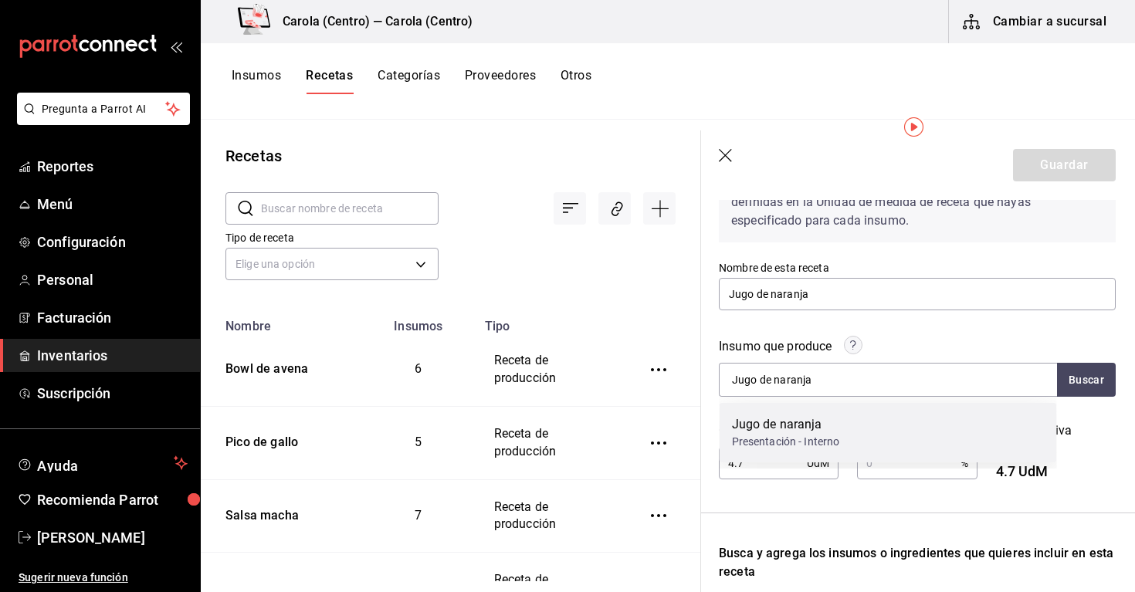
click at [1010, 435] on div "Jugo de naranja Presentación - Interno" at bounding box center [887, 432] width 337 height 59
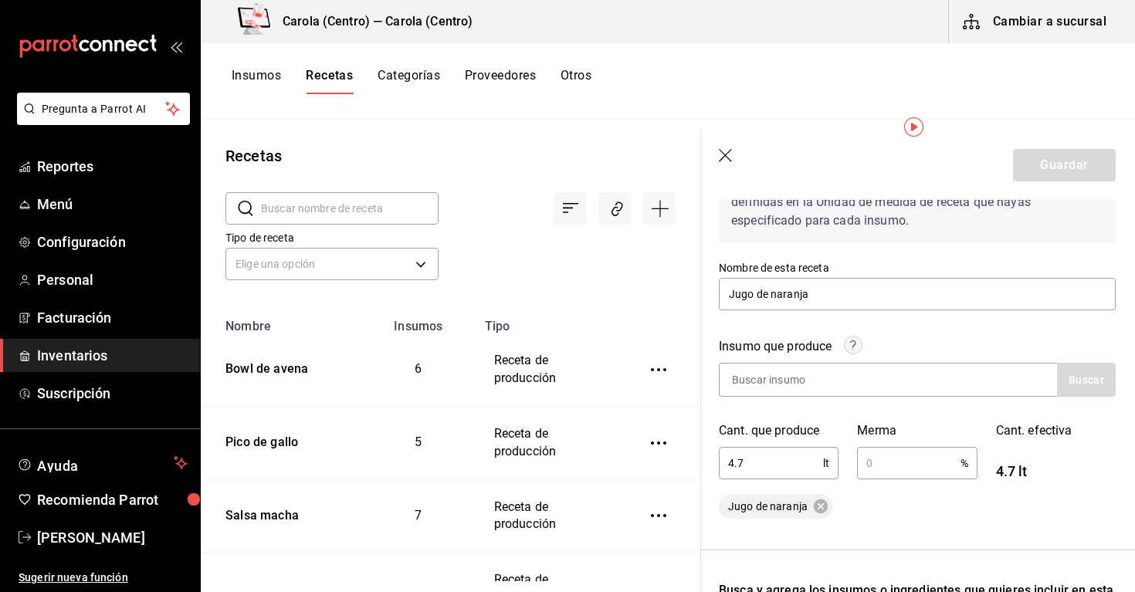
click at [879, 463] on input "text" at bounding box center [908, 463] width 103 height 31
click at [814, 381] on input at bounding box center [796, 380] width 154 height 32
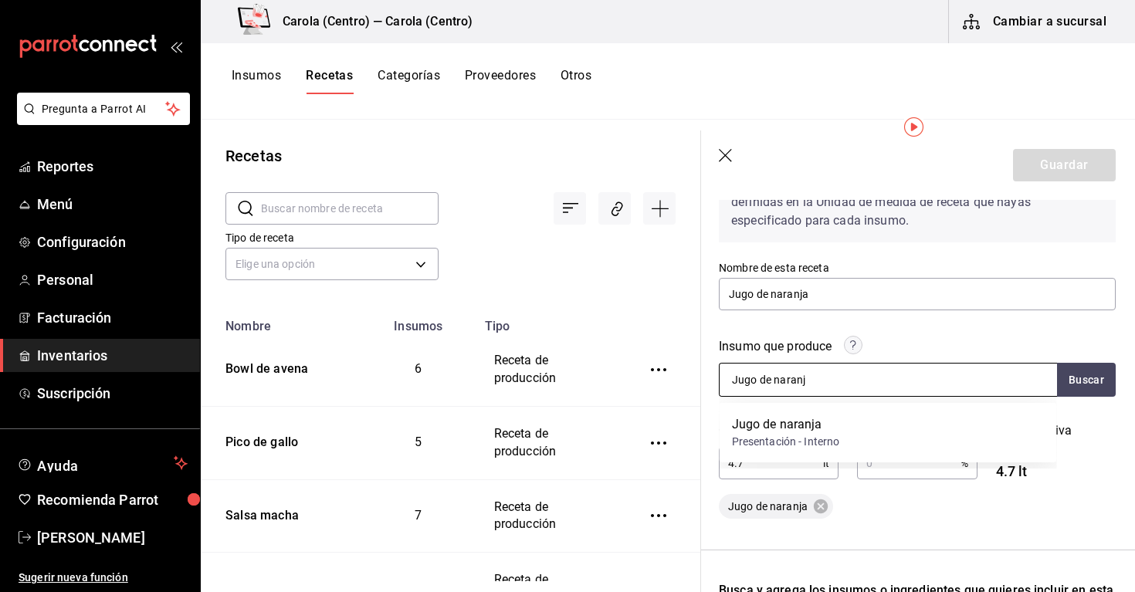
type input "Jugo de naranja"
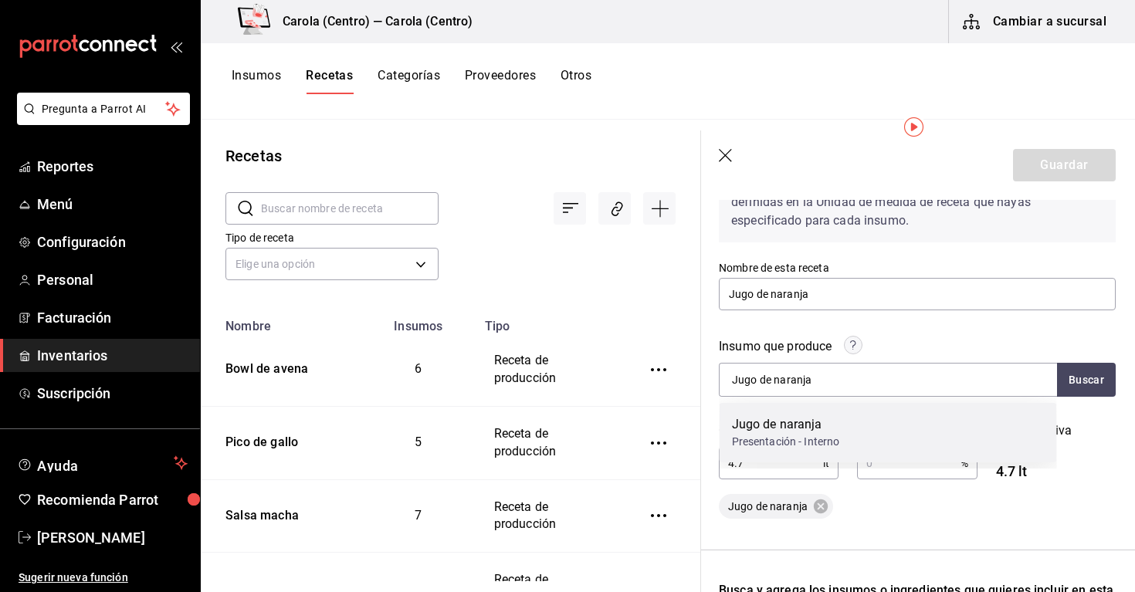
click at [807, 432] on div "Jugo de naranja" at bounding box center [786, 424] width 108 height 19
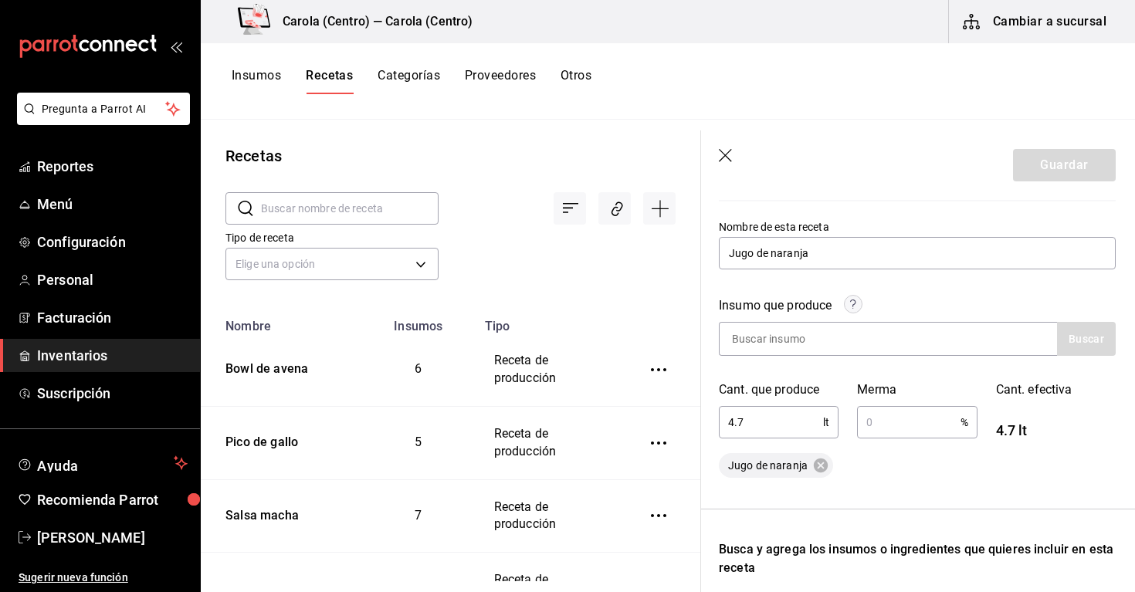
scroll to position [145, 0]
click at [912, 420] on input "text" at bounding box center [908, 420] width 103 height 31
type input "5"
click at [908, 493] on div "Recuerda que las cantidades utilizadas en tus recetas estarán definidas en la U…" at bounding box center [917, 460] width 397 height 706
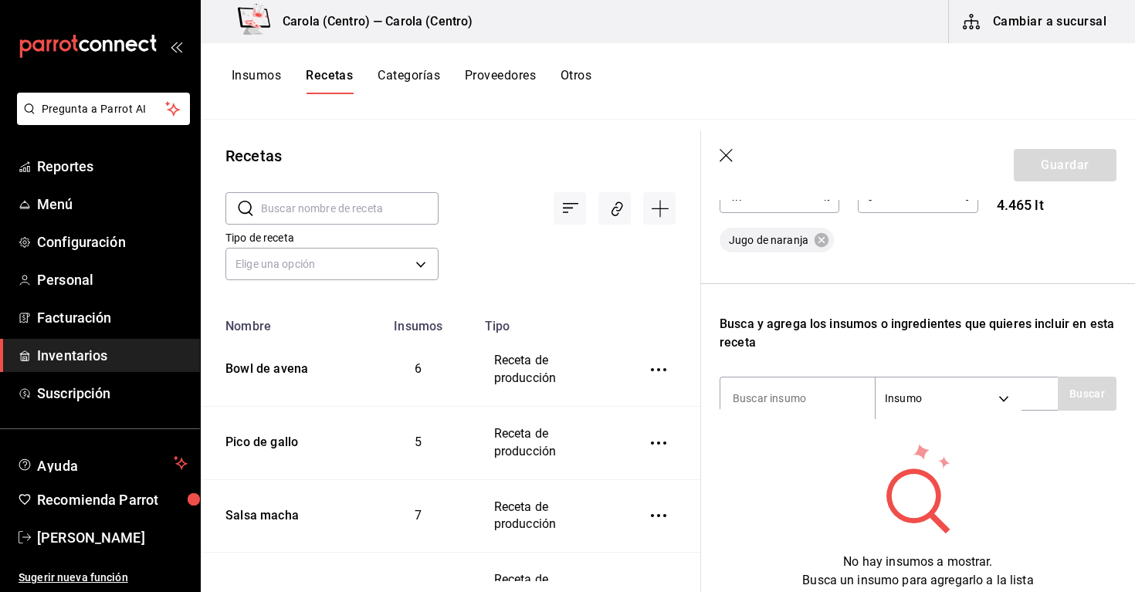
scroll to position [368, 2]
type input "concentrado"
click at [1081, 379] on button "Buscar" at bounding box center [1085, 394] width 59 height 34
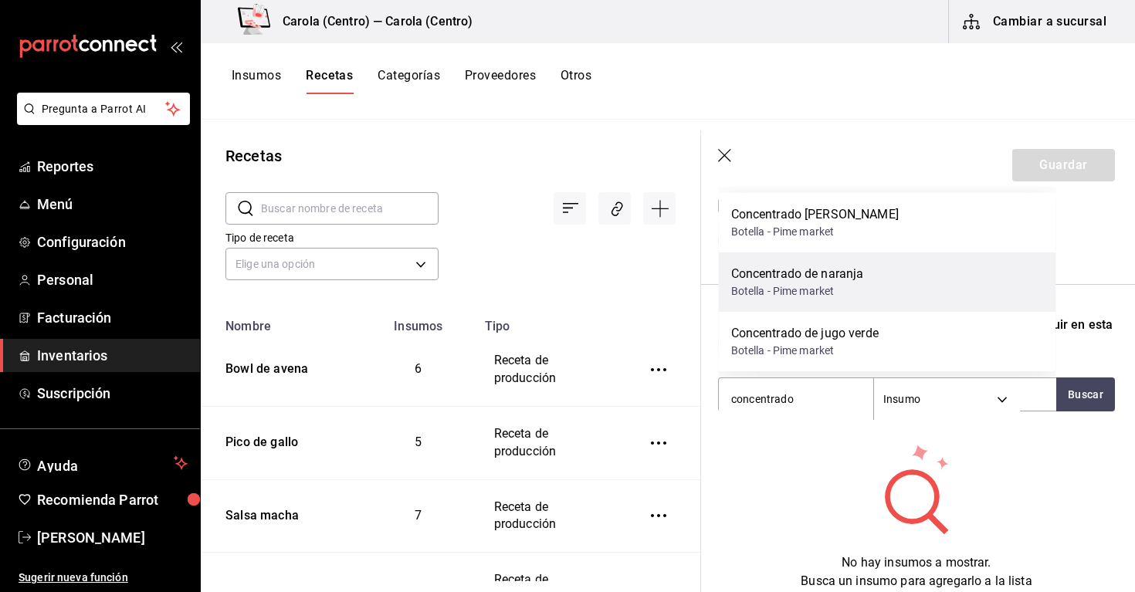
click at [817, 278] on div "Concentrado de naranja" at bounding box center [797, 274] width 133 height 19
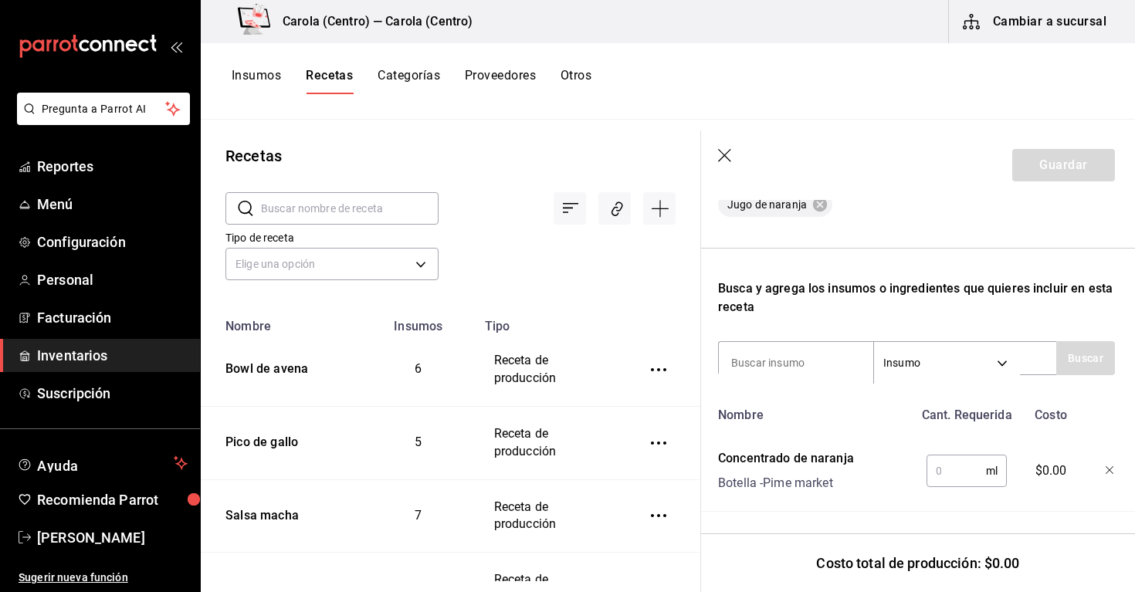
scroll to position [0, 0]
type input "agua"
click at [1088, 357] on button "Buscar" at bounding box center [1085, 358] width 59 height 34
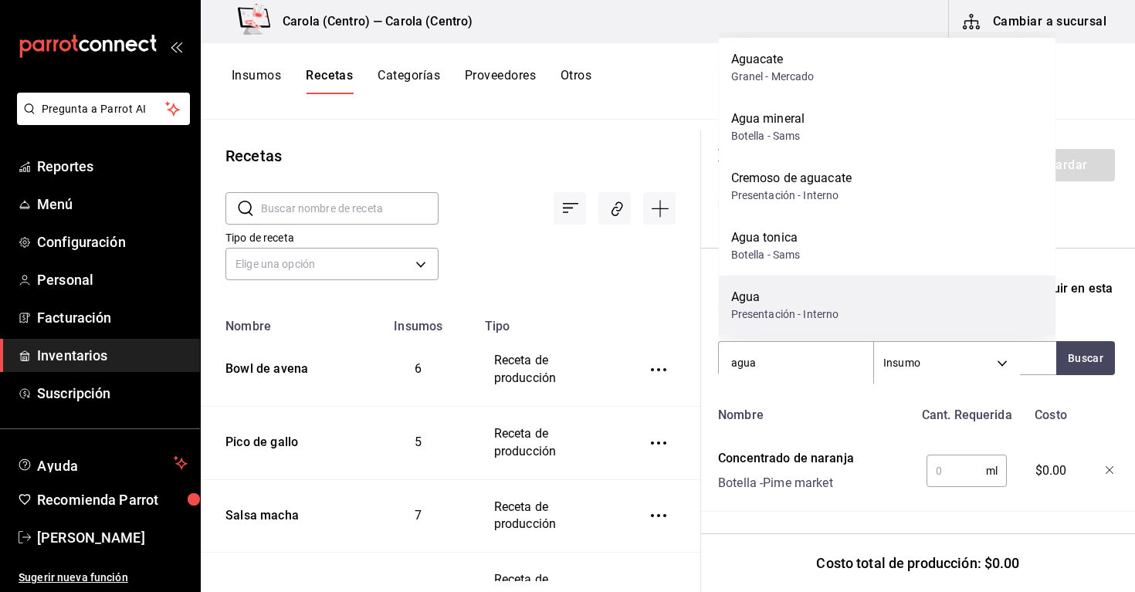
click at [807, 298] on div "Agua" at bounding box center [785, 297] width 108 height 19
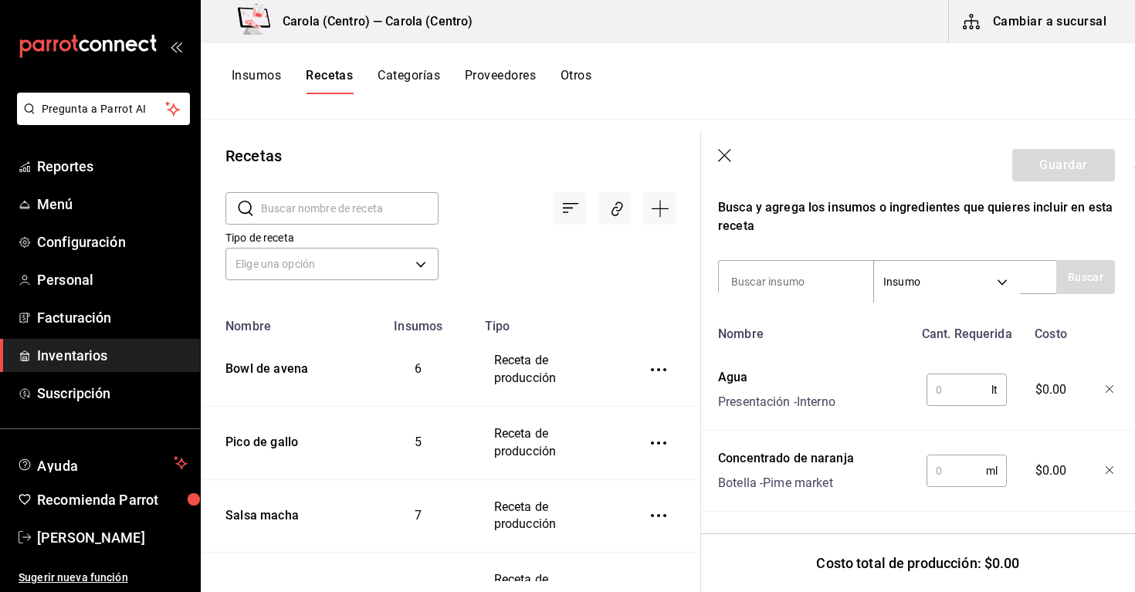
scroll to position [485, 0]
click at [964, 394] on input "text" at bounding box center [960, 389] width 65 height 31
type input "4"
click at [961, 472] on input "text" at bounding box center [957, 470] width 59 height 31
type input "700"
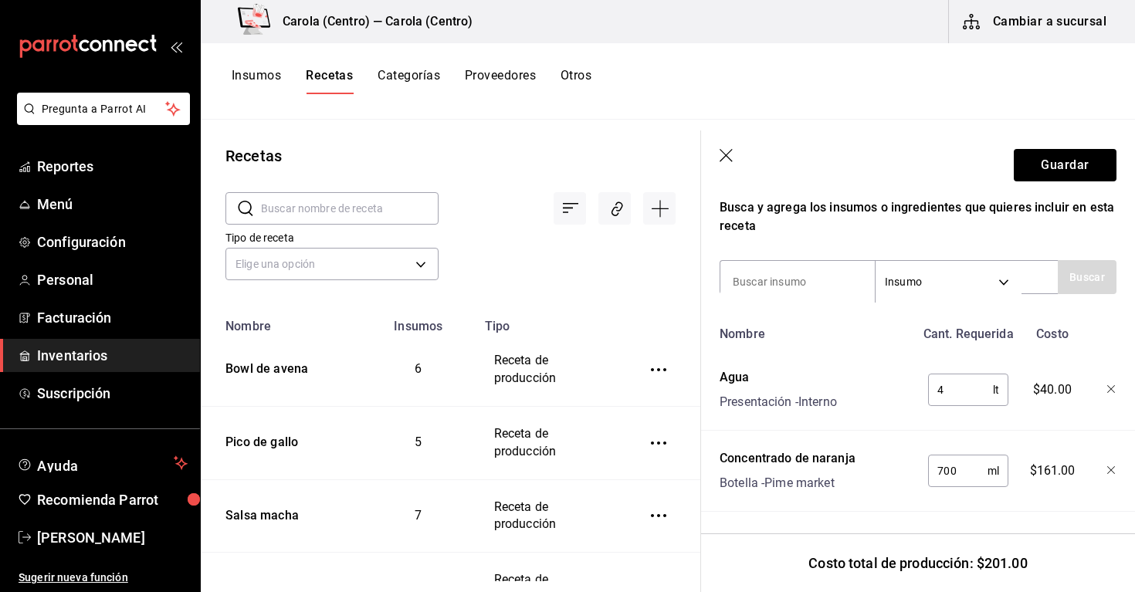
click at [963, 425] on div "Nombre Cant. Requerida Costo Agua Presentación - Interno 4 lt ​ $40.00 Concentr…" at bounding box center [917, 415] width 397 height 193
click at [1047, 159] on button "Guardar" at bounding box center [1064, 165] width 103 height 32
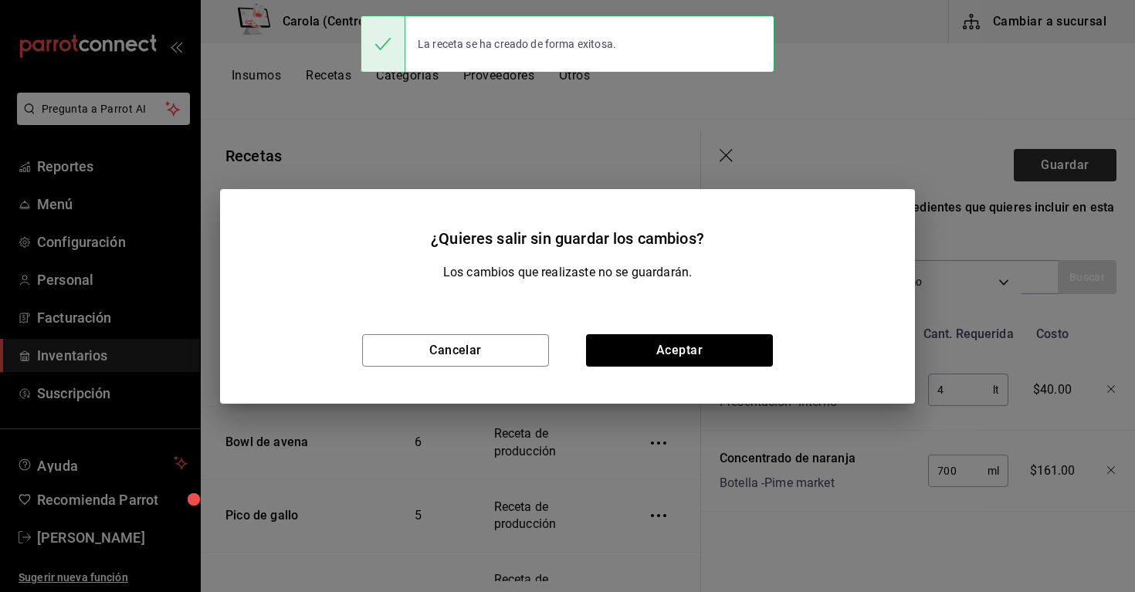
scroll to position [458, 0]
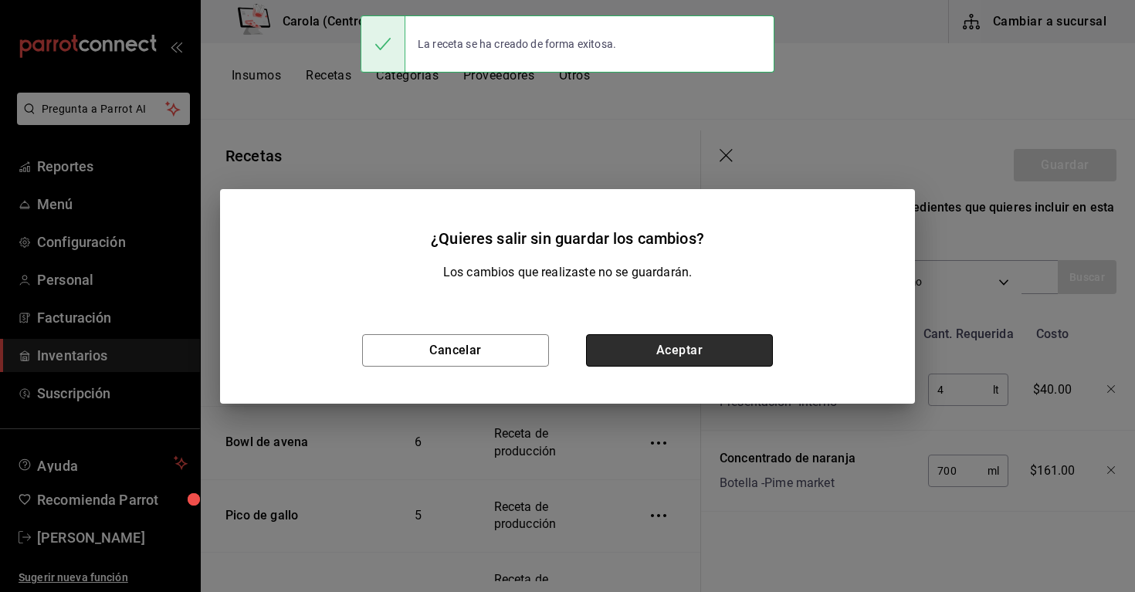
click at [729, 347] on button "Aceptar" at bounding box center [679, 350] width 187 height 32
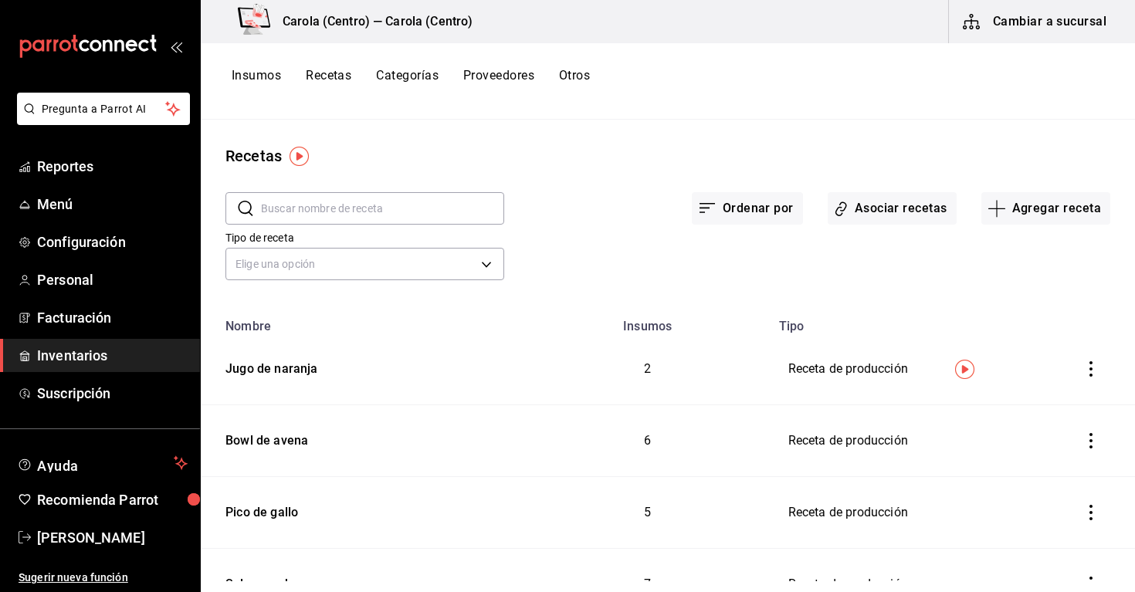
click at [267, 72] on button "Insumos" at bounding box center [256, 81] width 49 height 26
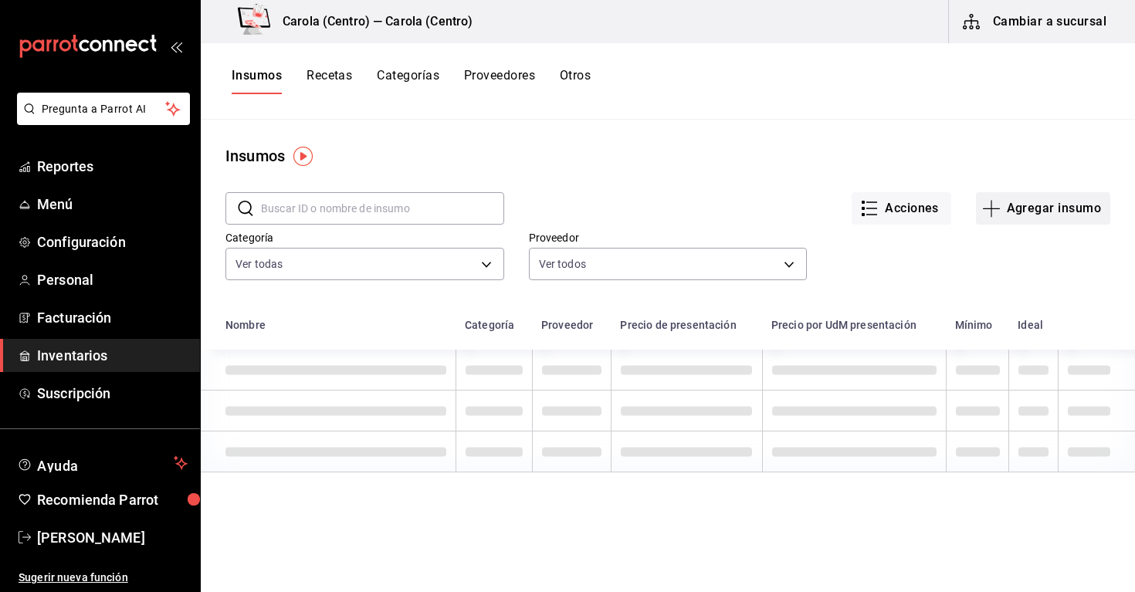
click at [1009, 208] on button "Agregar insumo" at bounding box center [1043, 208] width 134 height 32
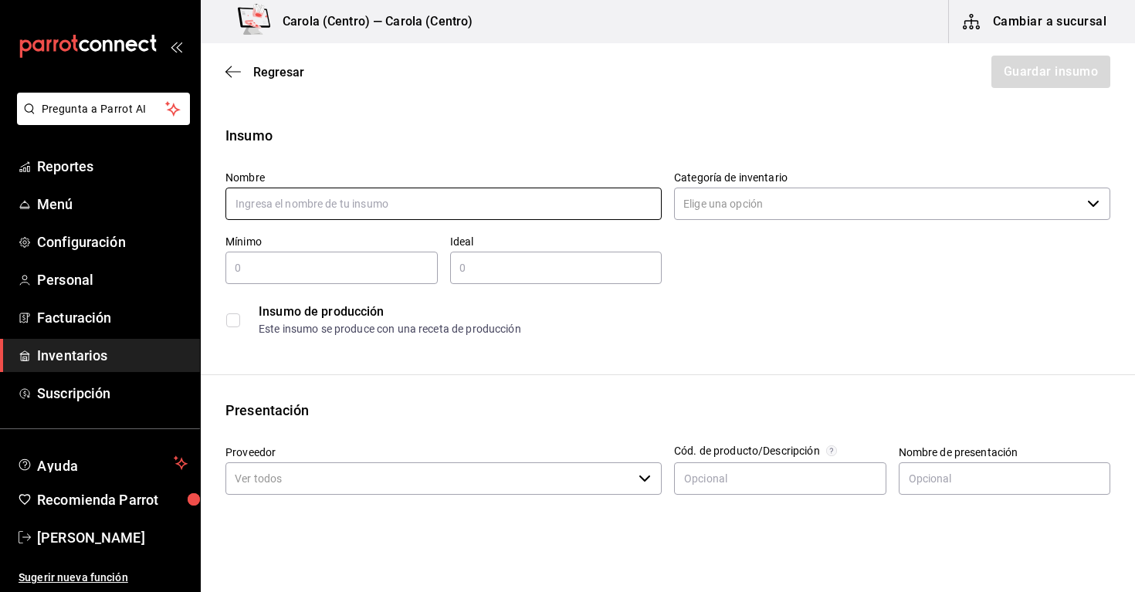
click at [521, 204] on input "text" at bounding box center [443, 204] width 436 height 32
type input "c"
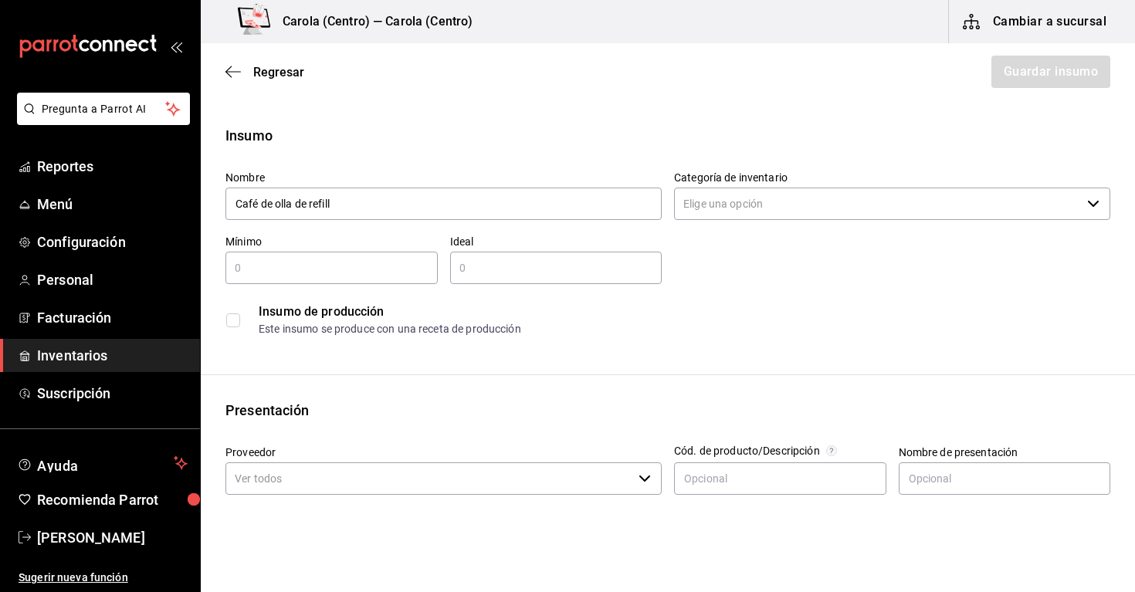
type input "Café de olla de refill"
click at [640, 147] on div "Insumo Nombre Café de olla de refill Categoría de inventario ​ Mínimo ​ Ideal ​…" at bounding box center [668, 234] width 934 height 218
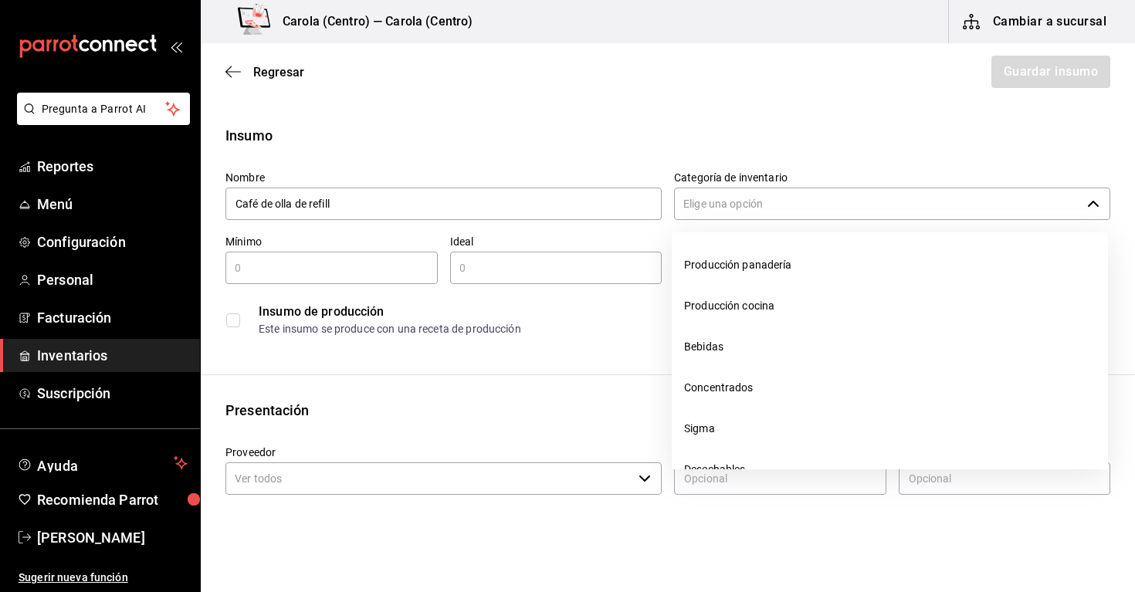
click at [709, 207] on input "Categoría de inventario" at bounding box center [877, 204] width 407 height 32
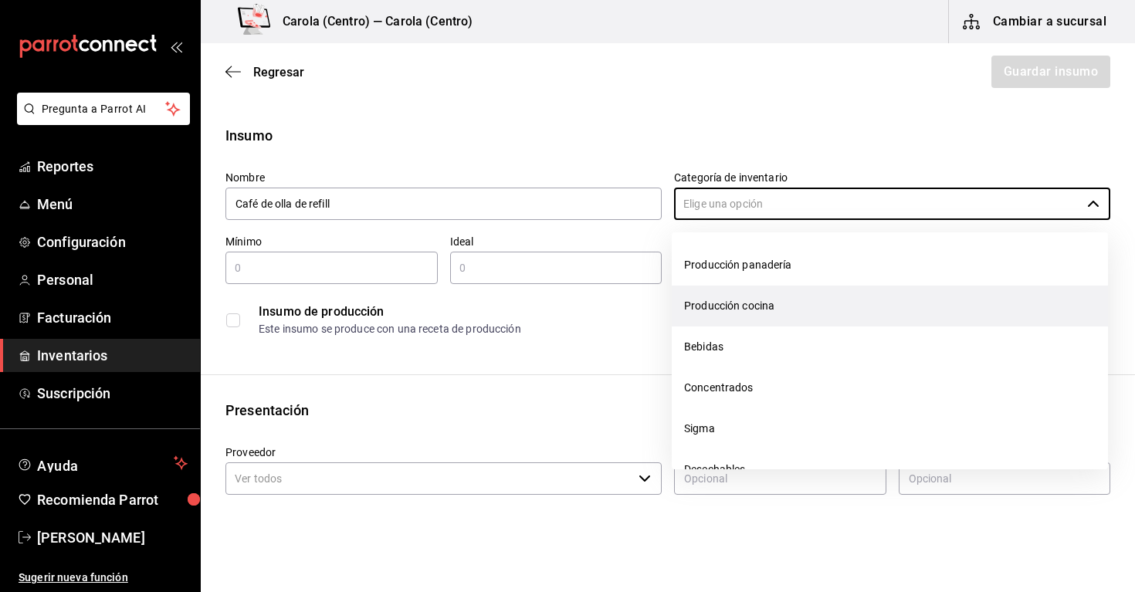
click at [754, 302] on li "Producción cocina" at bounding box center [889, 306] width 436 height 41
type input "Producción cocina"
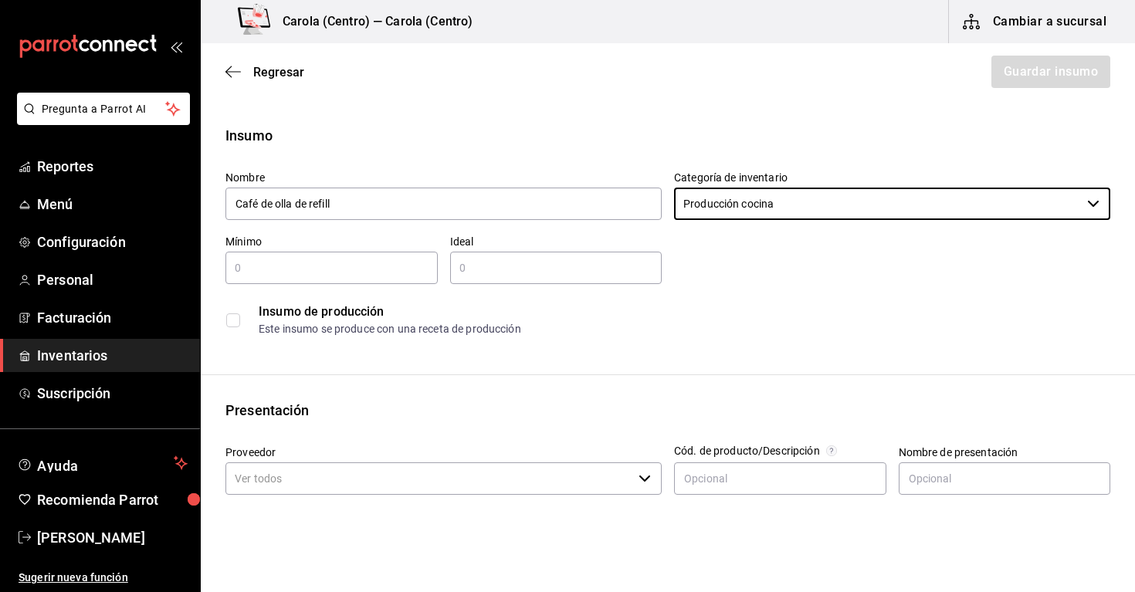
click at [382, 260] on input "text" at bounding box center [331, 268] width 212 height 19
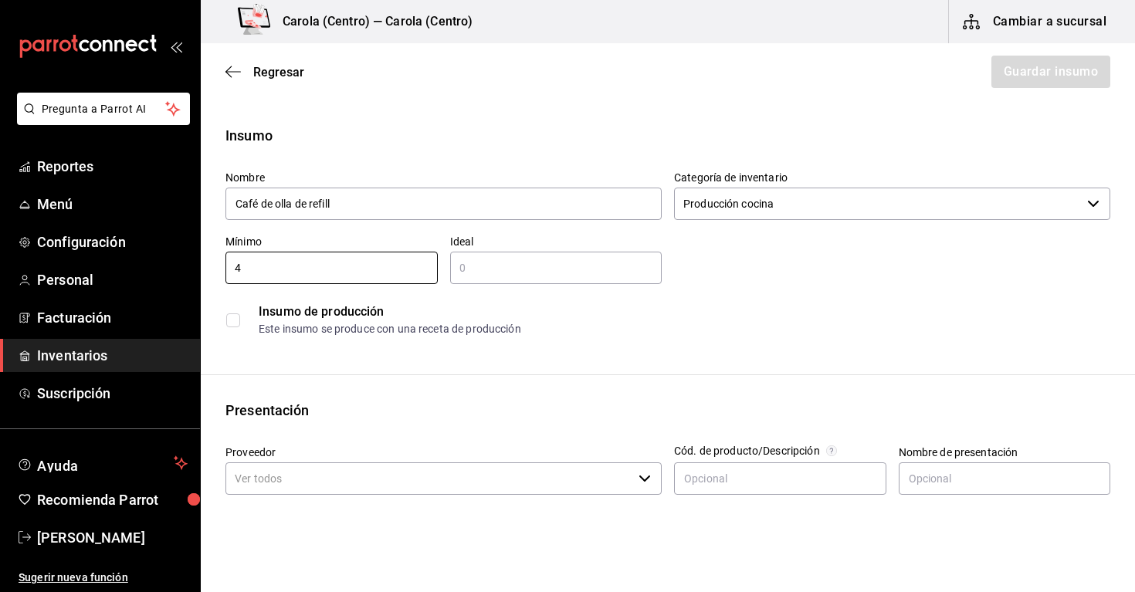
type input "4"
click at [482, 261] on input "text" at bounding box center [556, 268] width 212 height 19
type input "6"
click at [330, 259] on input "4" at bounding box center [331, 268] width 212 height 19
click at [329, 266] on input "4" at bounding box center [331, 268] width 212 height 19
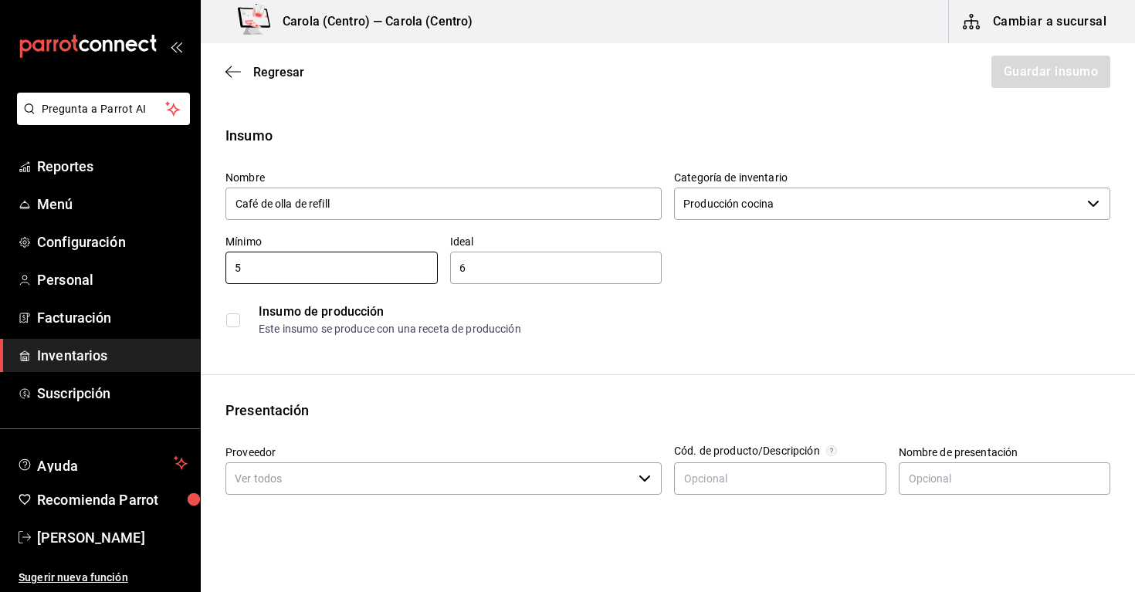
type input "5"
click at [474, 271] on input "6" at bounding box center [556, 268] width 212 height 19
type input "7"
click at [378, 274] on input "5" at bounding box center [331, 268] width 212 height 19
type input "4"
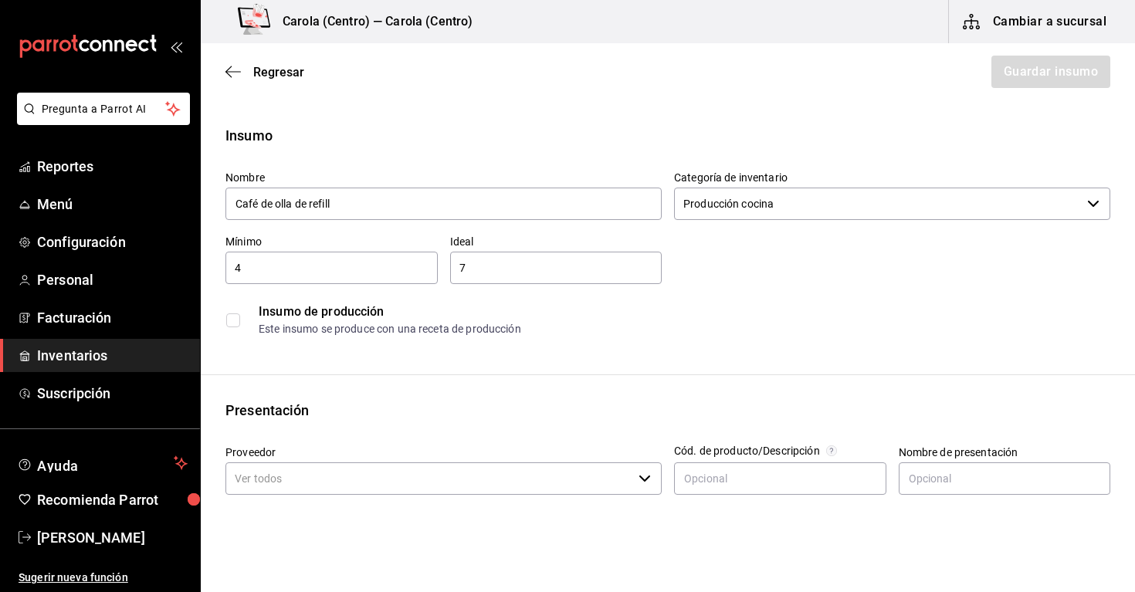
click at [471, 269] on input "7" at bounding box center [556, 268] width 212 height 19
type input "6"
click at [709, 303] on div "Insumo de producción" at bounding box center [684, 312] width 851 height 19
click at [236, 321] on input "checkbox" at bounding box center [233, 320] width 14 height 14
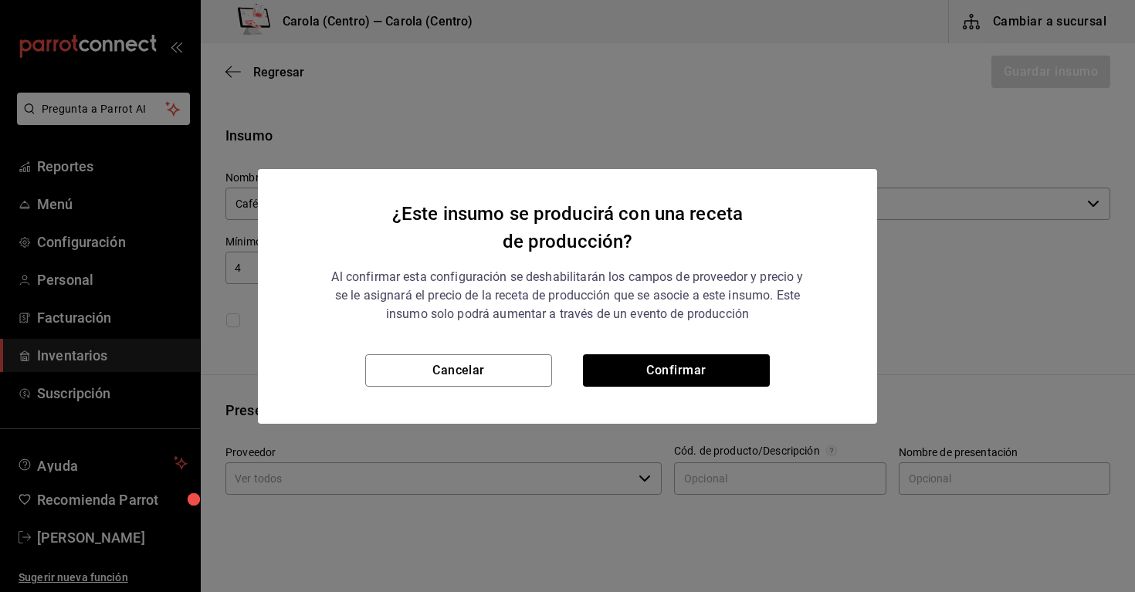
click at [634, 343] on div "¿Este insumo se producirá con una receta de producción? Al confirmar esta confi…" at bounding box center [567, 261] width 619 height 185
click at [624, 359] on button "Confirmar" at bounding box center [676, 370] width 187 height 32
checkbox input "true"
type input "$0.00"
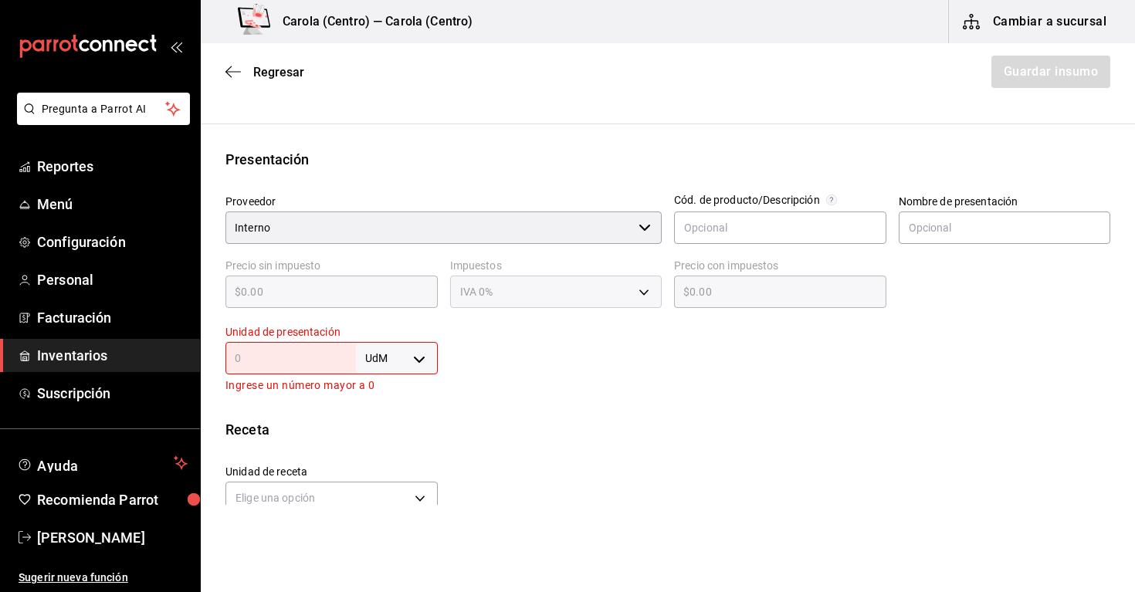
scroll to position [271, 0]
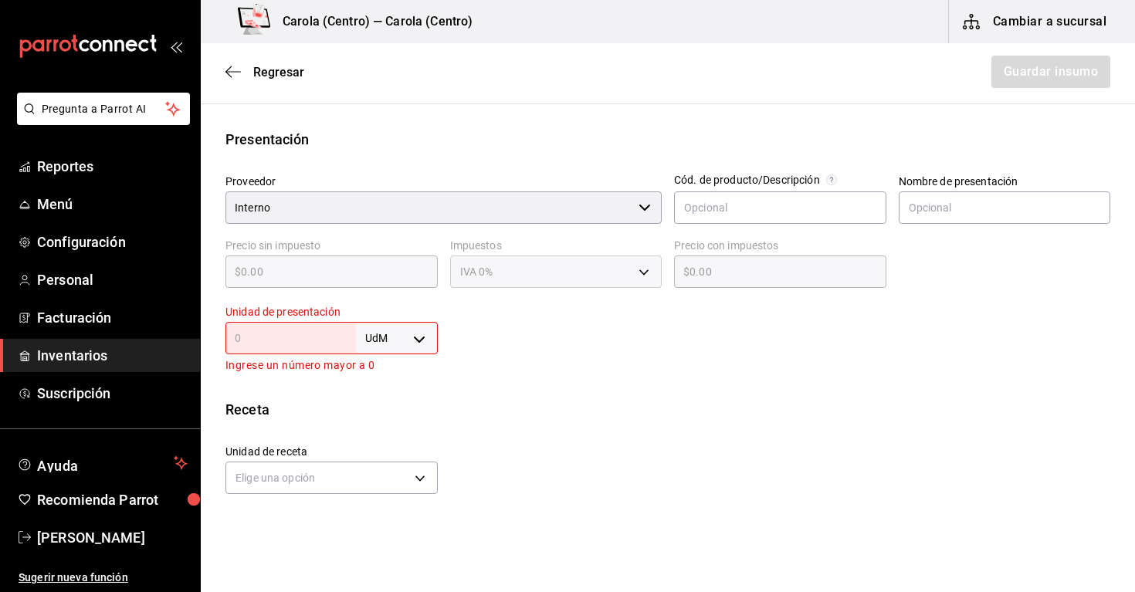
click at [330, 344] on input "text" at bounding box center [290, 338] width 130 height 19
click at [389, 344] on body "Pregunta a Parrot AI Reportes Menú Configuración Personal Facturación Inventari…" at bounding box center [567, 252] width 1135 height 505
click at [379, 467] on li "lt" at bounding box center [397, 460] width 80 height 25
type input "LITER"
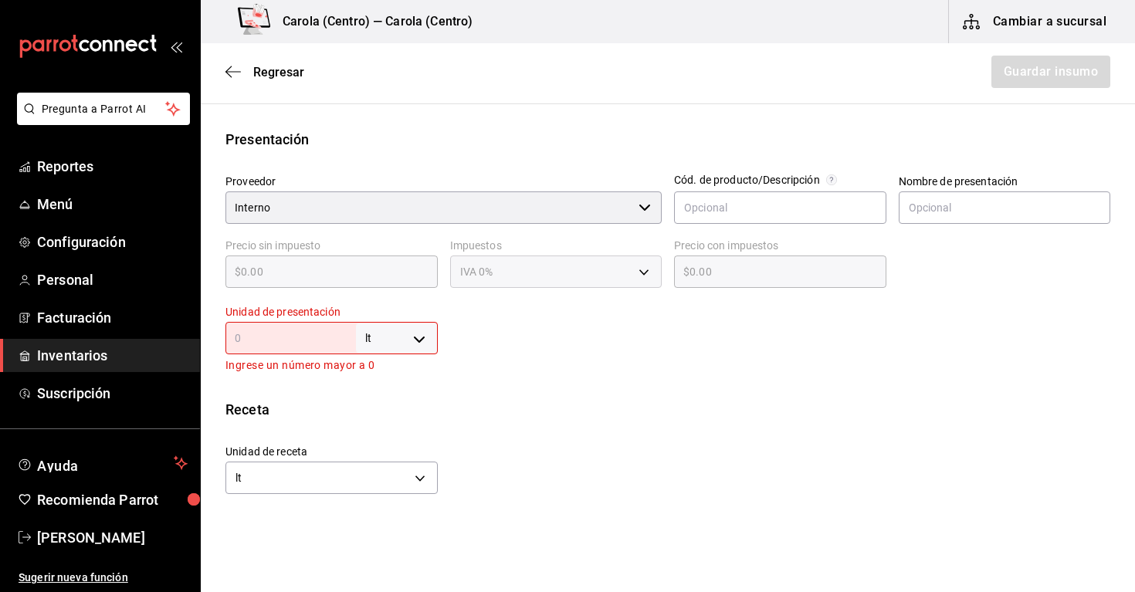
click at [302, 342] on input "text" at bounding box center [290, 338] width 130 height 19
type input "1"
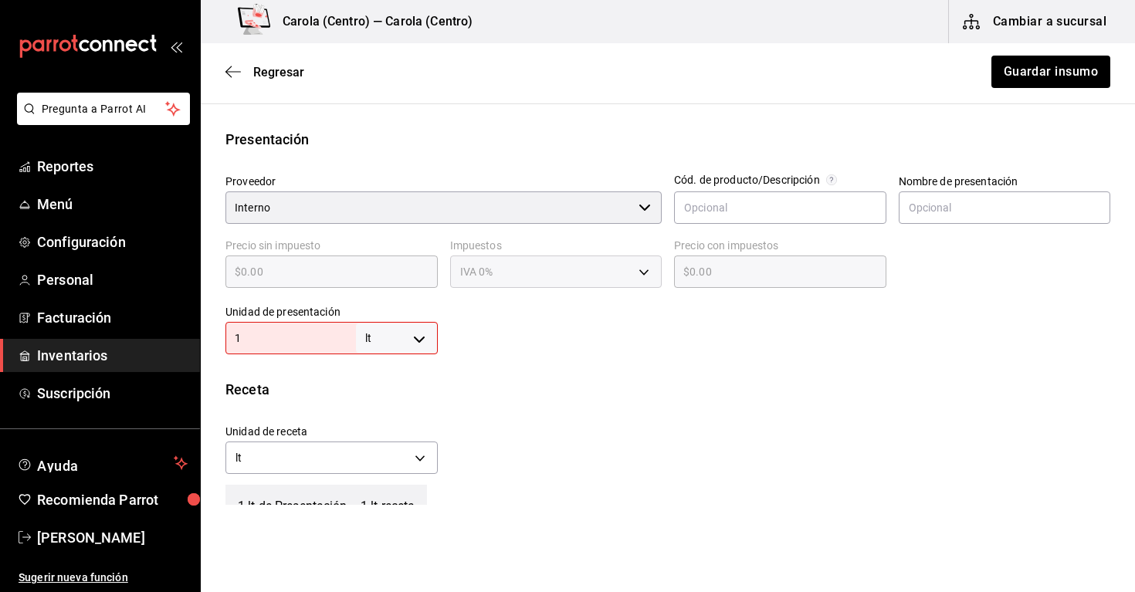
type input "1"
click at [487, 395] on div "Receta" at bounding box center [667, 389] width 884 height 21
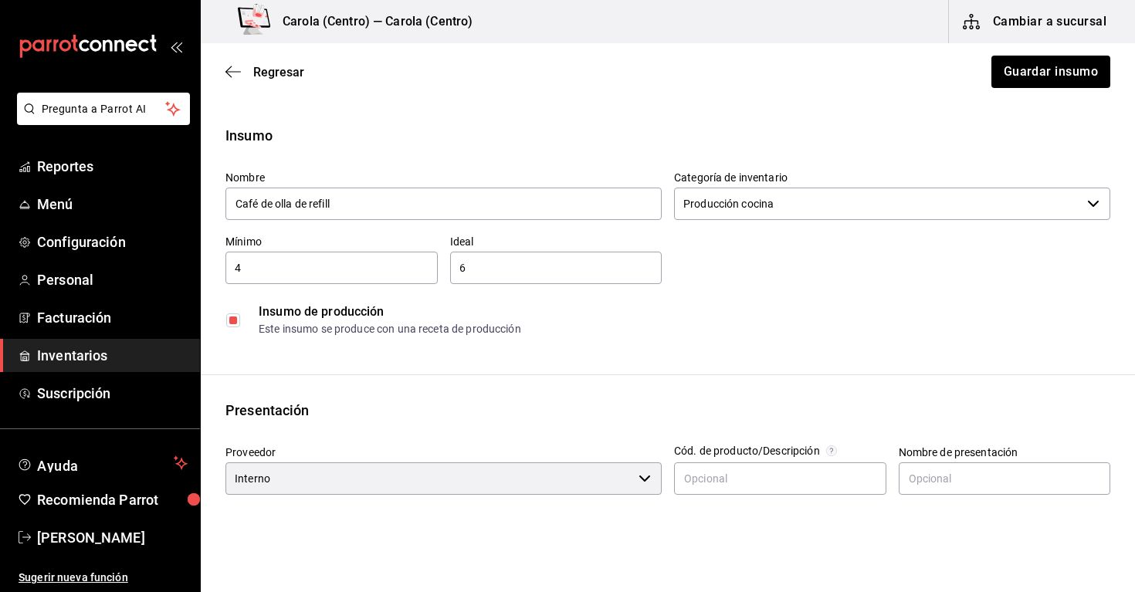
scroll to position [0, 0]
click at [1067, 74] on button "Guardar insumo" at bounding box center [1049, 72] width 120 height 32
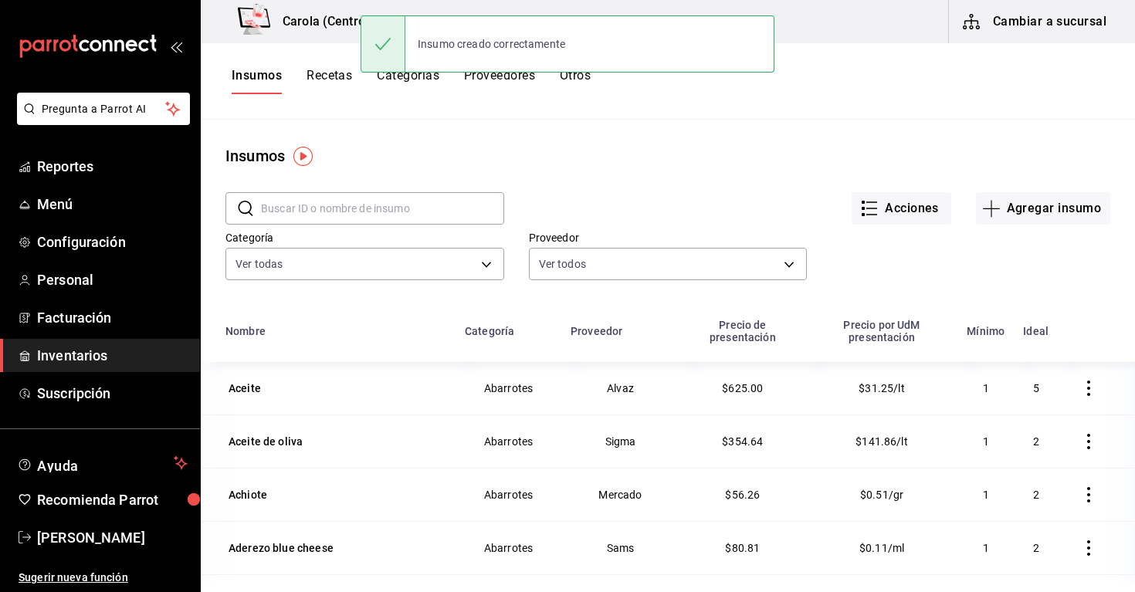
click at [338, 82] on button "Recetas" at bounding box center [329, 81] width 46 height 26
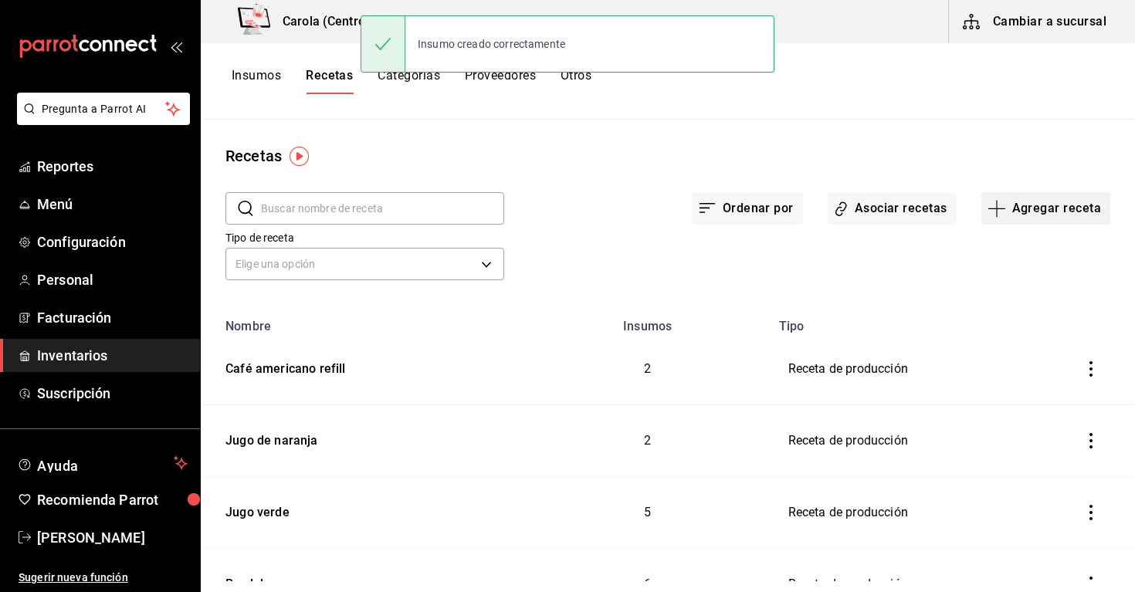
click at [1048, 202] on button "Agregar receta" at bounding box center [1045, 208] width 129 height 32
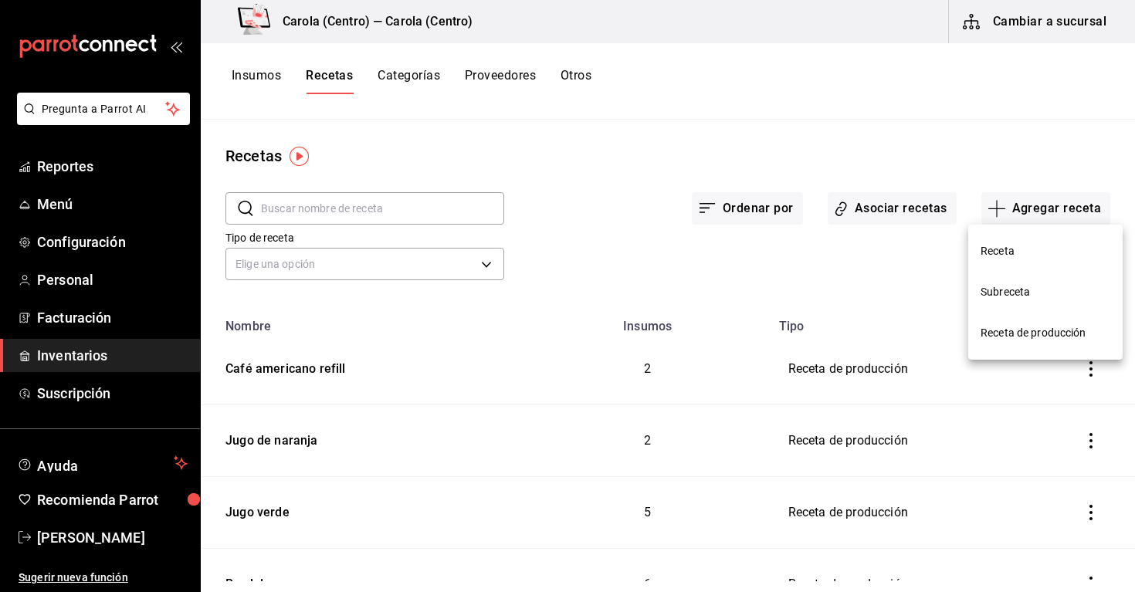
click at [1033, 338] on span "Receta de producción" at bounding box center [1045, 333] width 130 height 16
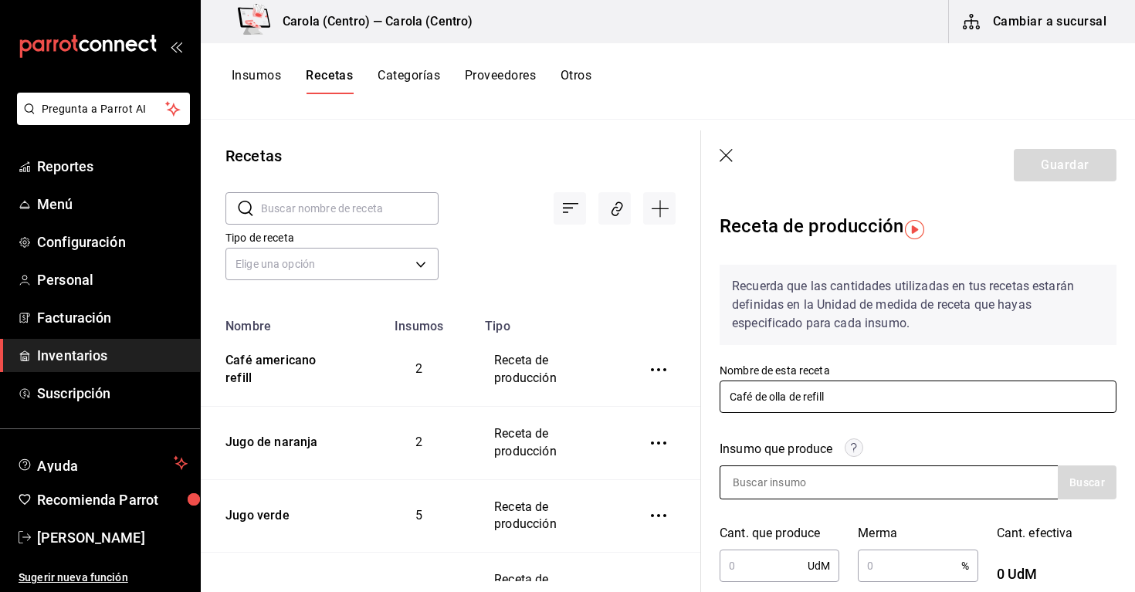
type input "Café de olla de refill"
click at [781, 485] on input at bounding box center [797, 482] width 154 height 32
click at [1105, 487] on button "Buscar" at bounding box center [1086, 482] width 59 height 34
click at [1068, 472] on button "Buscar" at bounding box center [1086, 482] width 59 height 34
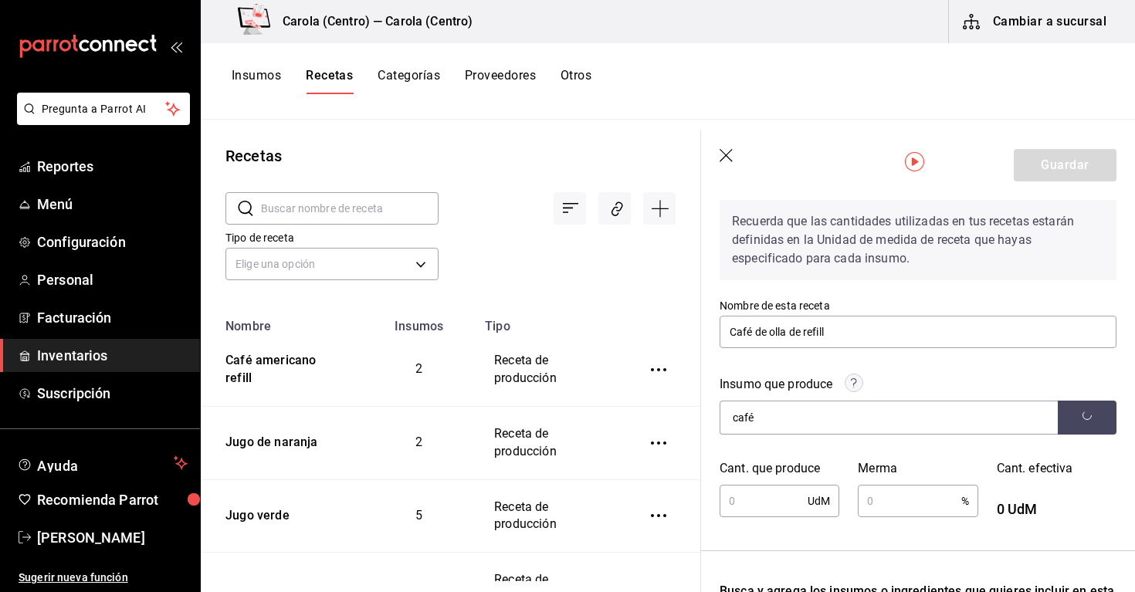
scroll to position [68, 0]
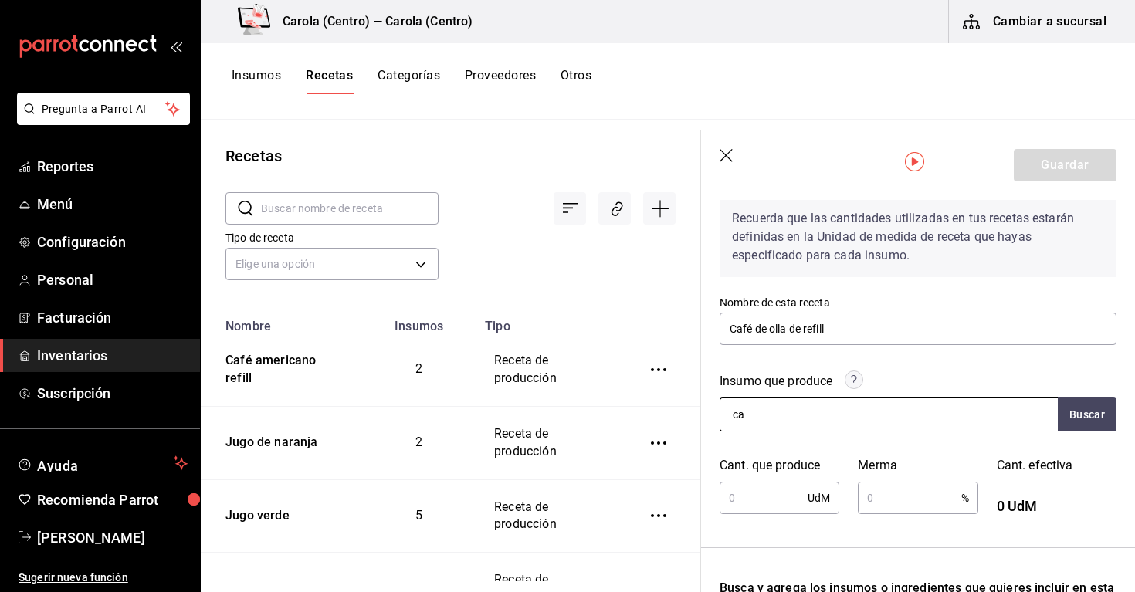
type input "c"
type input "C"
type input "a"
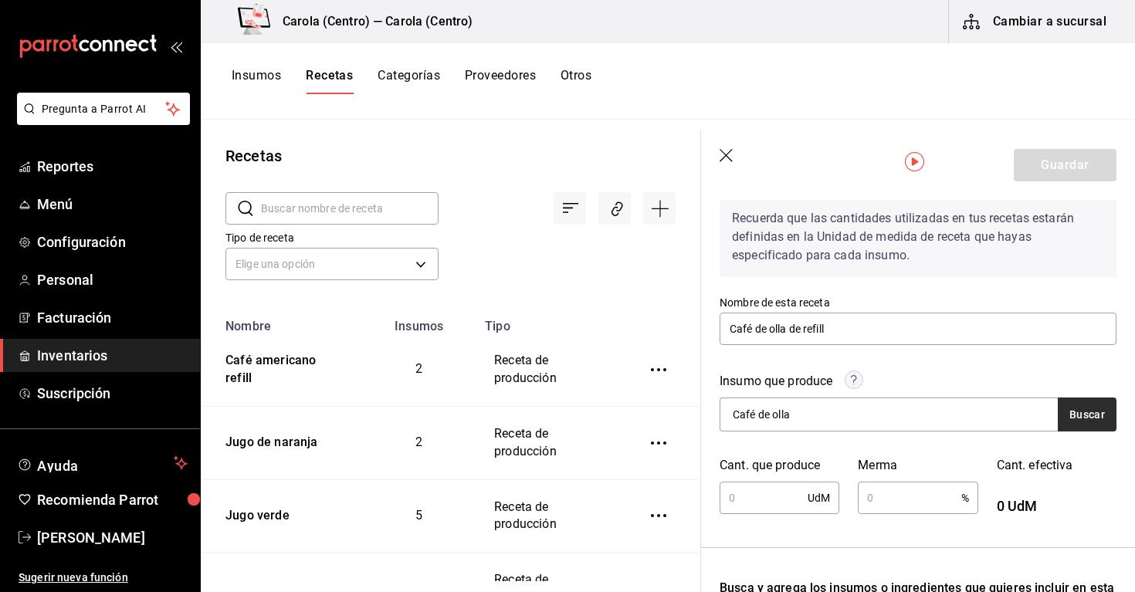
type input "Café de olla"
click at [1106, 424] on button "Buscar" at bounding box center [1086, 414] width 59 height 34
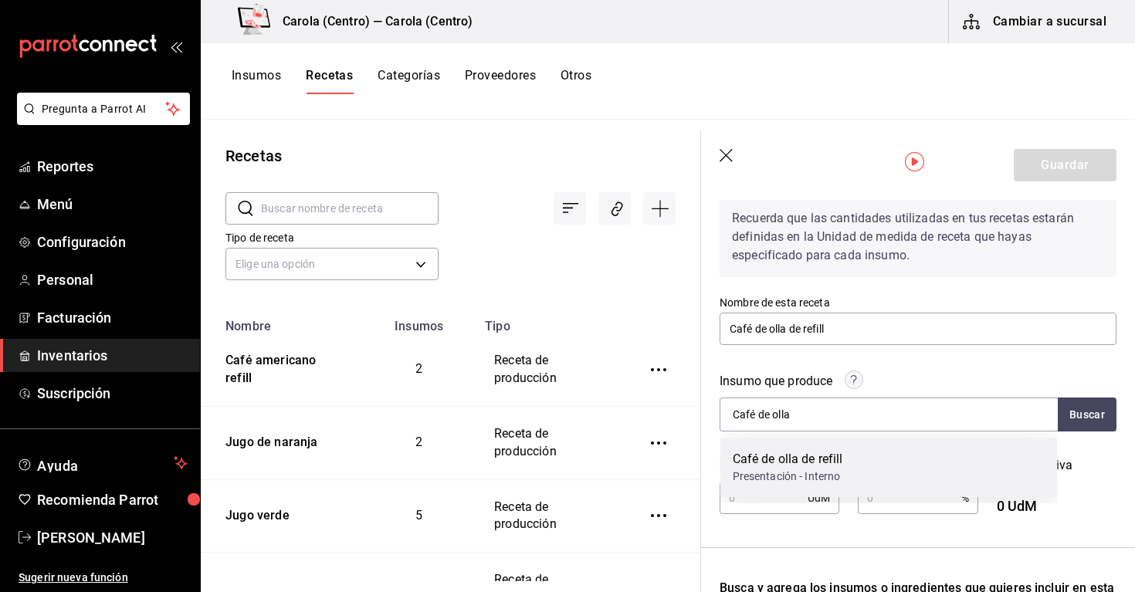
click at [959, 455] on div "Café de olla de refill Presentación - Interno" at bounding box center [888, 467] width 337 height 59
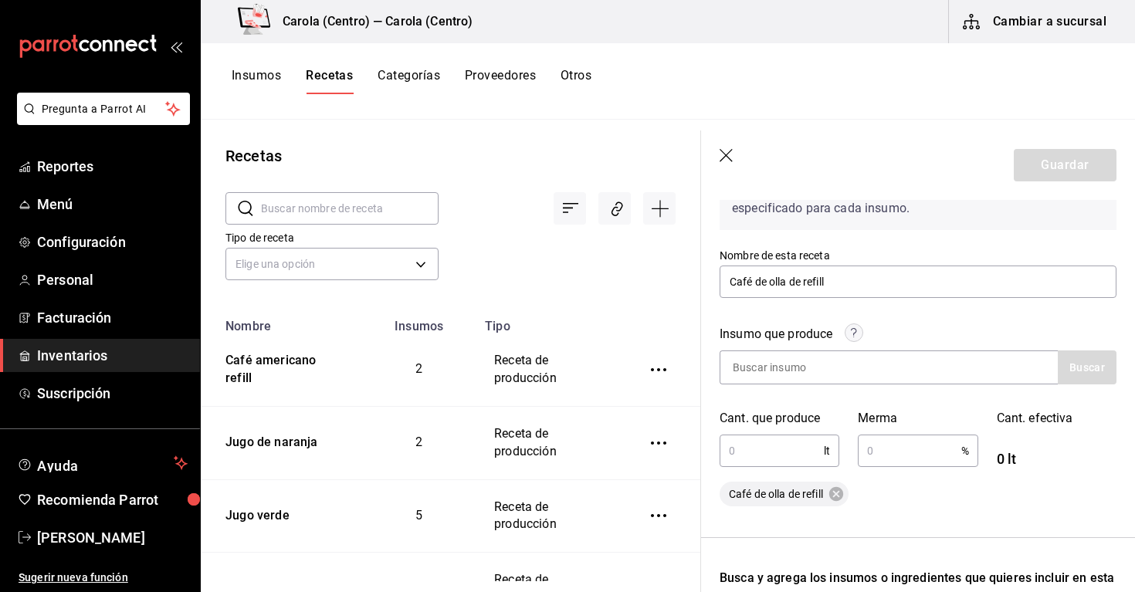
scroll to position [116, 0]
click at [772, 453] on input "text" at bounding box center [771, 450] width 104 height 31
type input "7"
click at [886, 450] on input "text" at bounding box center [908, 450] width 103 height 31
type input "10"
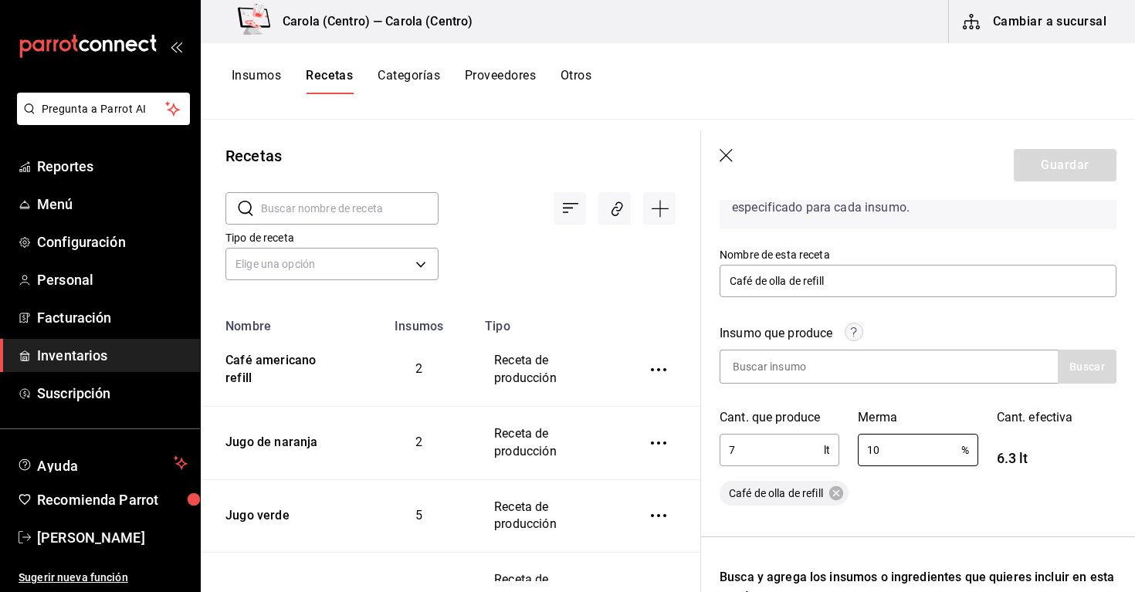
click at [992, 492] on div "Café de olla de refill" at bounding box center [917, 493] width 397 height 25
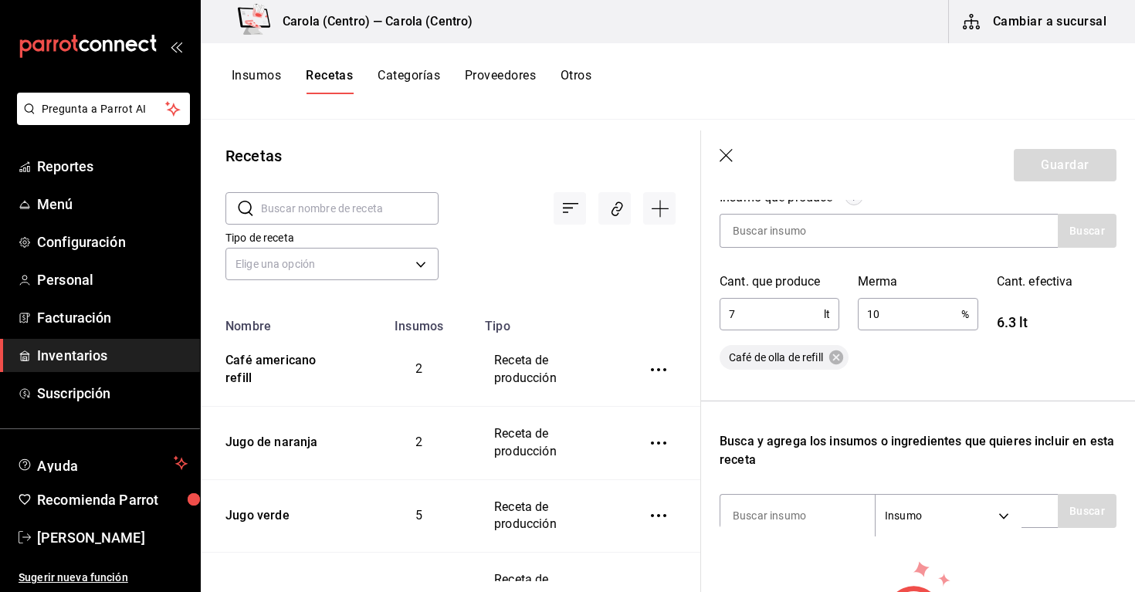
scroll to position [323, 0]
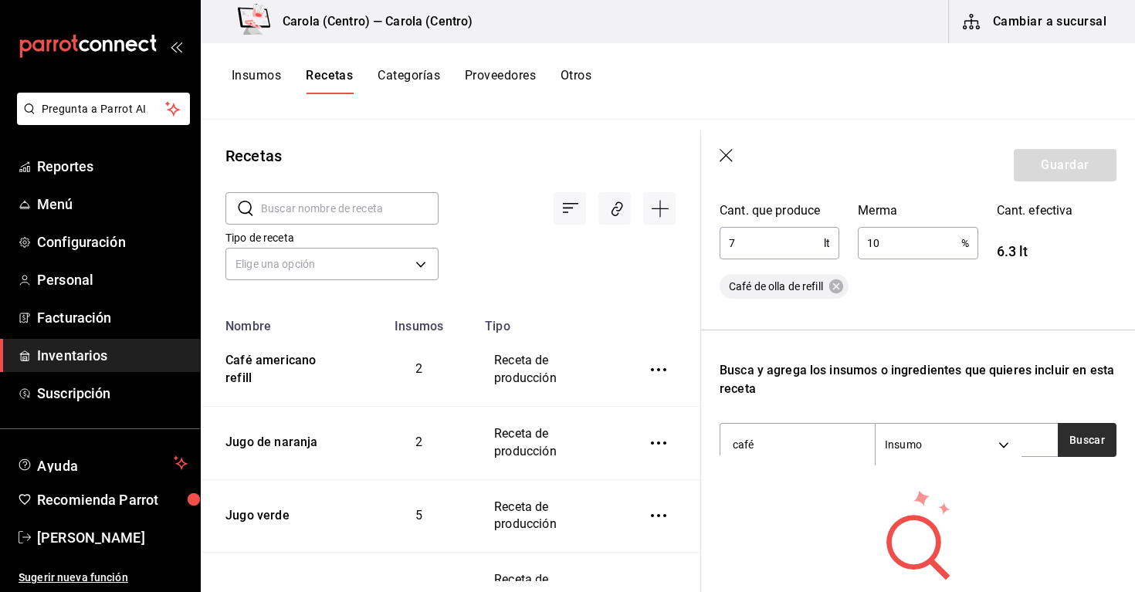
type input "café"
click at [1112, 440] on button "Buscar" at bounding box center [1086, 440] width 59 height 34
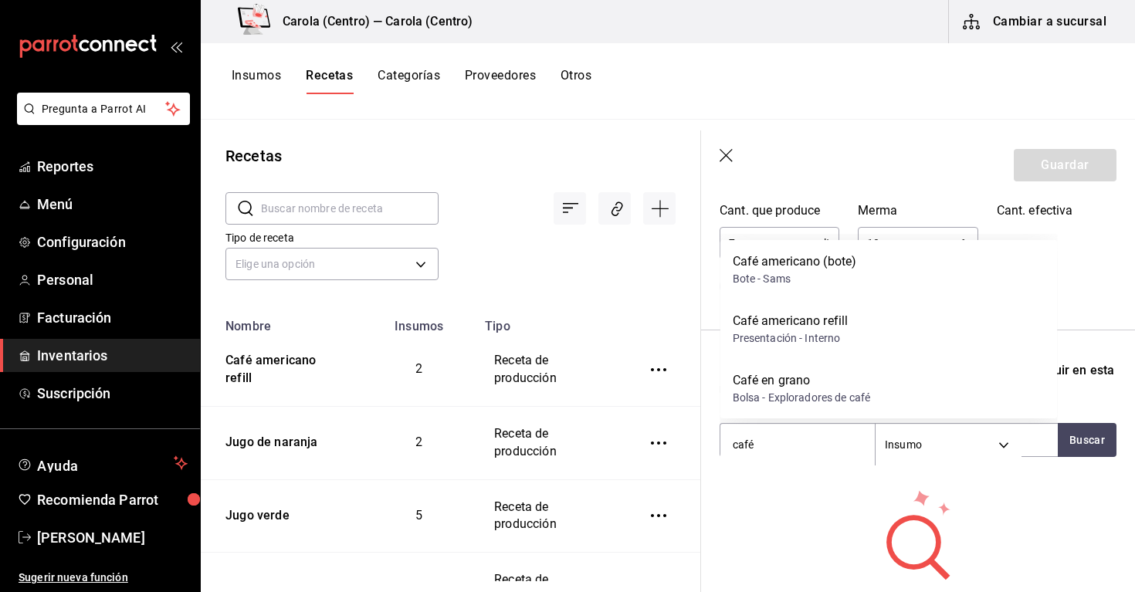
scroll to position [0, 0]
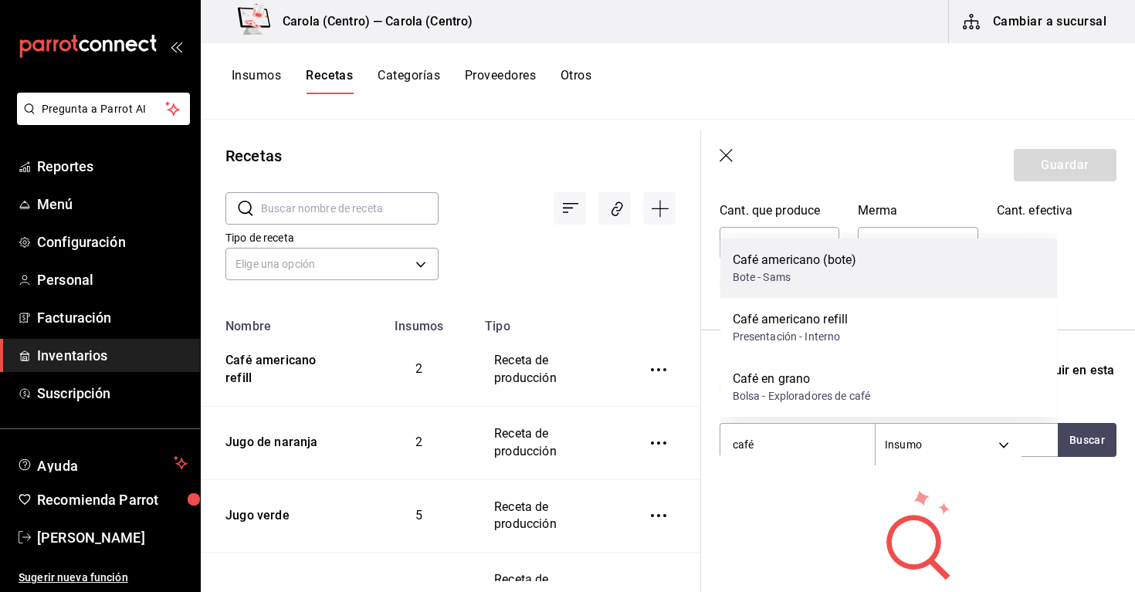
click at [842, 267] on div "Café americano (bote)" at bounding box center [794, 260] width 124 height 19
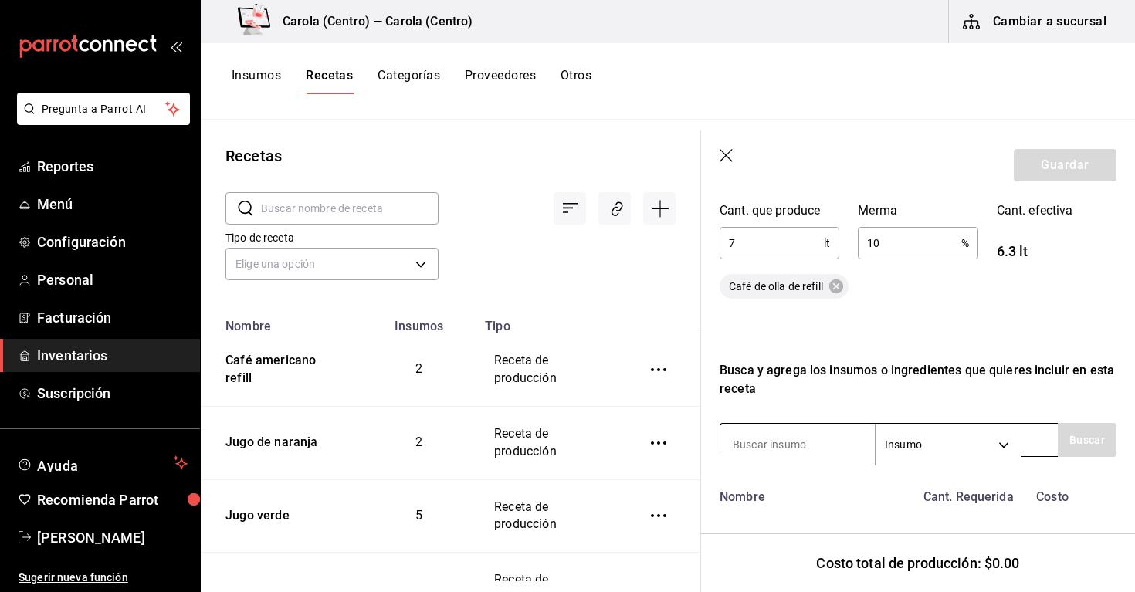
click at [797, 439] on input at bounding box center [797, 444] width 154 height 32
type input "piloncillo"
click at [1063, 433] on button "Buscar" at bounding box center [1086, 440] width 59 height 34
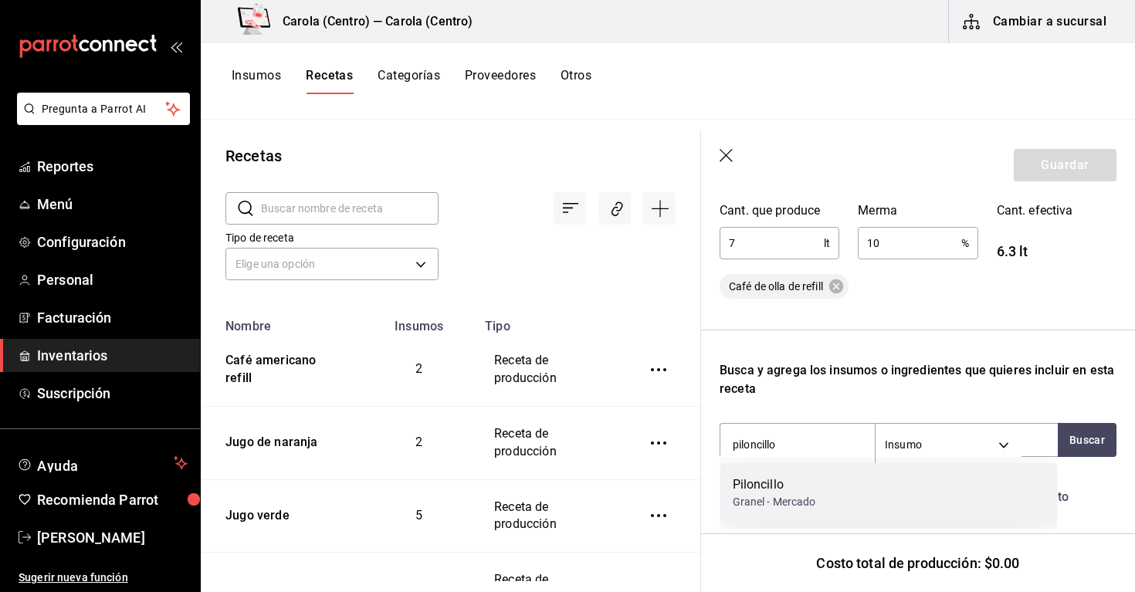
click at [798, 490] on div "Piloncillo" at bounding box center [773, 484] width 83 height 19
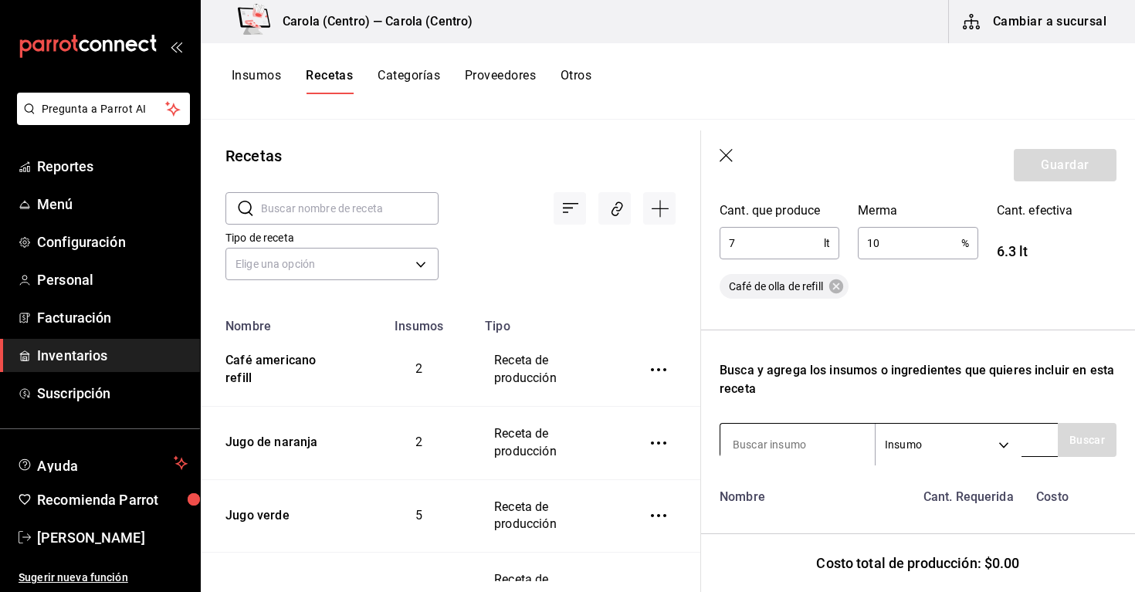
click at [778, 447] on input at bounding box center [797, 444] width 154 height 32
type input "canela"
click at [1071, 438] on button "Buscar" at bounding box center [1086, 440] width 59 height 34
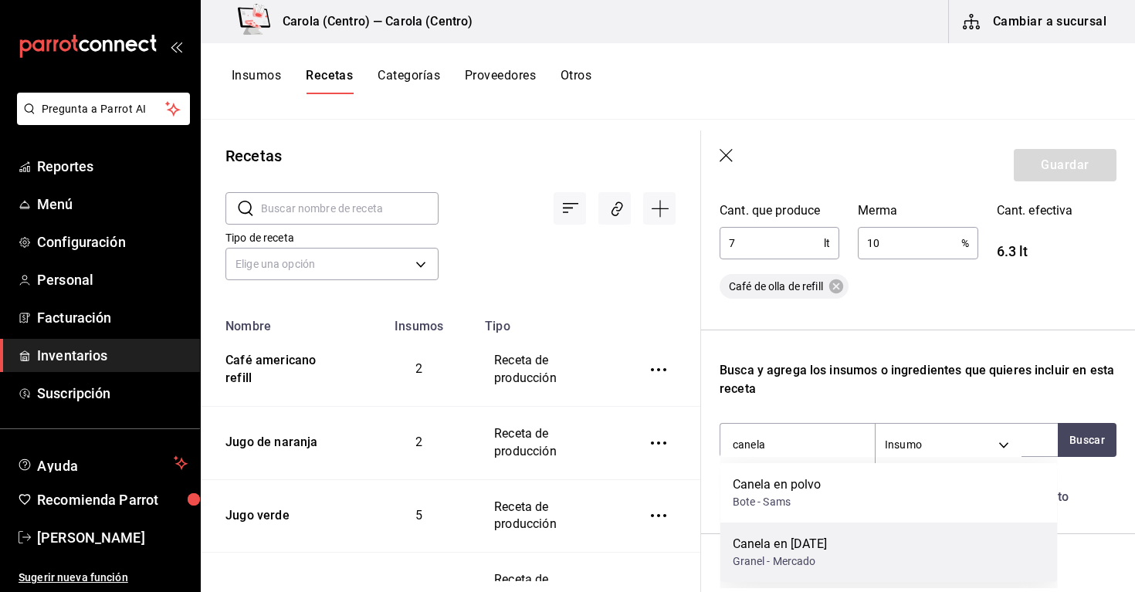
click at [895, 570] on div "Canela en [DATE] [PERSON_NAME]" at bounding box center [888, 552] width 337 height 59
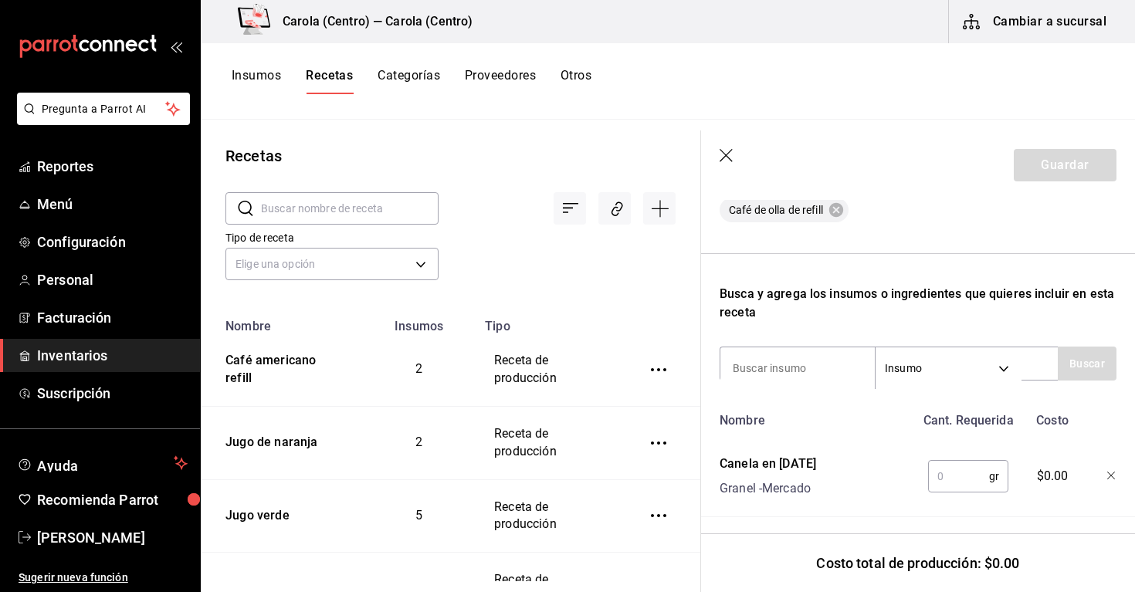
scroll to position [453, 0]
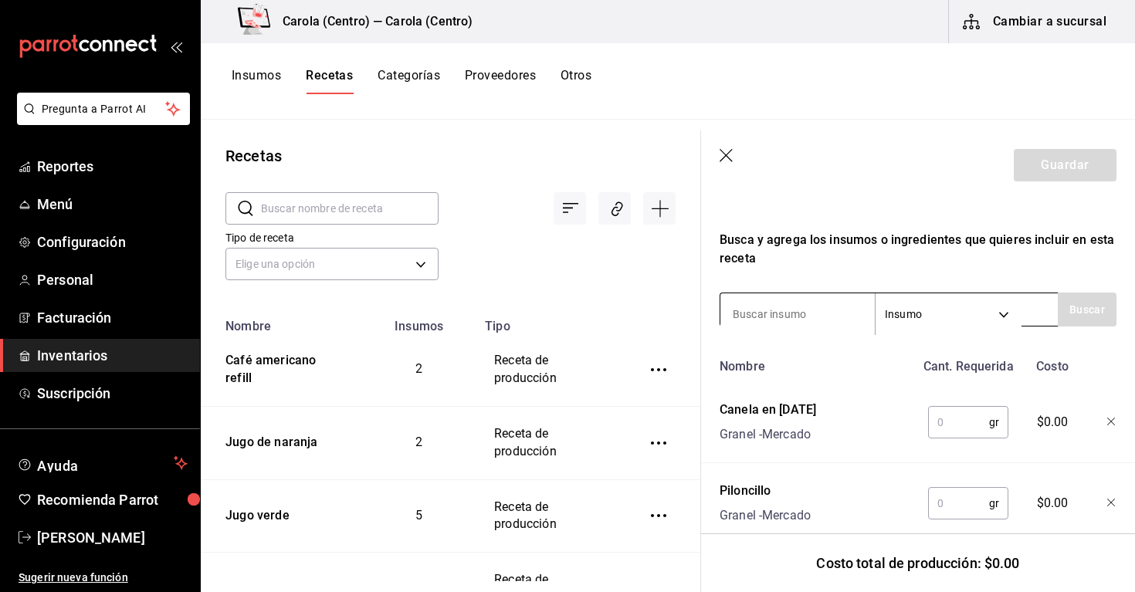
click at [759, 309] on input at bounding box center [797, 314] width 154 height 32
type input "agua"
click at [1084, 316] on button "Buscar" at bounding box center [1086, 310] width 59 height 34
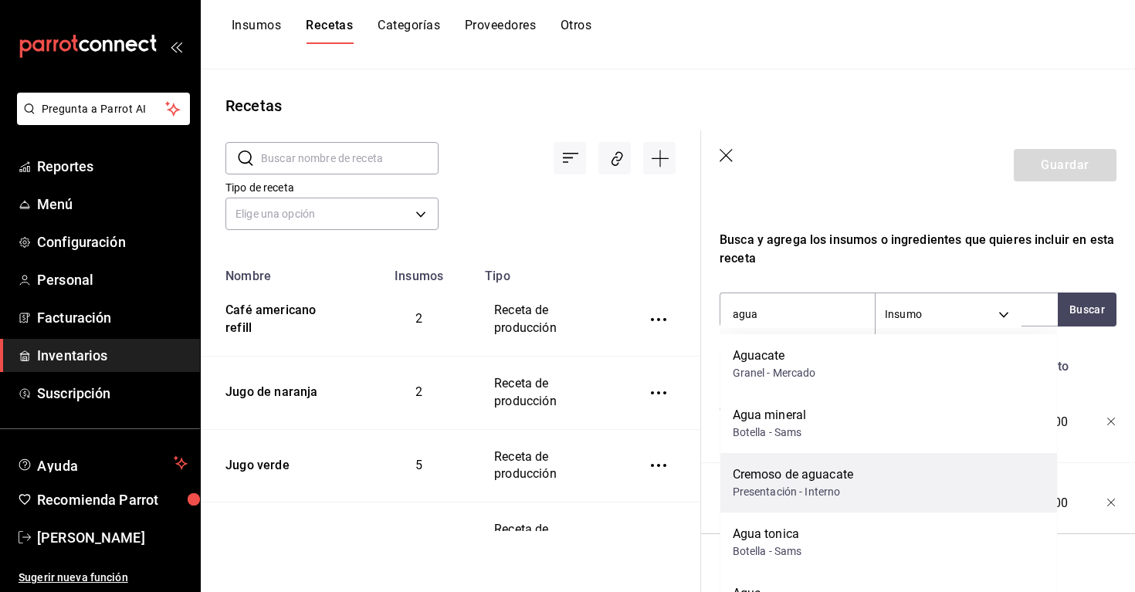
scroll to position [52, 0]
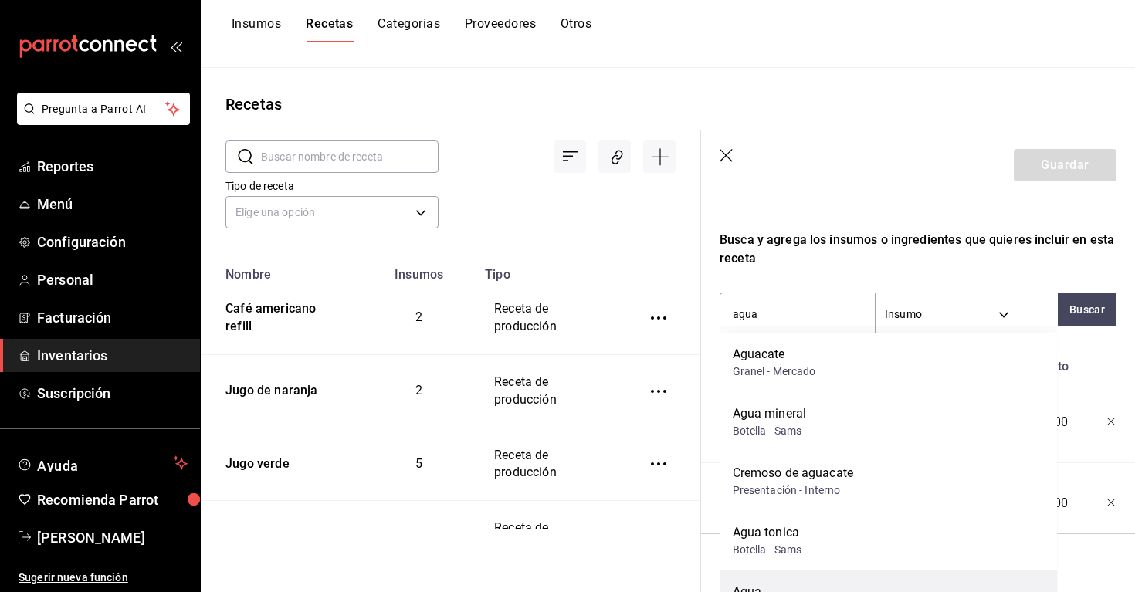
click at [789, 576] on div "Agua Presentación - Interno" at bounding box center [888, 599] width 337 height 59
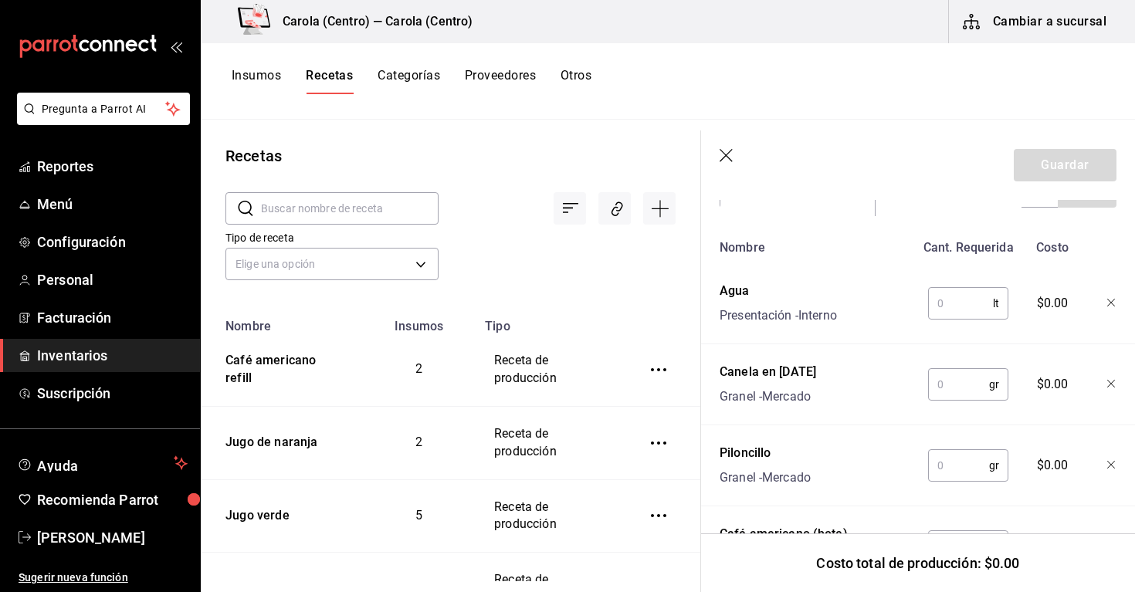
scroll to position [575, 0]
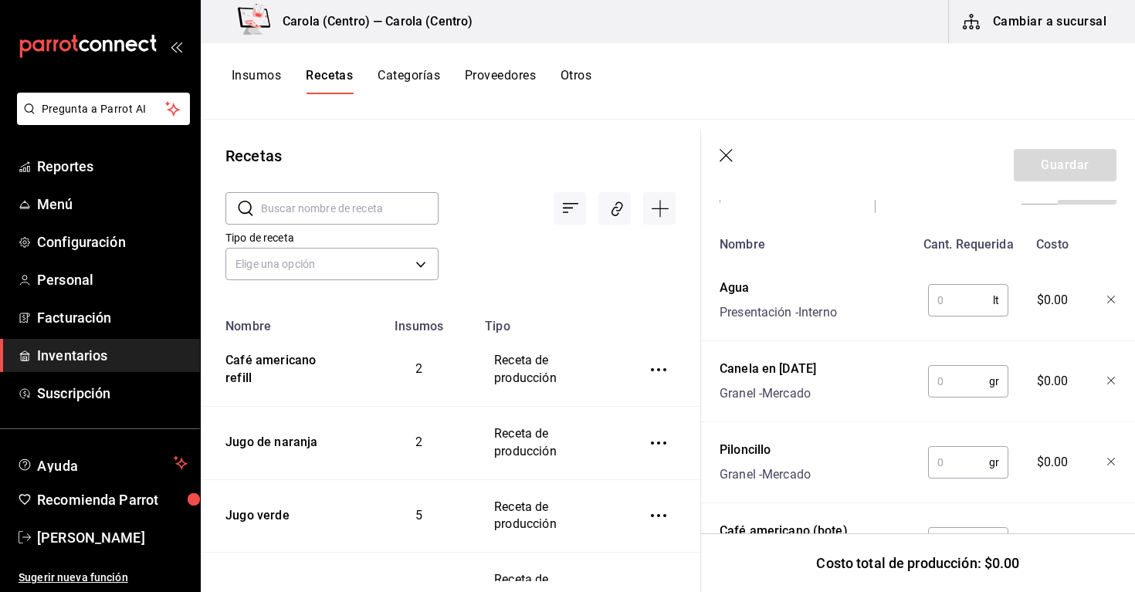
click at [952, 304] on input "text" at bounding box center [960, 300] width 65 height 31
type input "7"
click at [955, 394] on input "text" at bounding box center [958, 381] width 61 height 31
type input "40"
click at [959, 458] on input "text" at bounding box center [958, 462] width 61 height 31
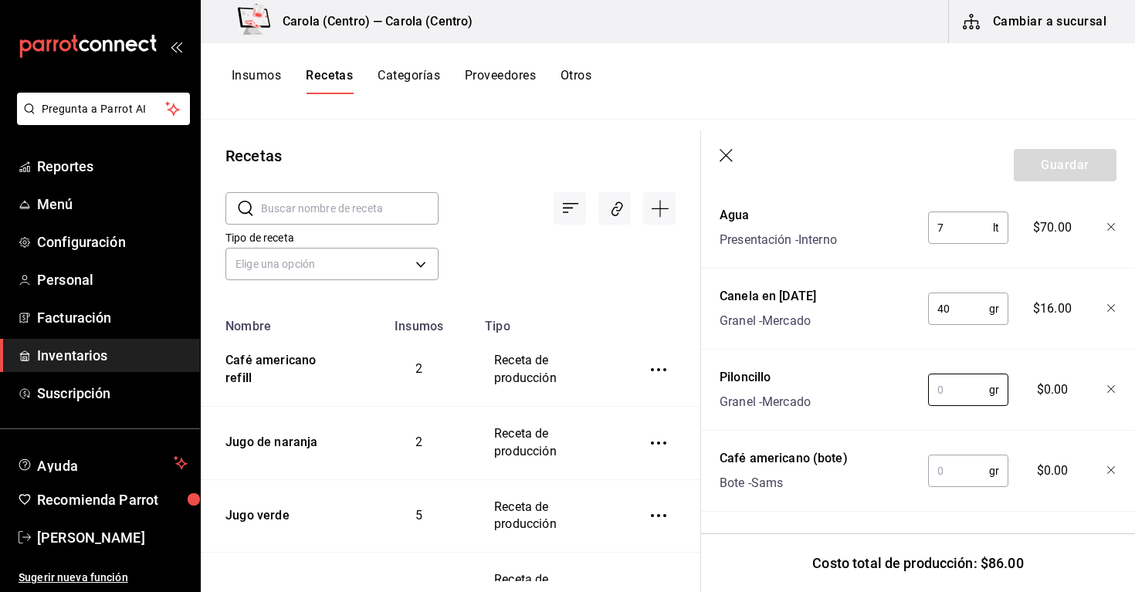
scroll to position [648, 0]
click at [952, 478] on input "text" at bounding box center [958, 470] width 61 height 31
type input "300"
click at [952, 388] on input "text" at bounding box center [958, 389] width 61 height 31
type input "415"
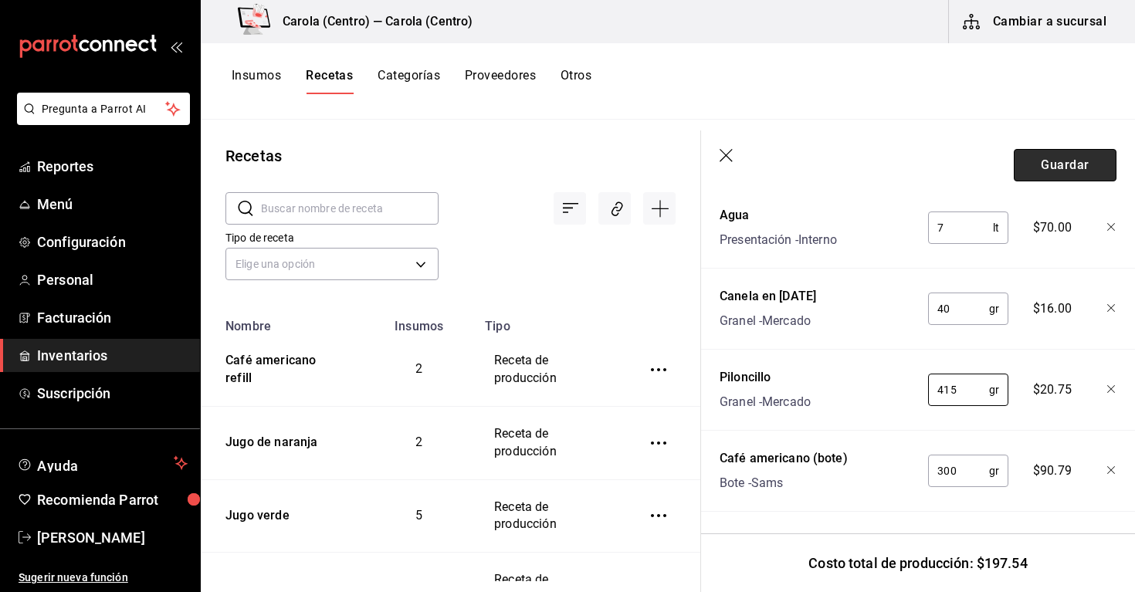
click at [1057, 161] on button "Guardar" at bounding box center [1064, 165] width 103 height 32
